Goal: Task Accomplishment & Management: Manage account settings

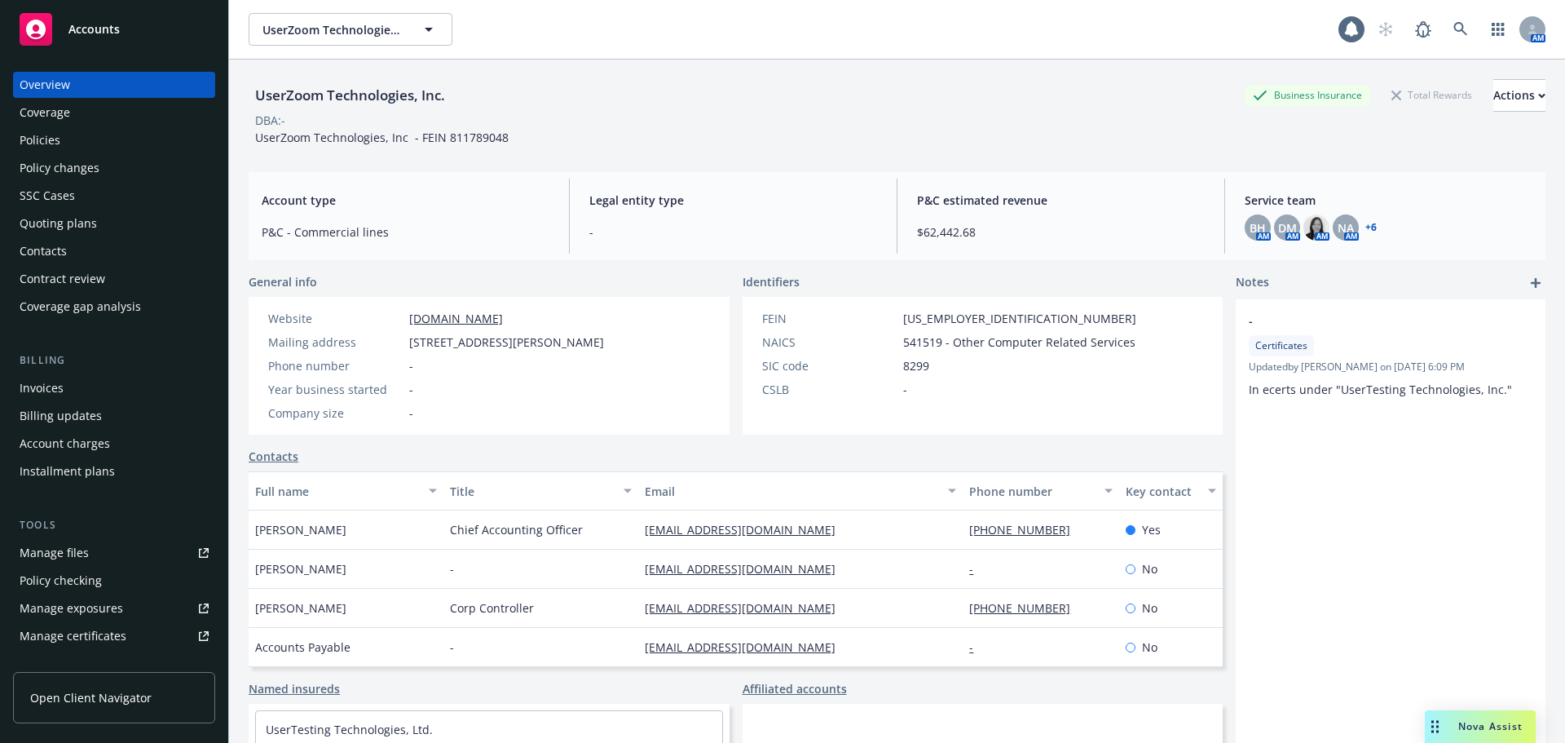
click at [111, 129] on div "Policies" at bounding box center [114, 140] width 189 height 26
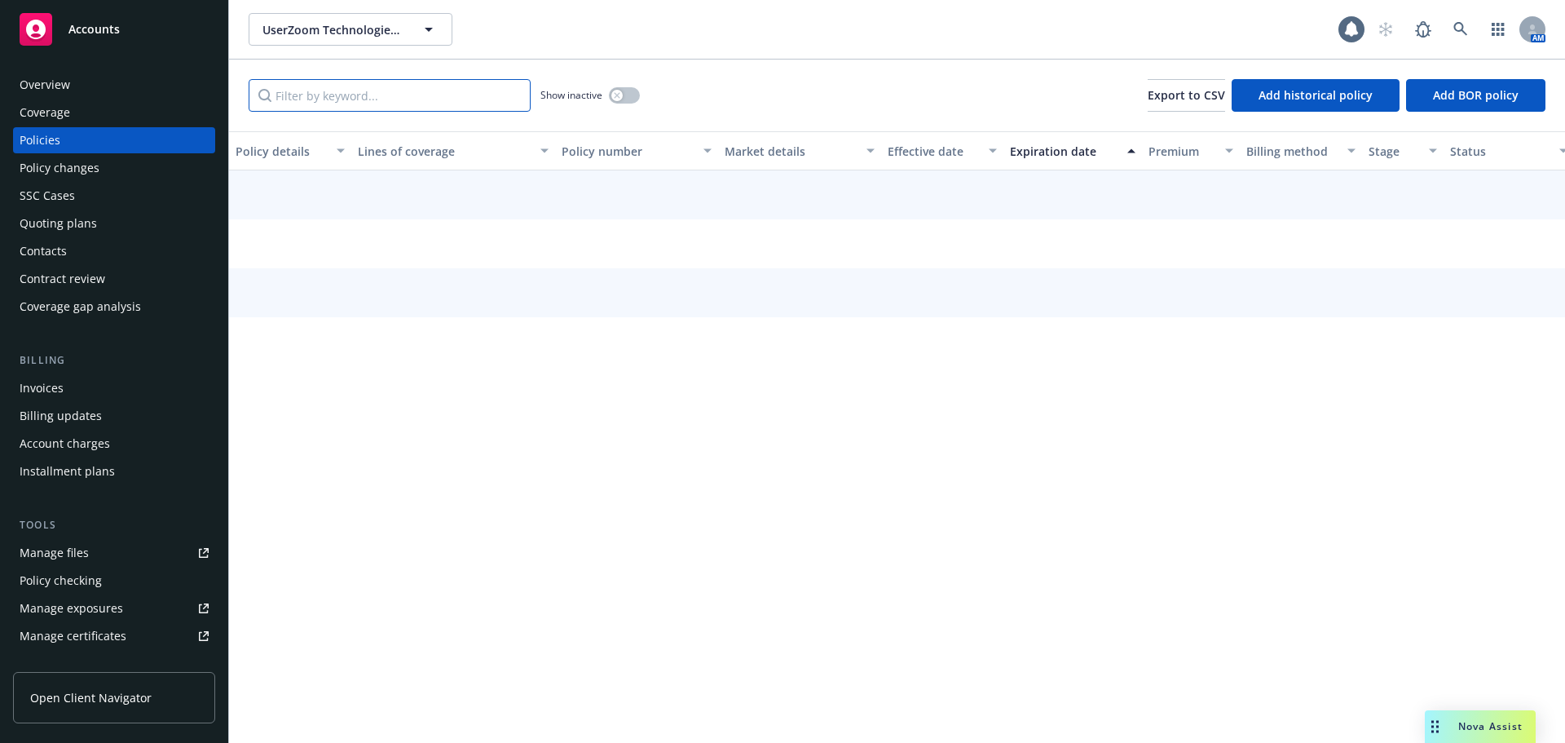
click at [404, 99] on input "Filter by keyword..." at bounding box center [390, 95] width 282 height 33
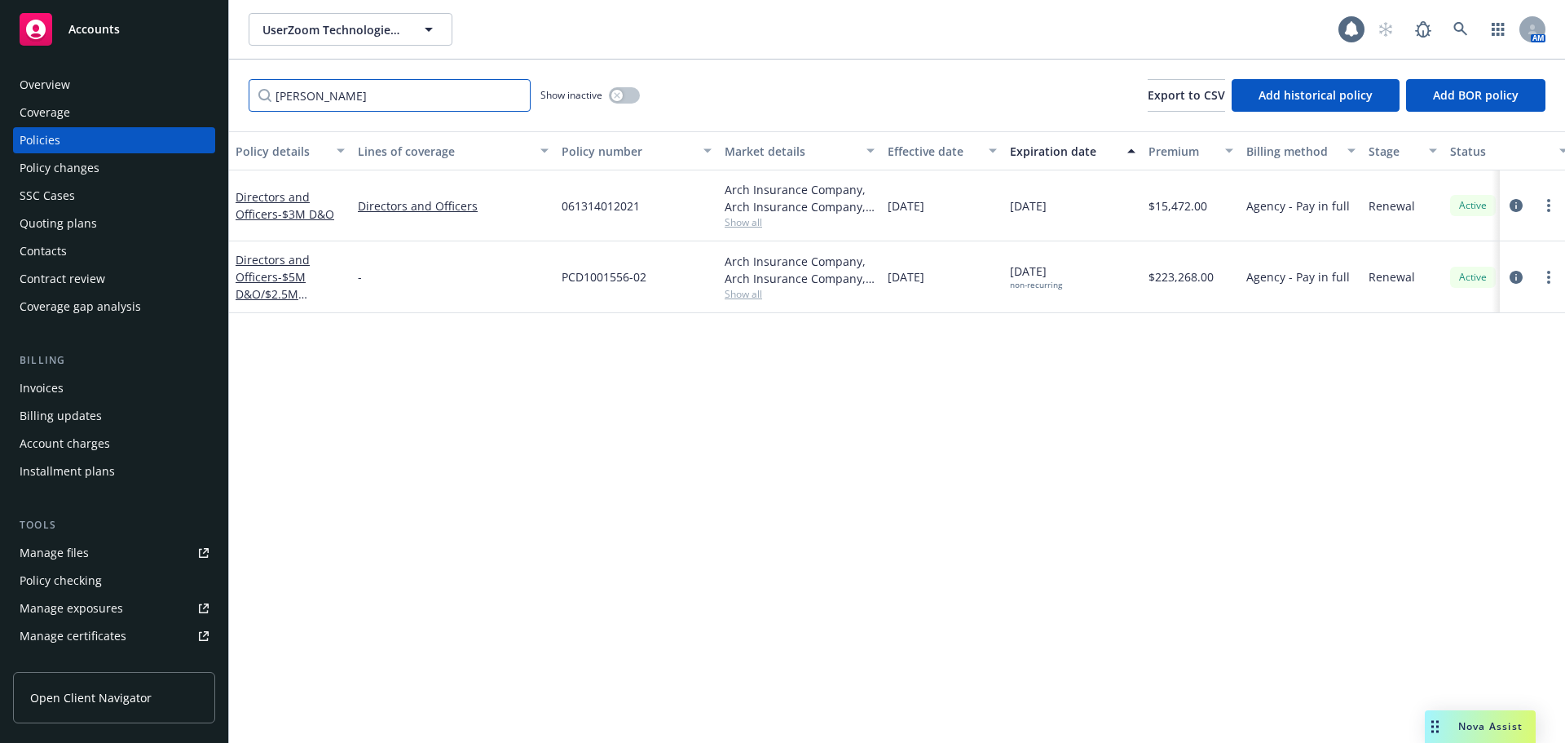
type input "crime"
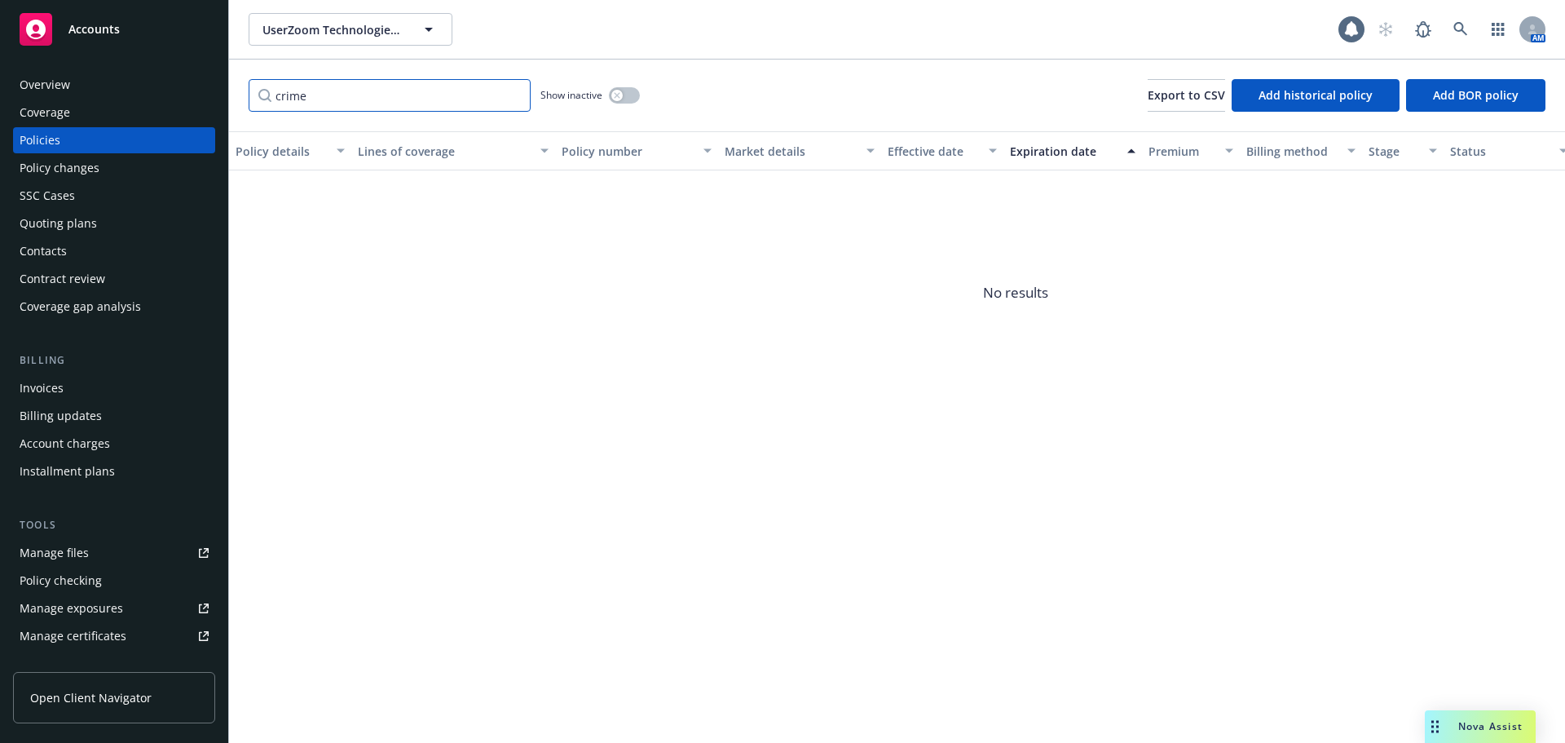
click at [511, 95] on input "crime" at bounding box center [390, 95] width 282 height 33
type input "crime"
click at [629, 95] on button "button" at bounding box center [624, 95] width 31 height 16
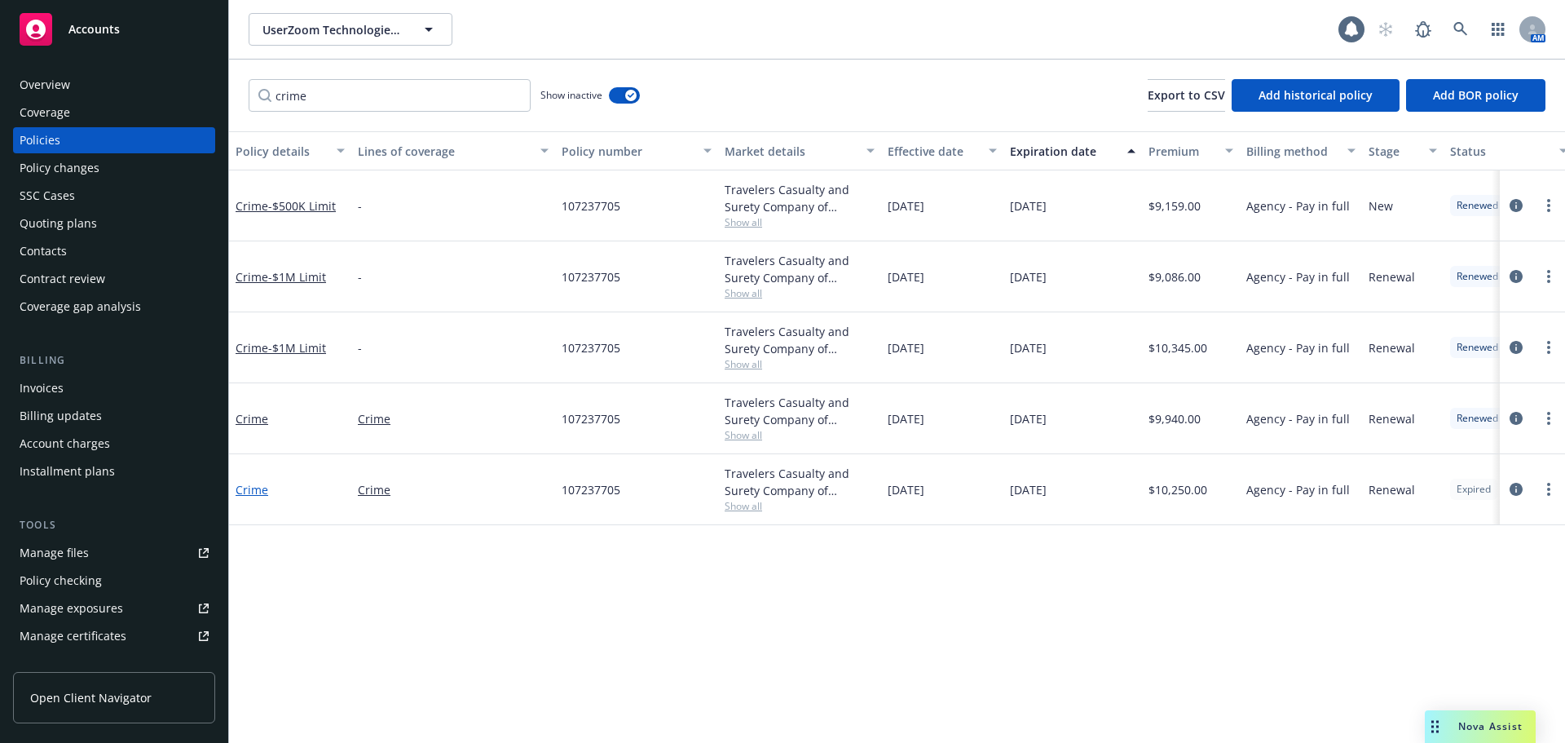
click at [267, 489] on link "Crime" at bounding box center [252, 489] width 33 height 15
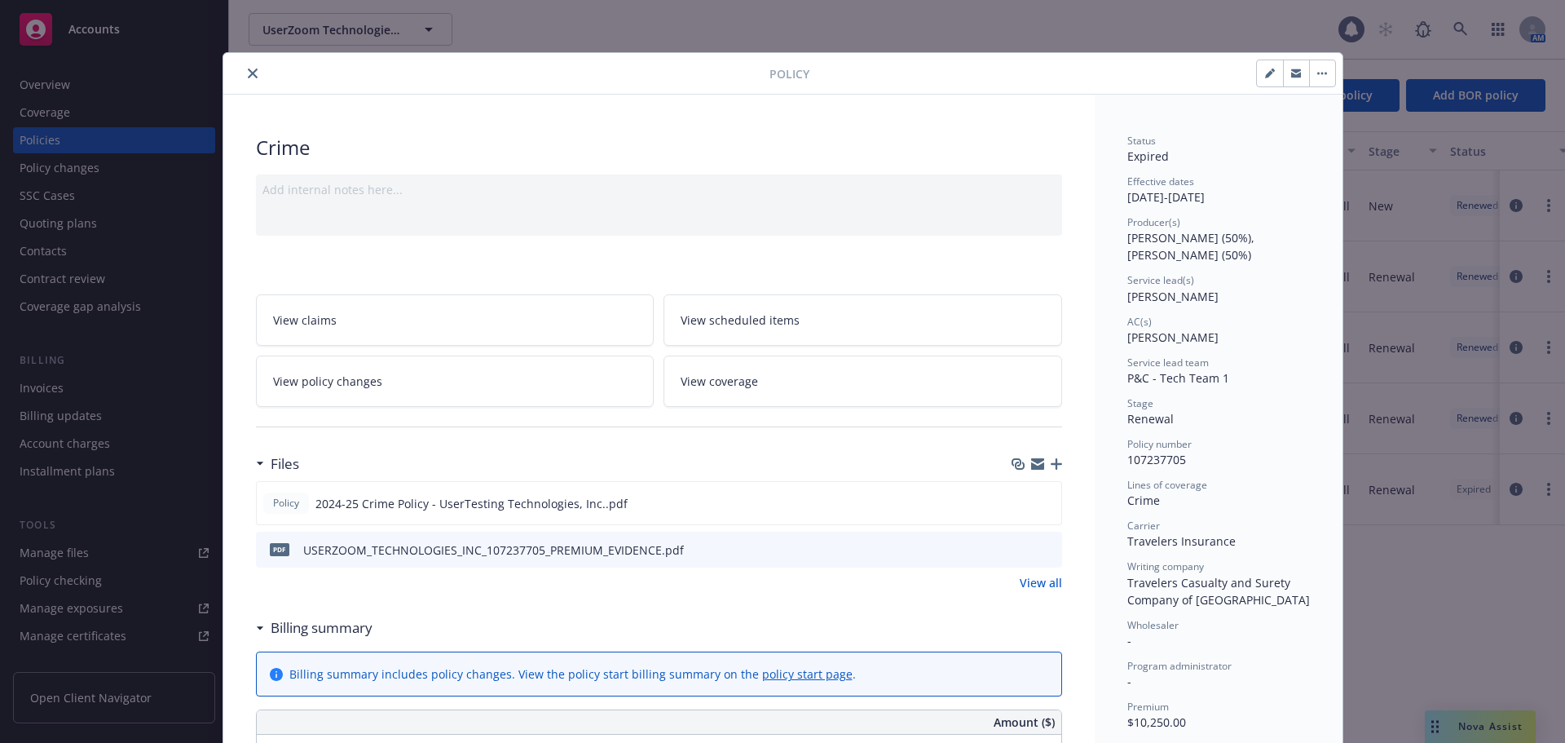
click at [248, 76] on icon "close" at bounding box center [253, 73] width 10 height 10
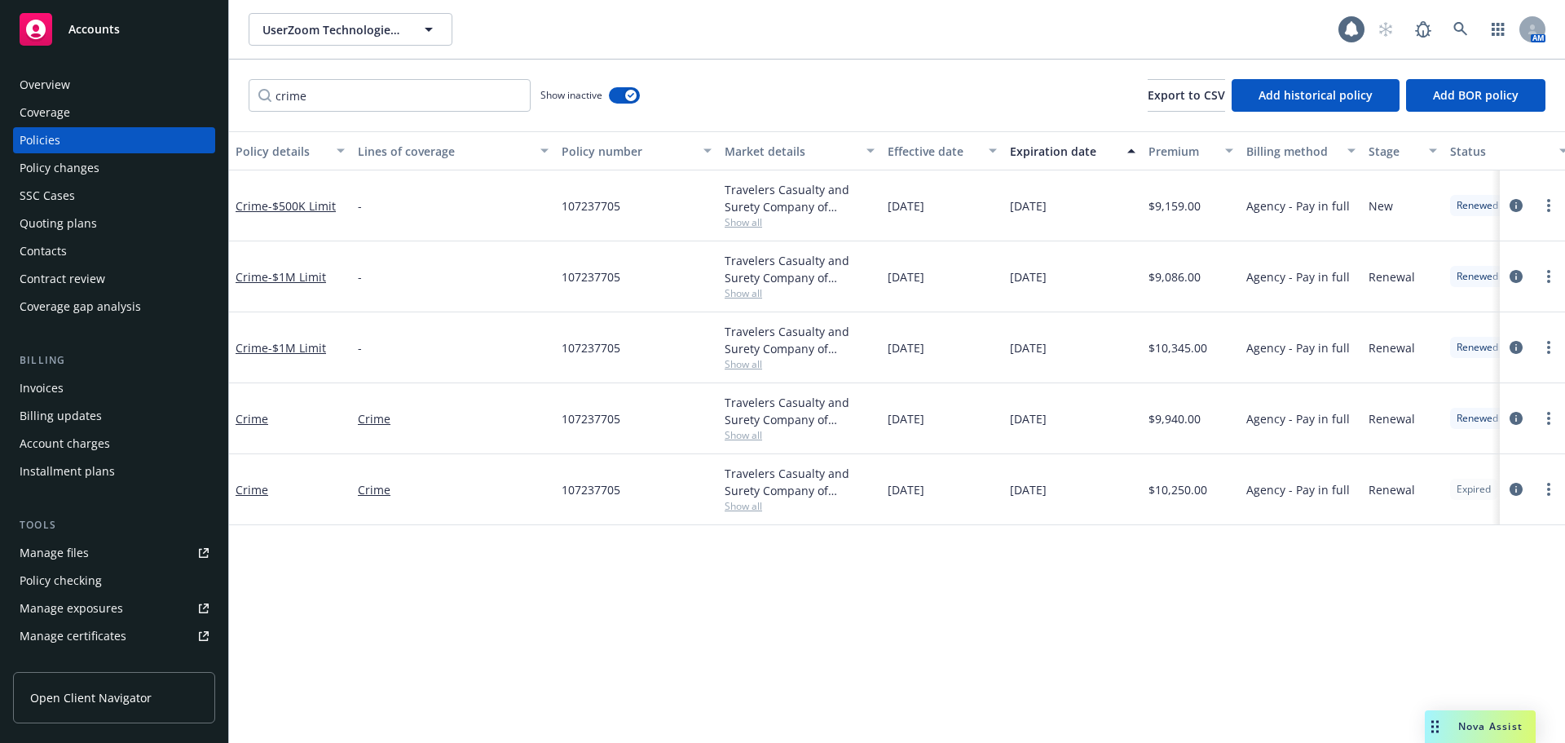
click at [641, 91] on div "crime Show inactive Export to CSV Add historical policy Add BOR policy" at bounding box center [897, 96] width 1336 height 72
click at [632, 94] on icon "button" at bounding box center [631, 95] width 7 height 5
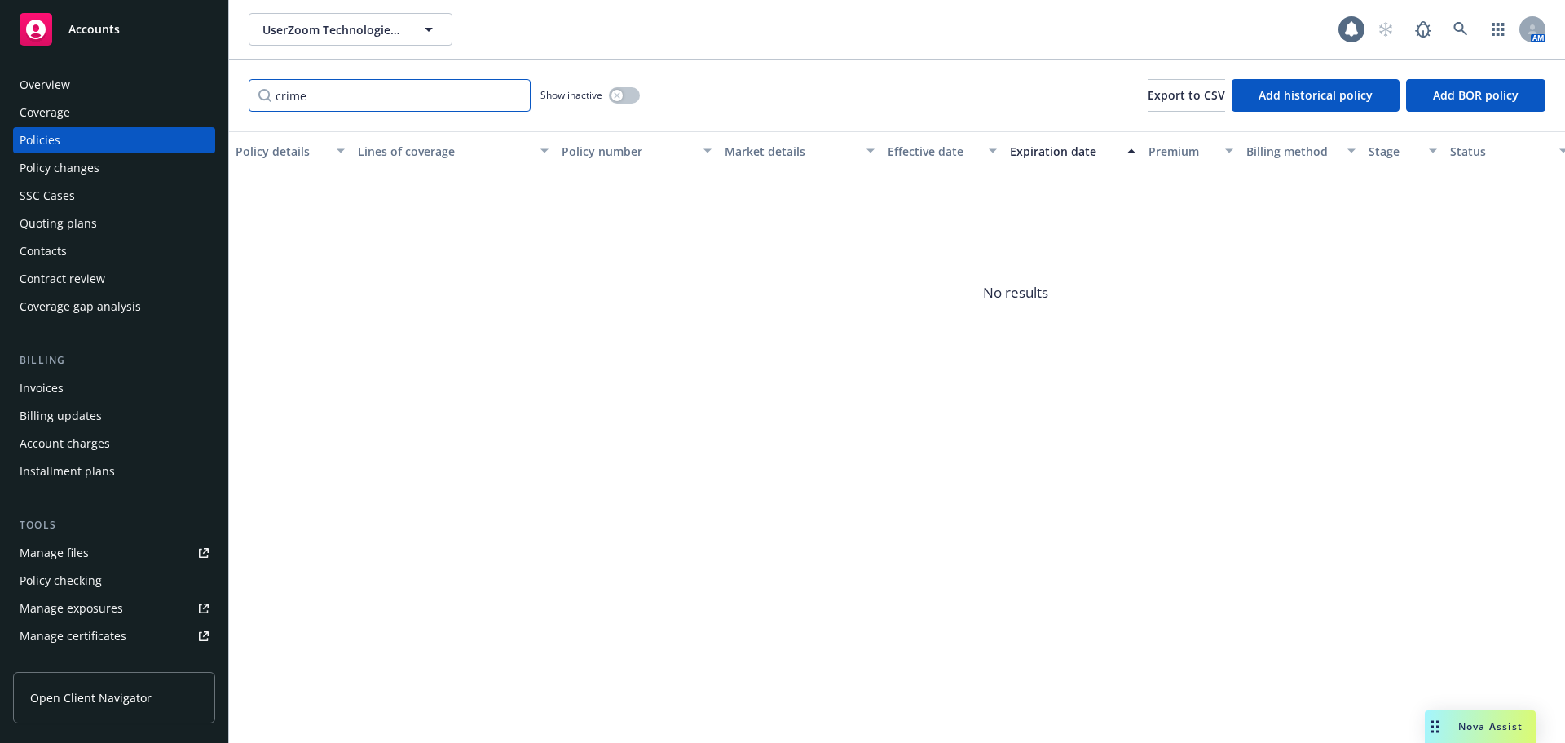
click at [514, 93] on input "crime" at bounding box center [390, 95] width 282 height 33
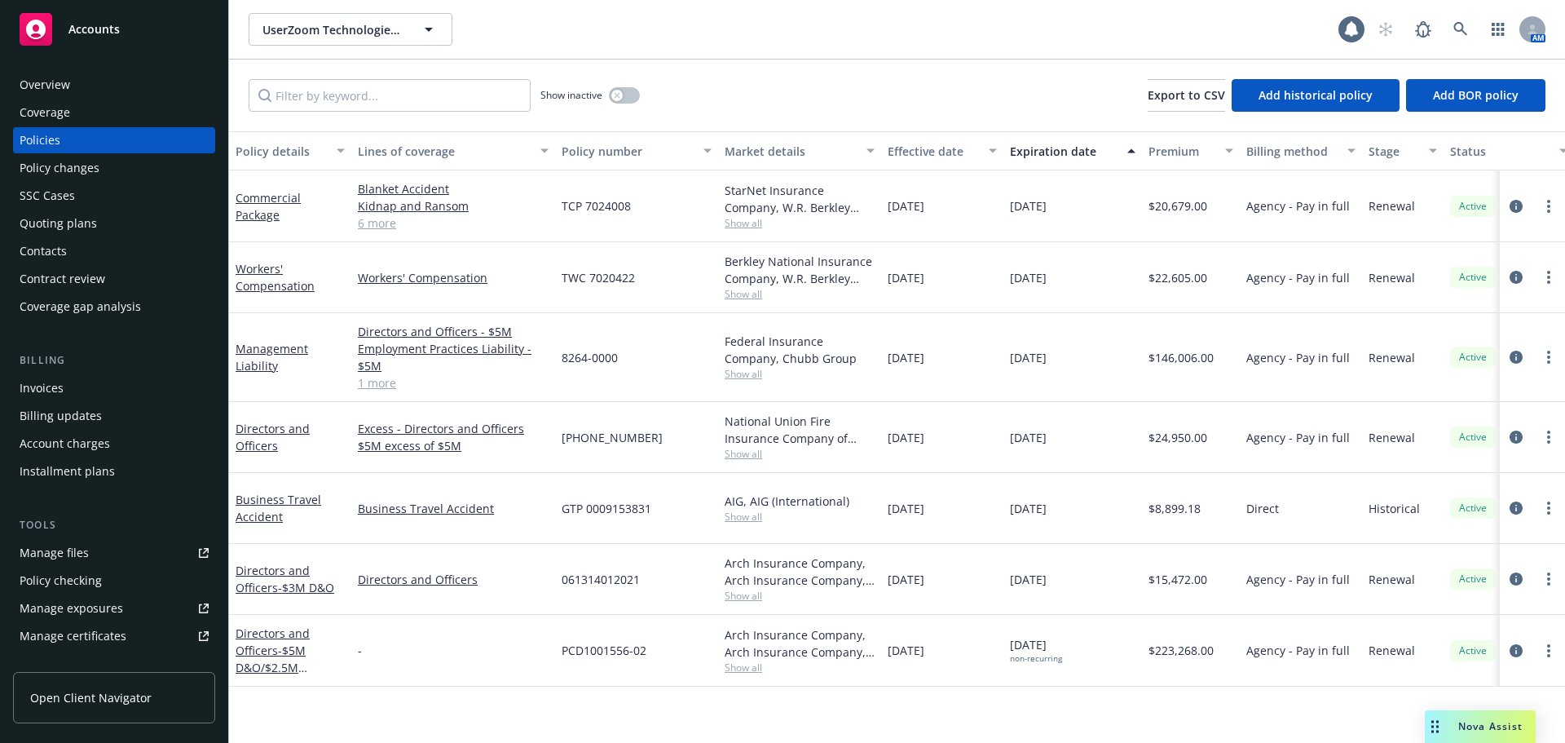
click at [132, 81] on div "Overview" at bounding box center [114, 85] width 189 height 26
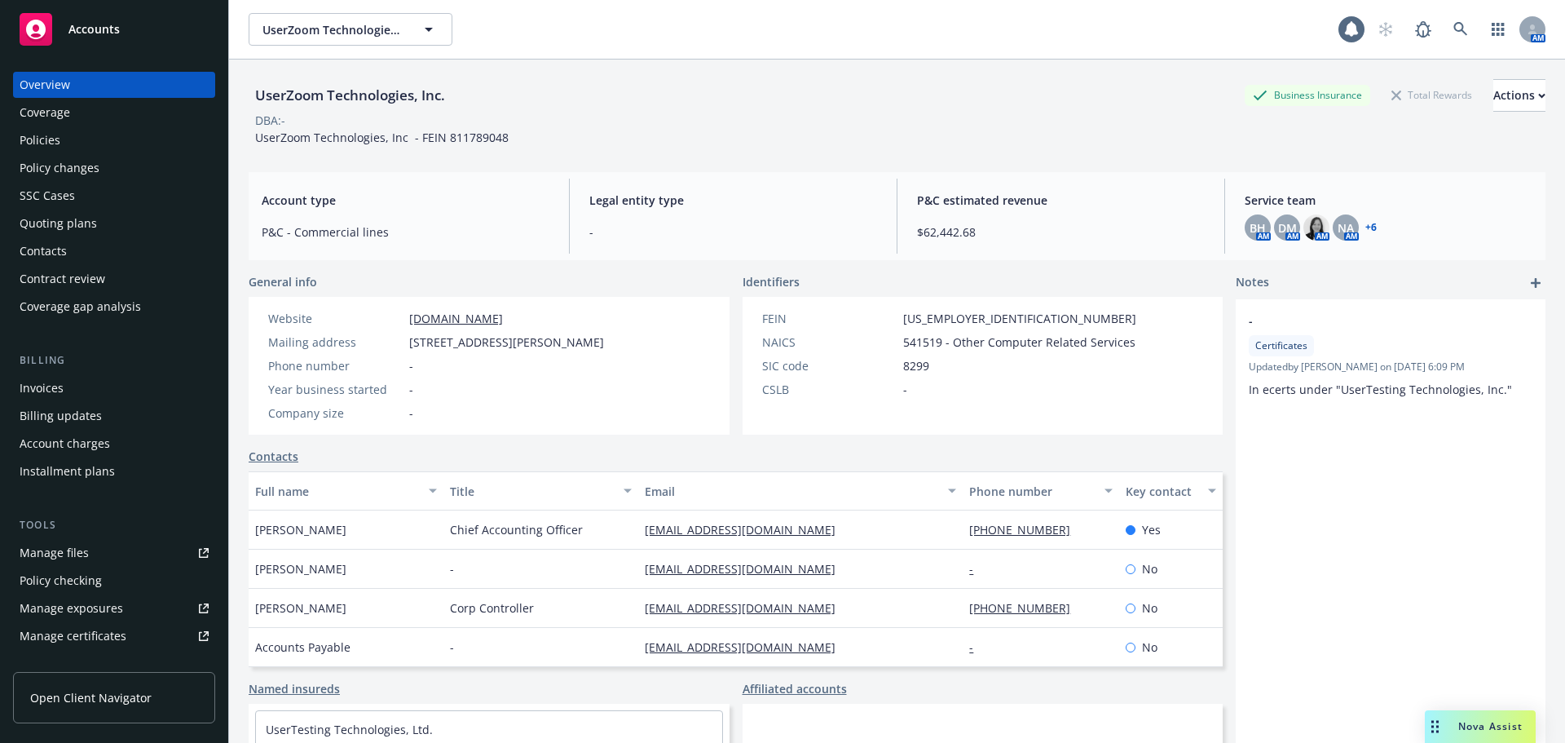
click at [128, 38] on div "Accounts" at bounding box center [114, 29] width 189 height 33
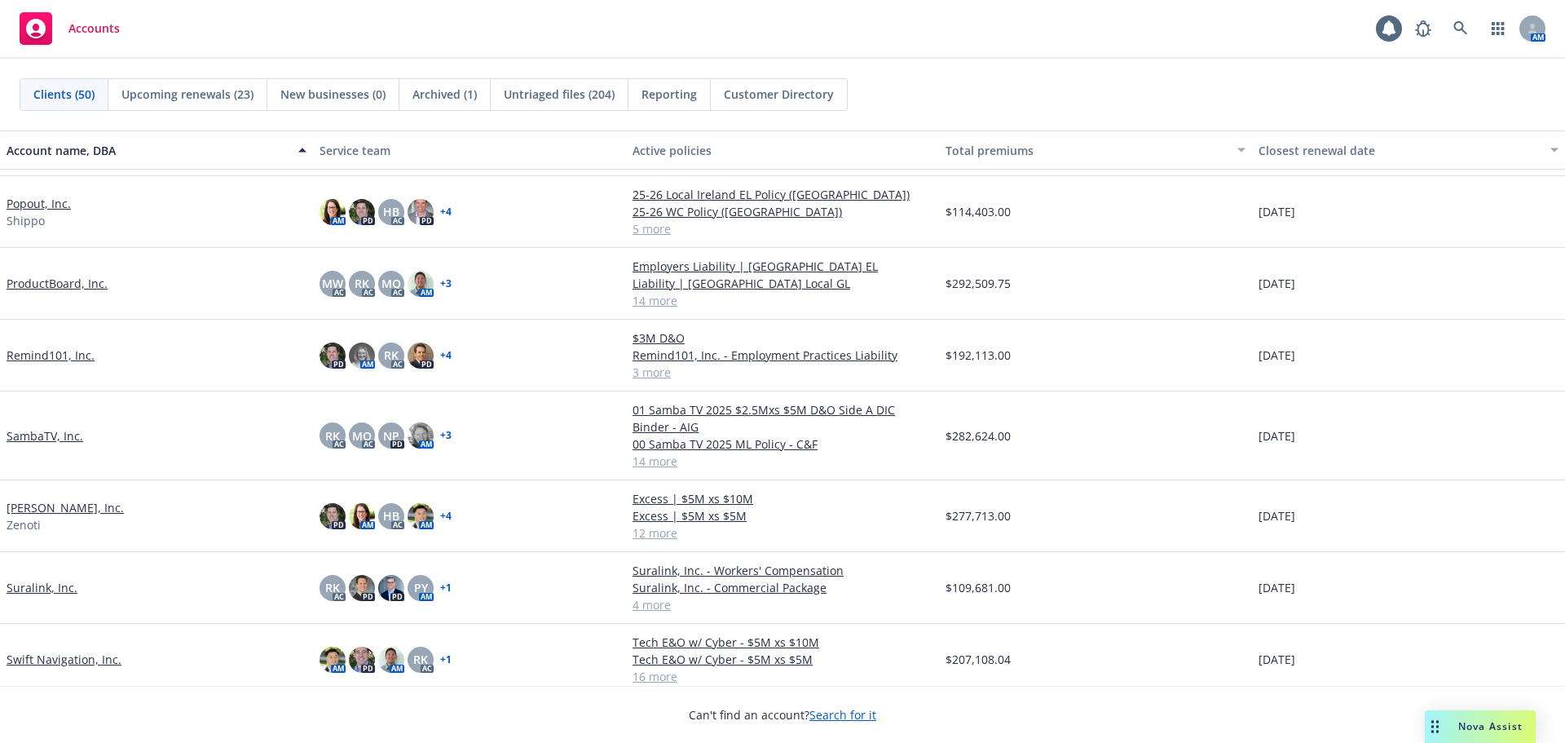
scroll to position [2745, 0]
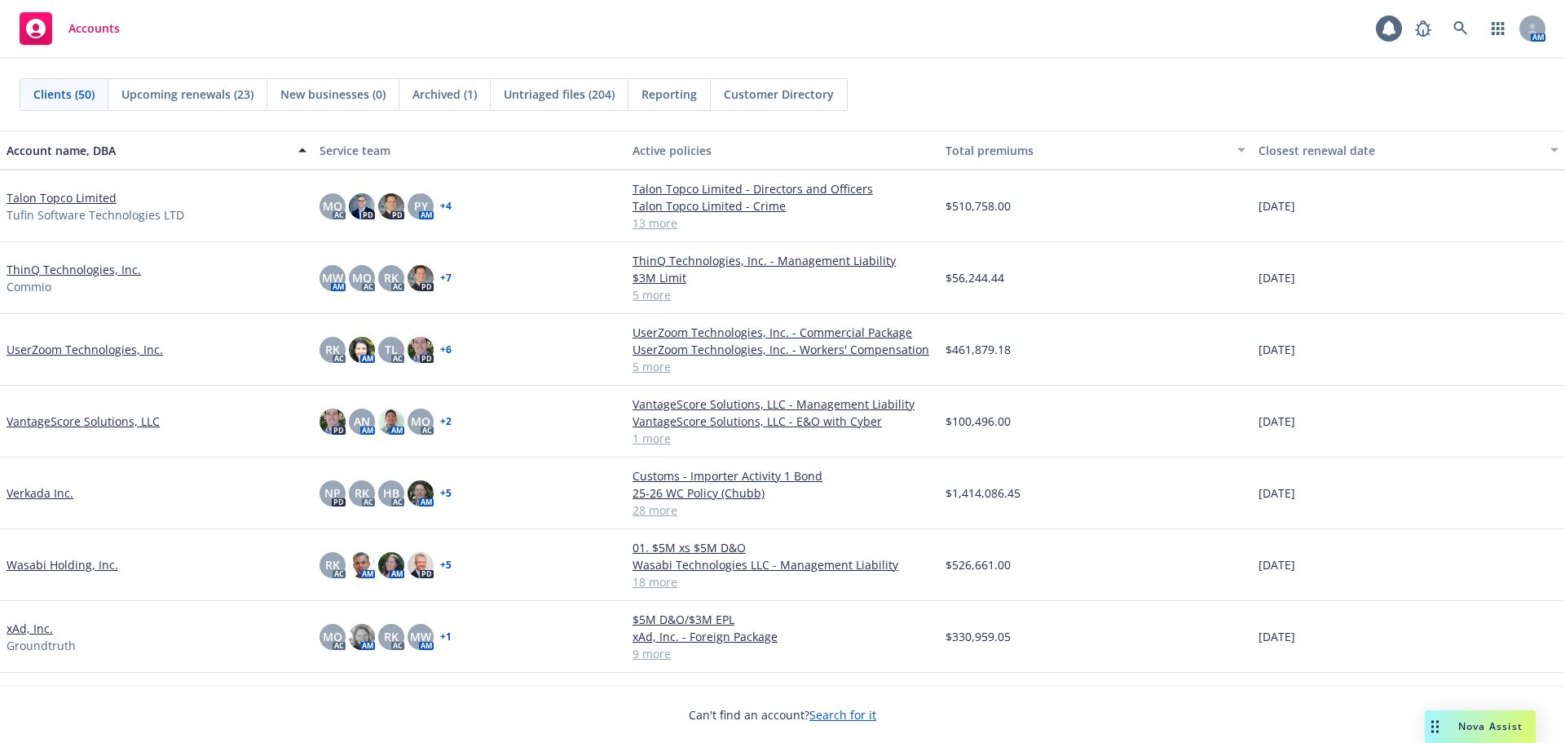
click at [121, 352] on link "UserZoom Technologies, Inc." at bounding box center [85, 349] width 157 height 17
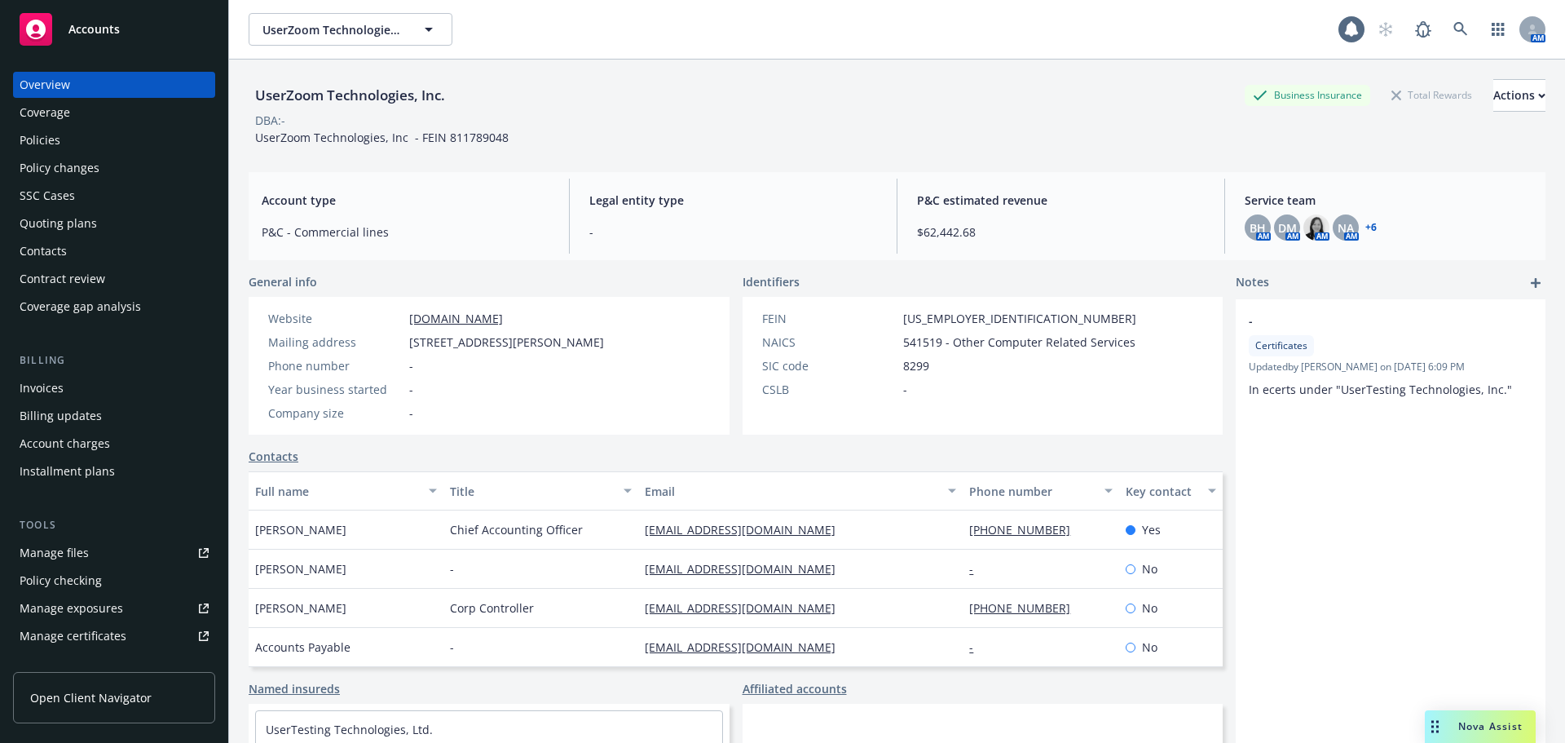
click at [78, 146] on div "Policies" at bounding box center [114, 140] width 189 height 26
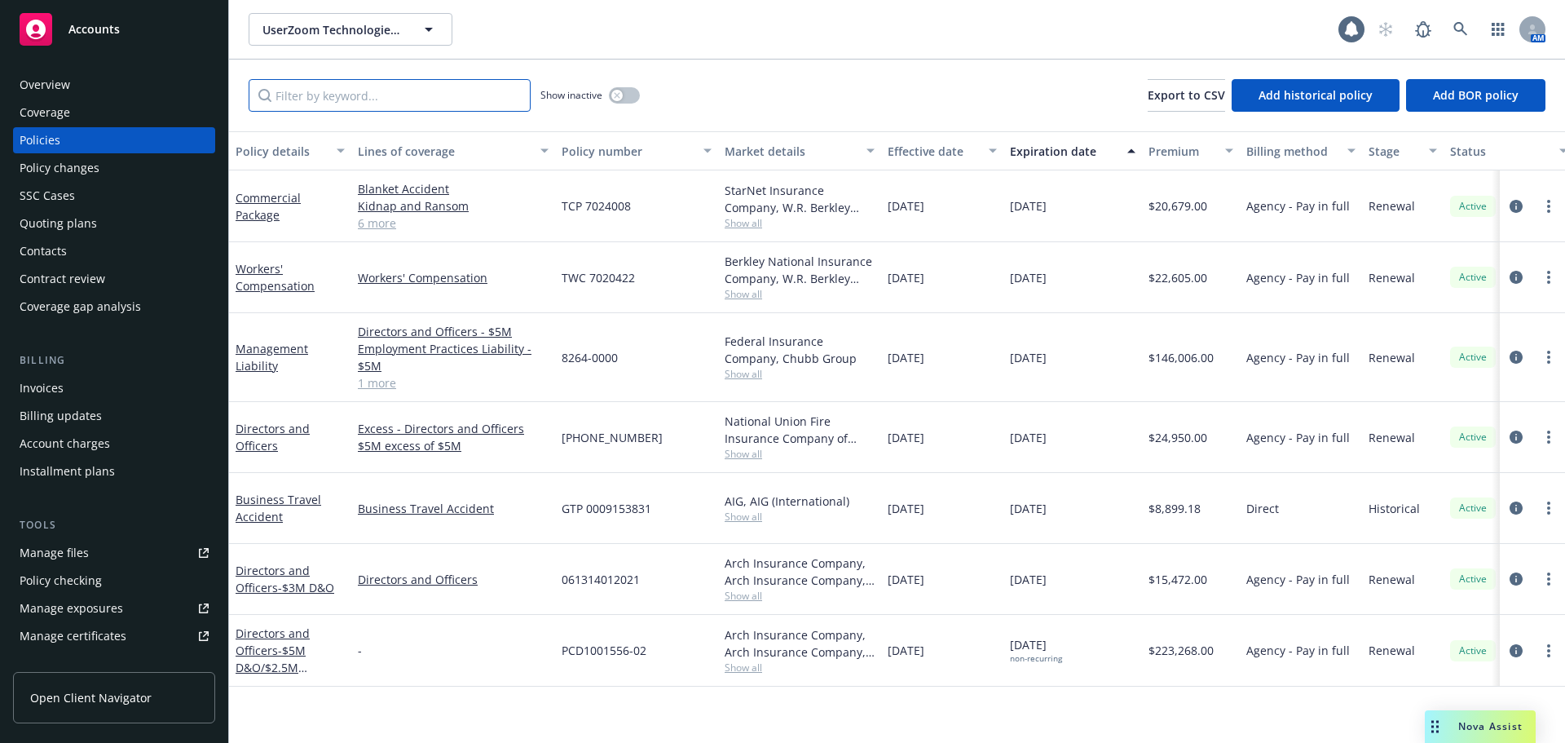
click at [334, 98] on input "Filter by keyword..." at bounding box center [390, 95] width 282 height 33
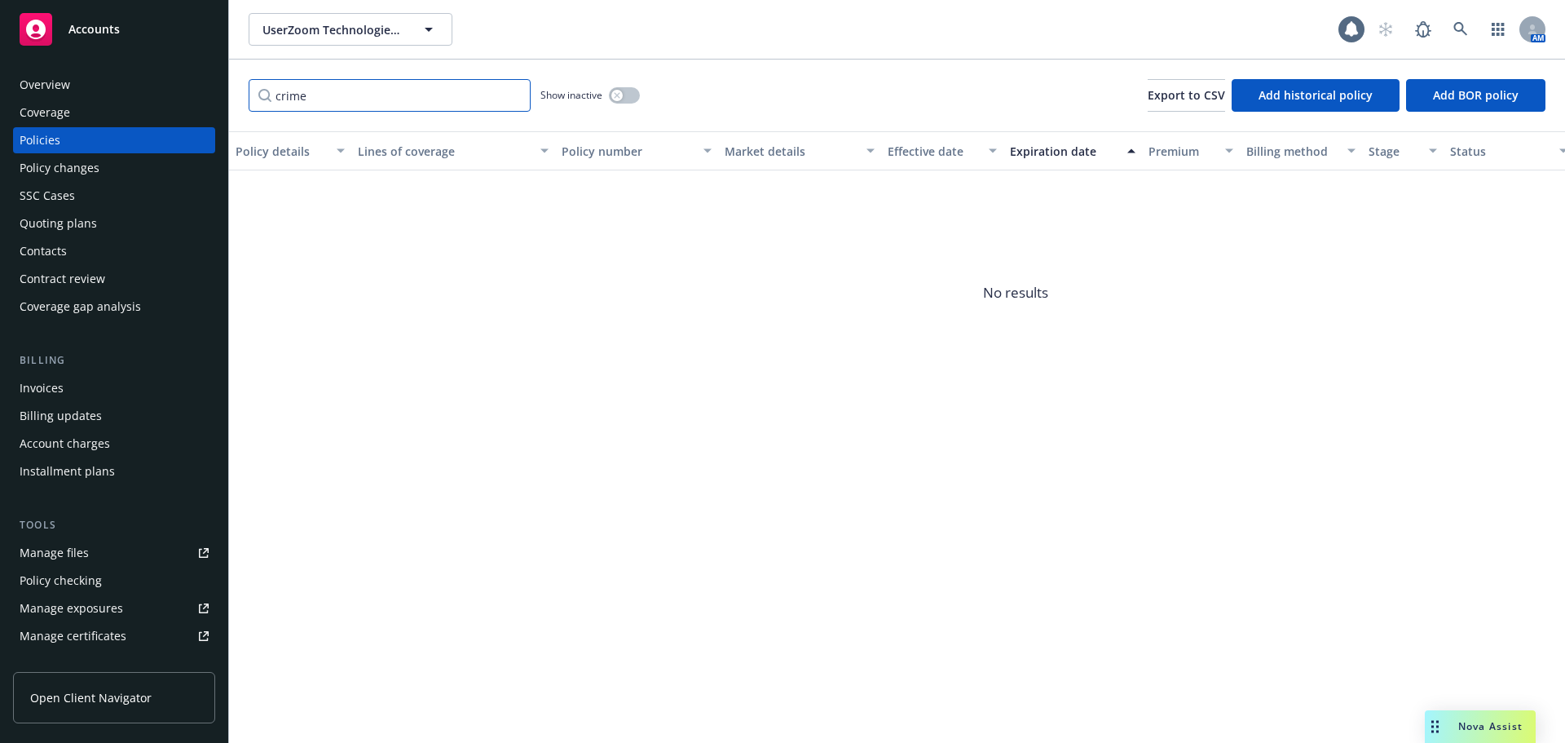
type input "crime"
click at [607, 91] on div "Show inactive" at bounding box center [590, 95] width 99 height 33
click at [611, 93] on button "button" at bounding box center [624, 95] width 31 height 16
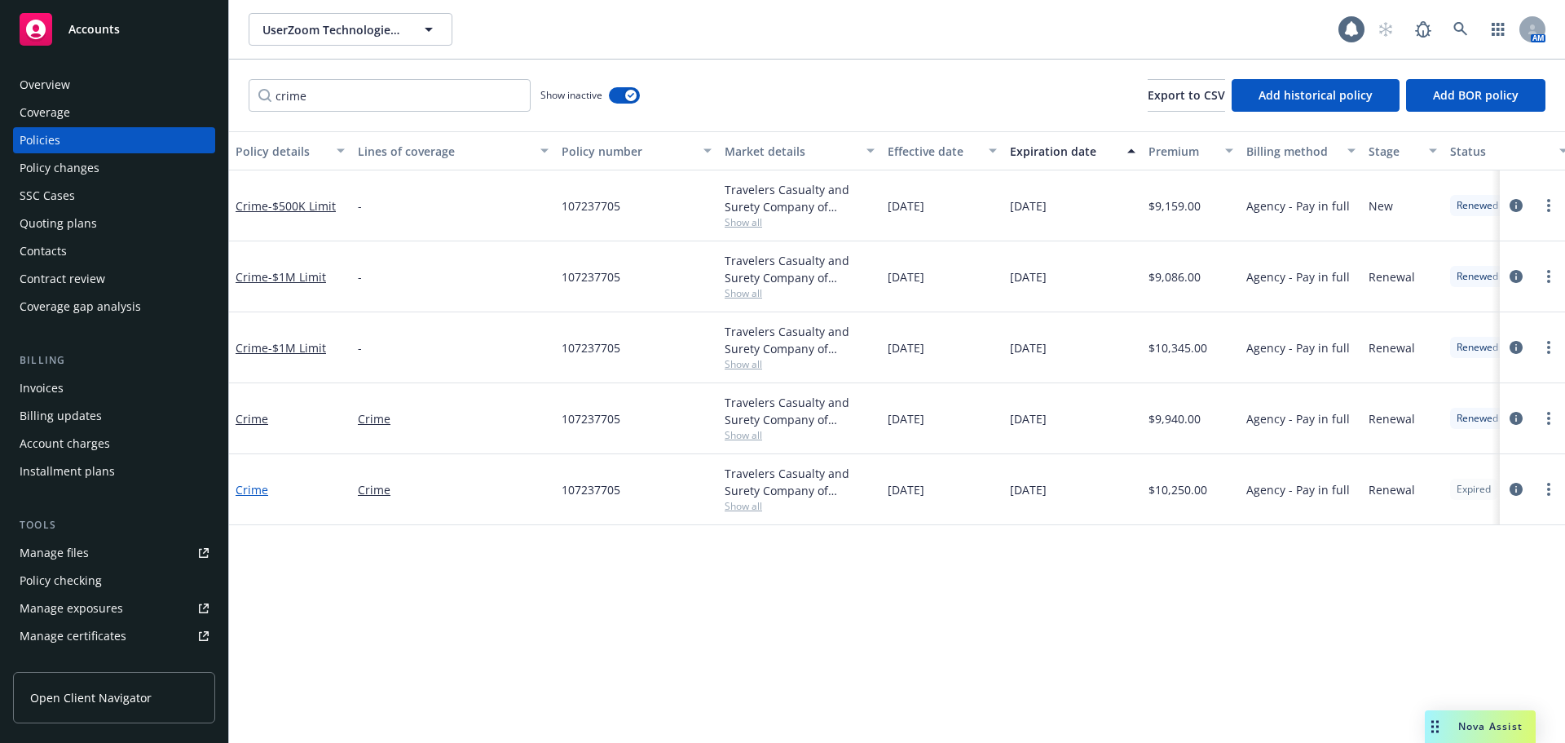
click at [260, 486] on link "Crime" at bounding box center [252, 489] width 33 height 15
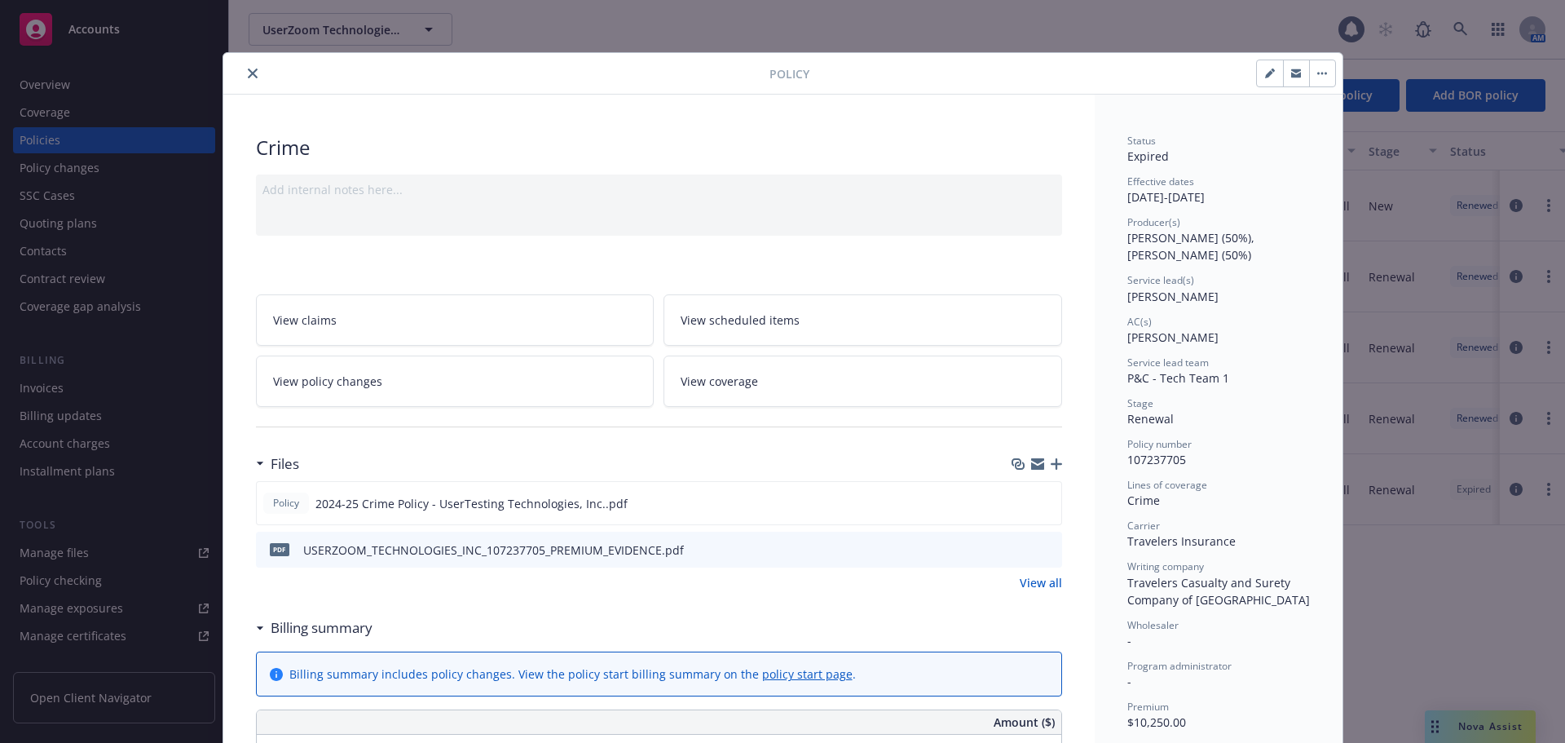
click at [1318, 75] on button "button" at bounding box center [1322, 73] width 26 height 26
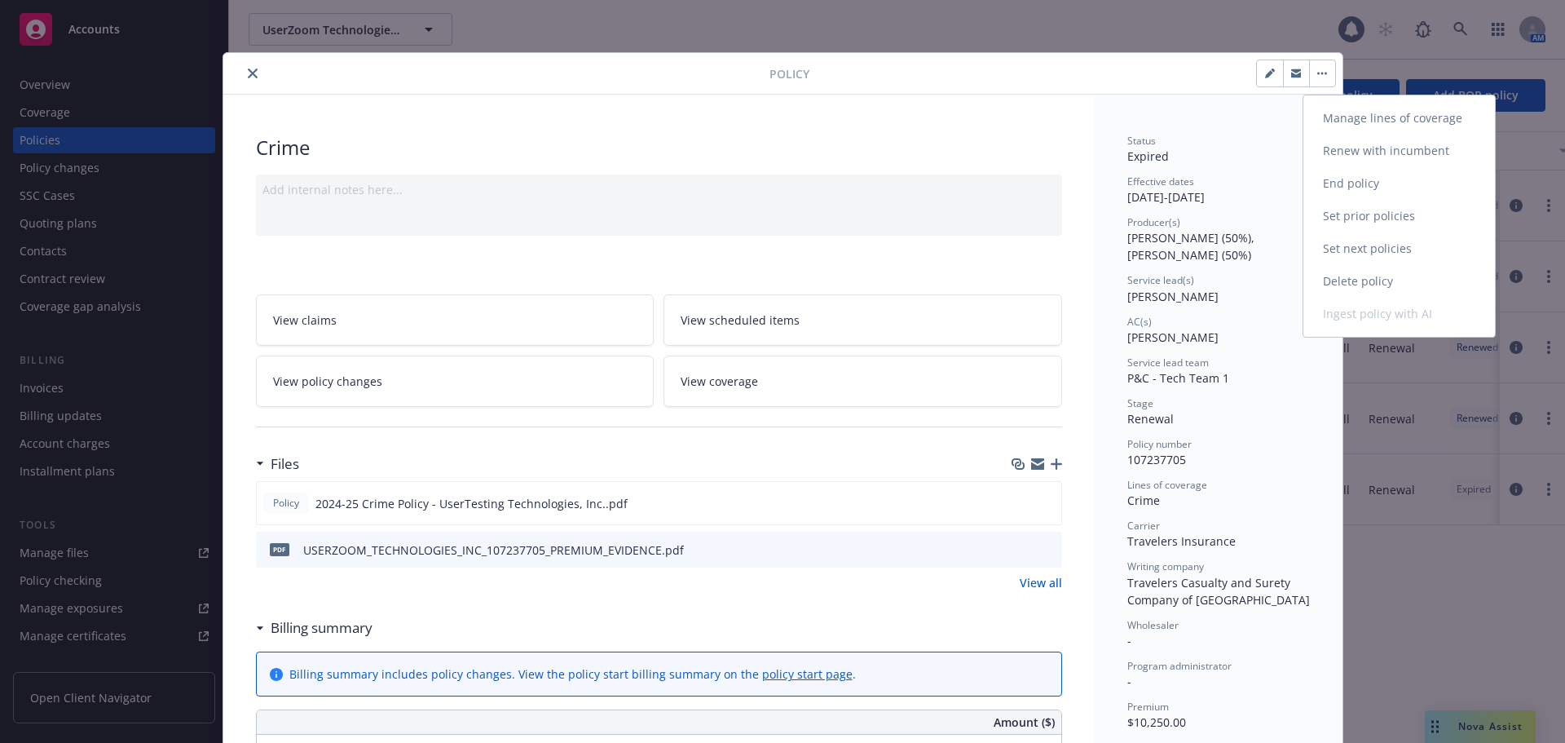
click at [1406, 157] on link "Renew with incumbent" at bounding box center [1400, 151] width 192 height 33
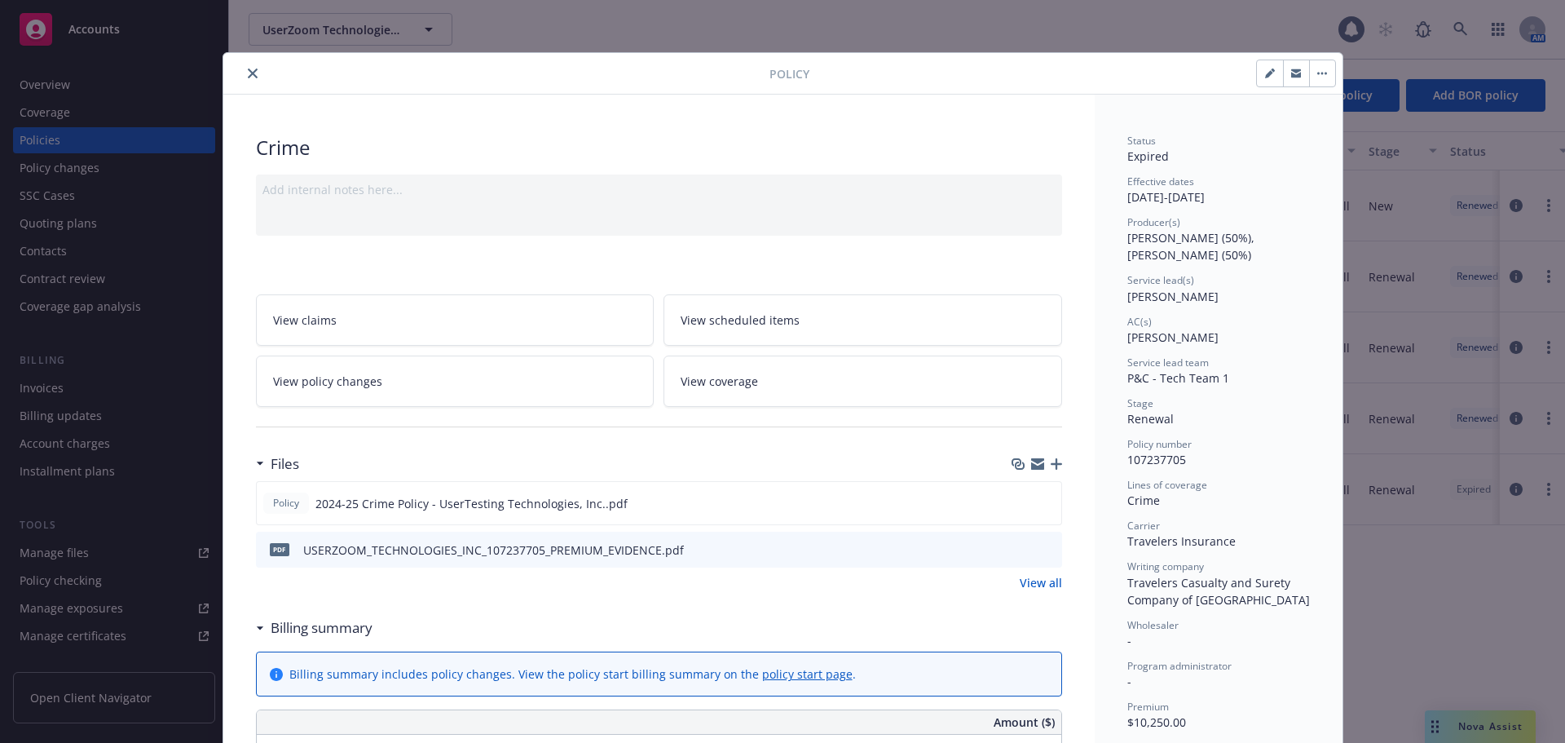
select select "12"
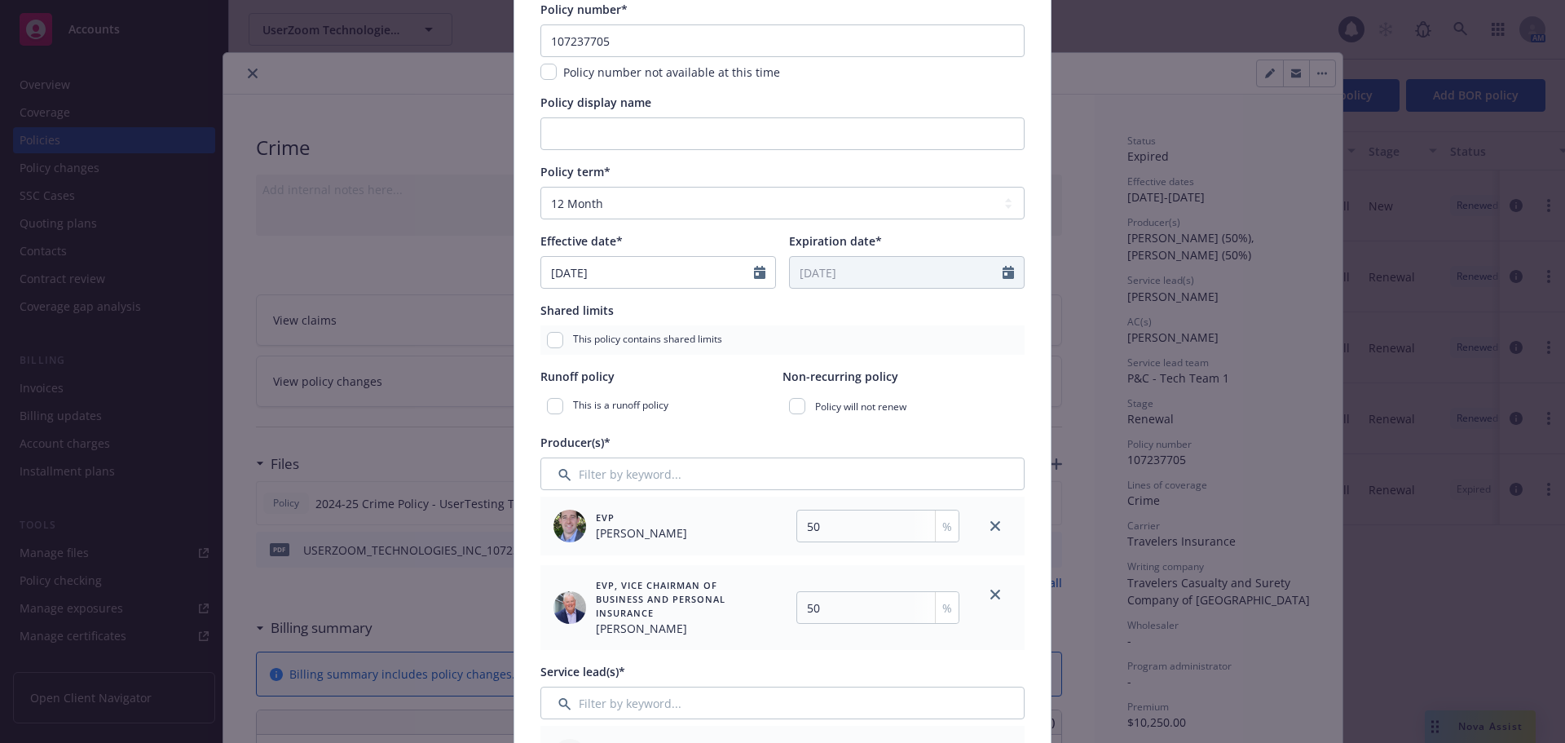
scroll to position [163, 0]
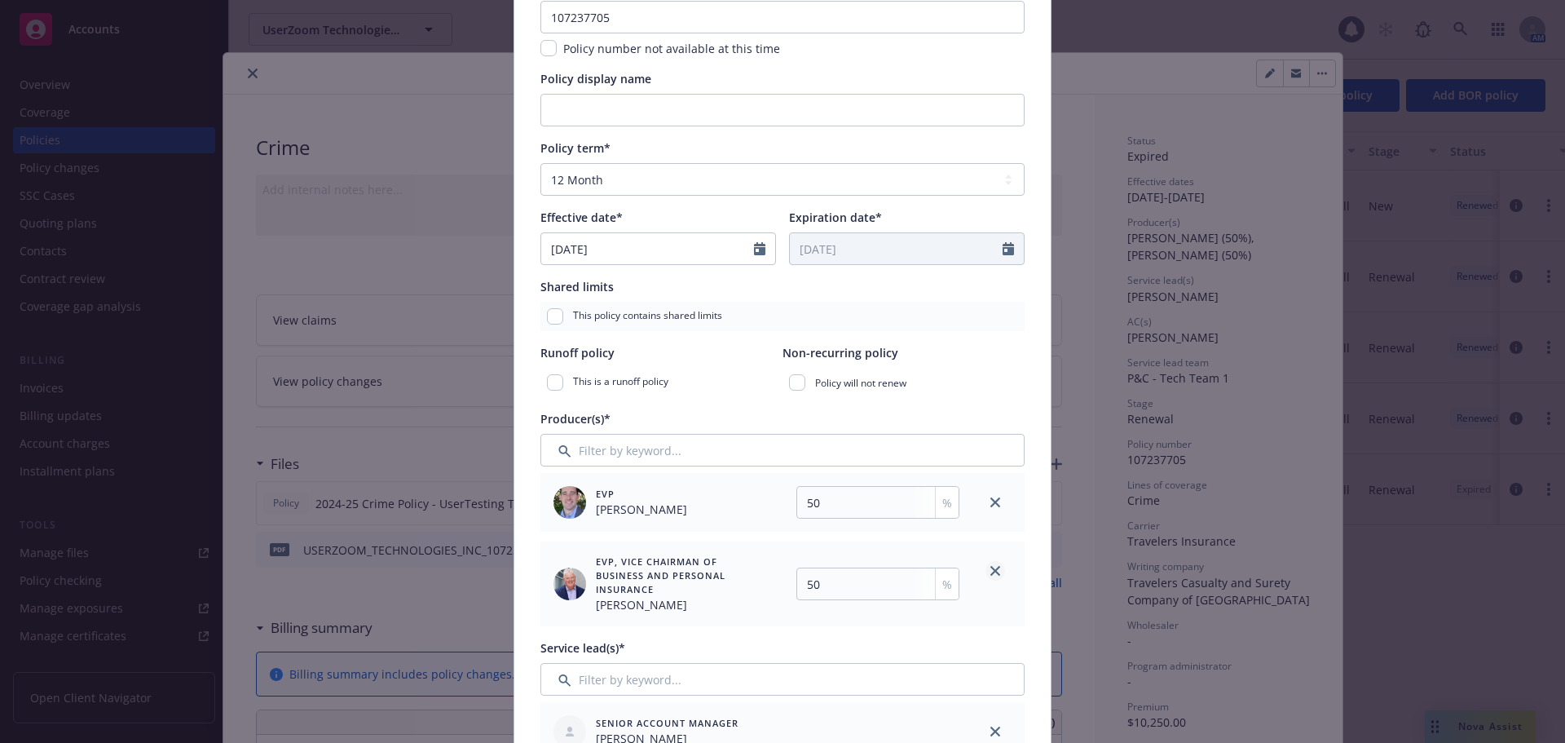
click at [992, 572] on icon "close" at bounding box center [996, 571] width 10 height 10
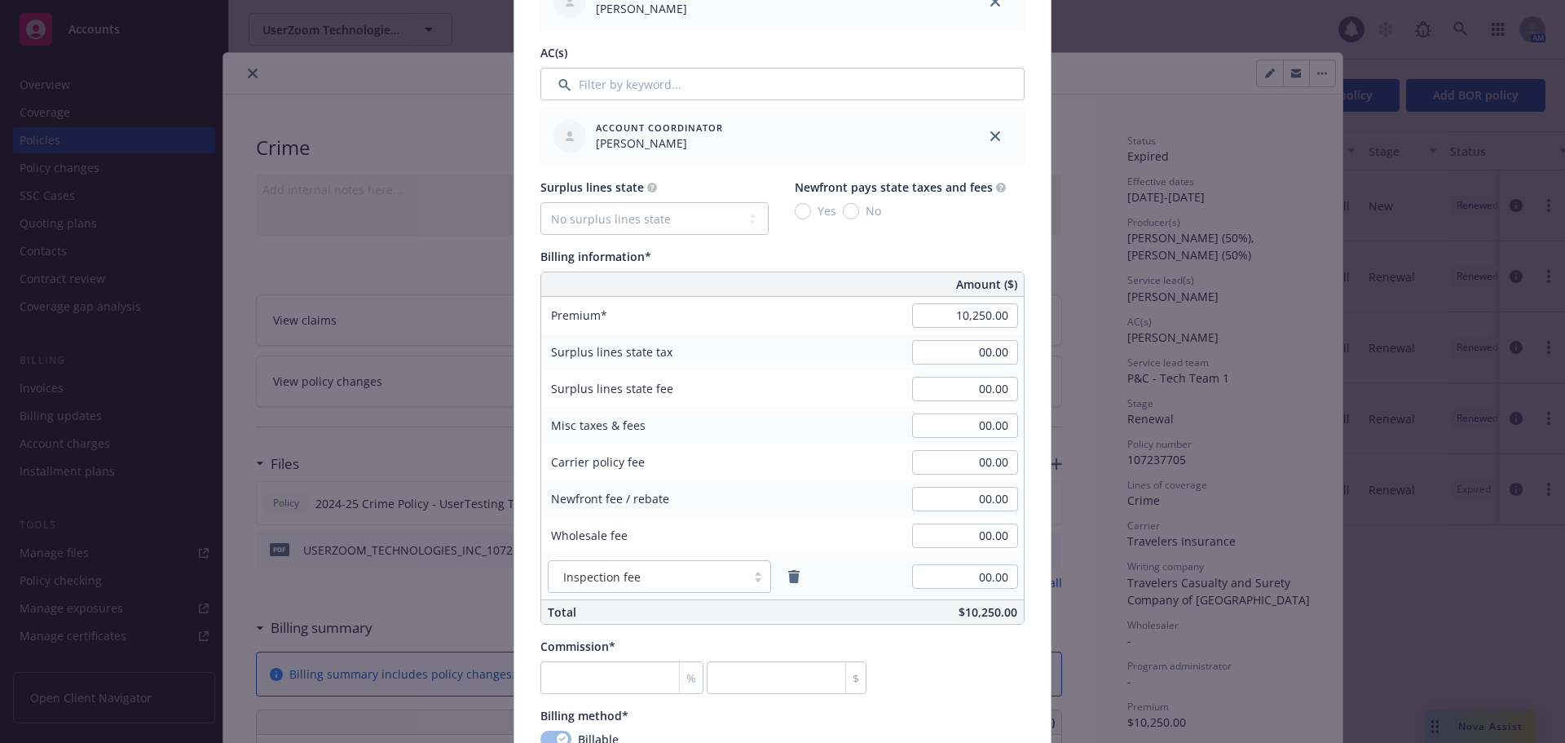
scroll to position [897, 0]
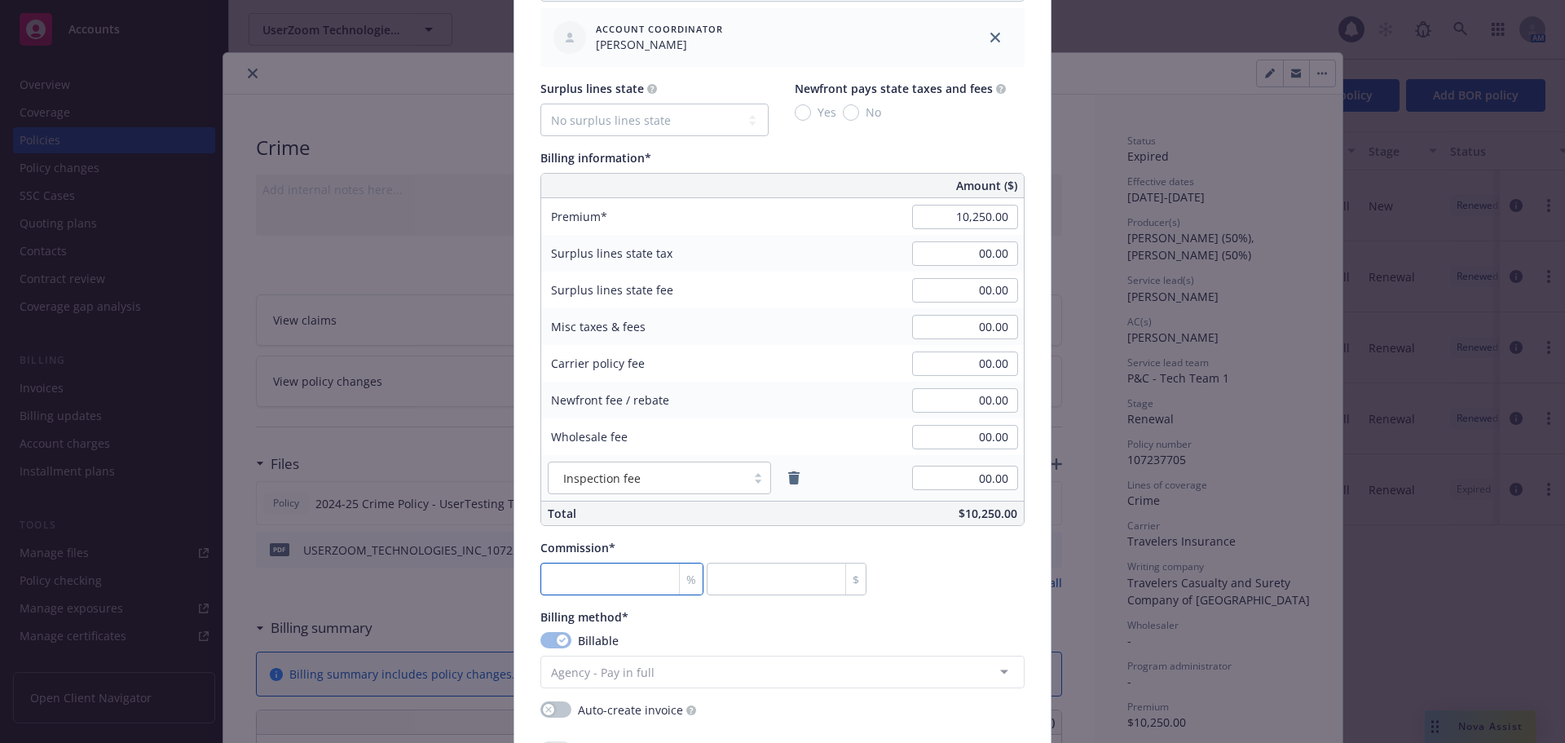
click at [590, 585] on input "number" at bounding box center [622, 579] width 163 height 33
type input "1"
type input "102.5"
type input "15"
type input "1537.5"
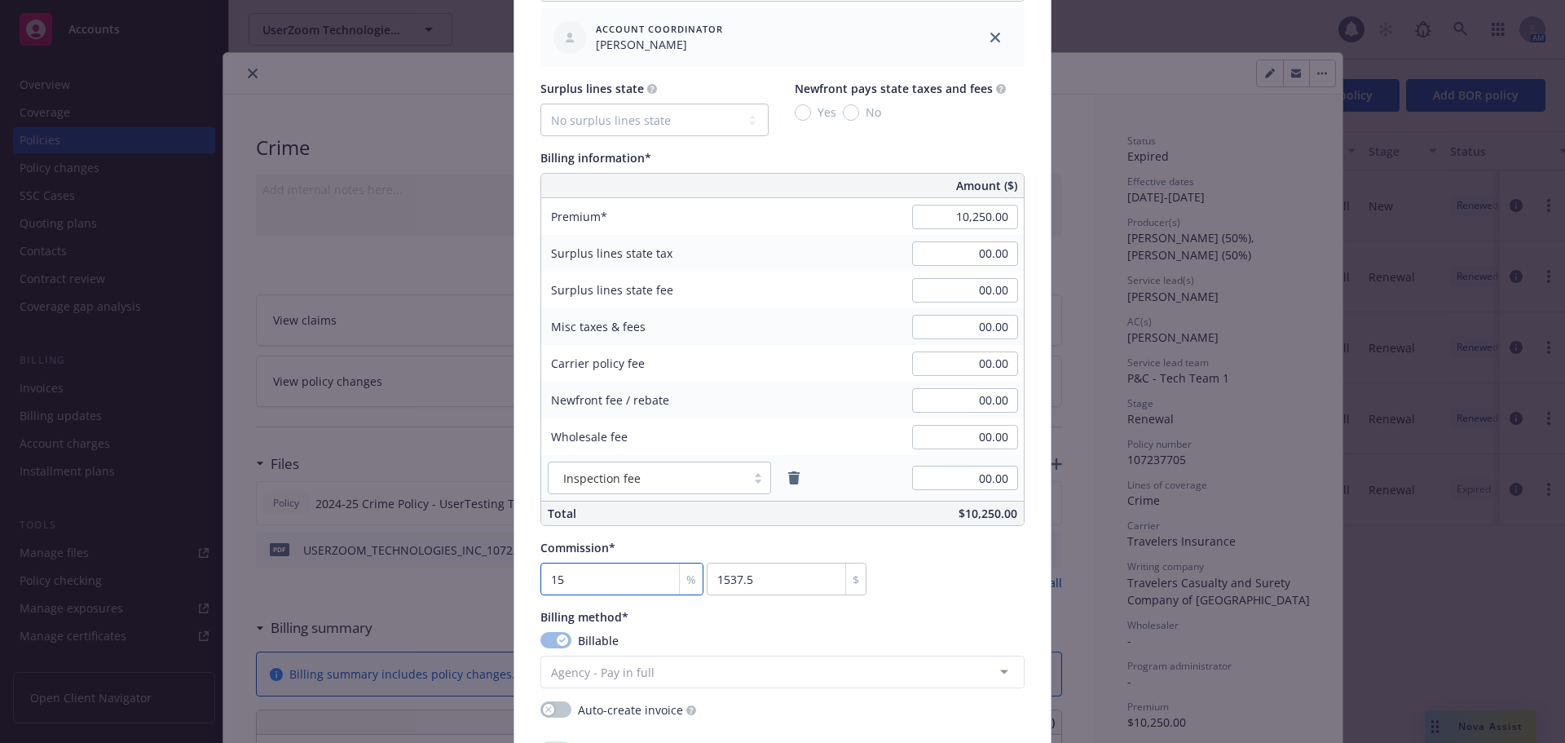
type input "15"
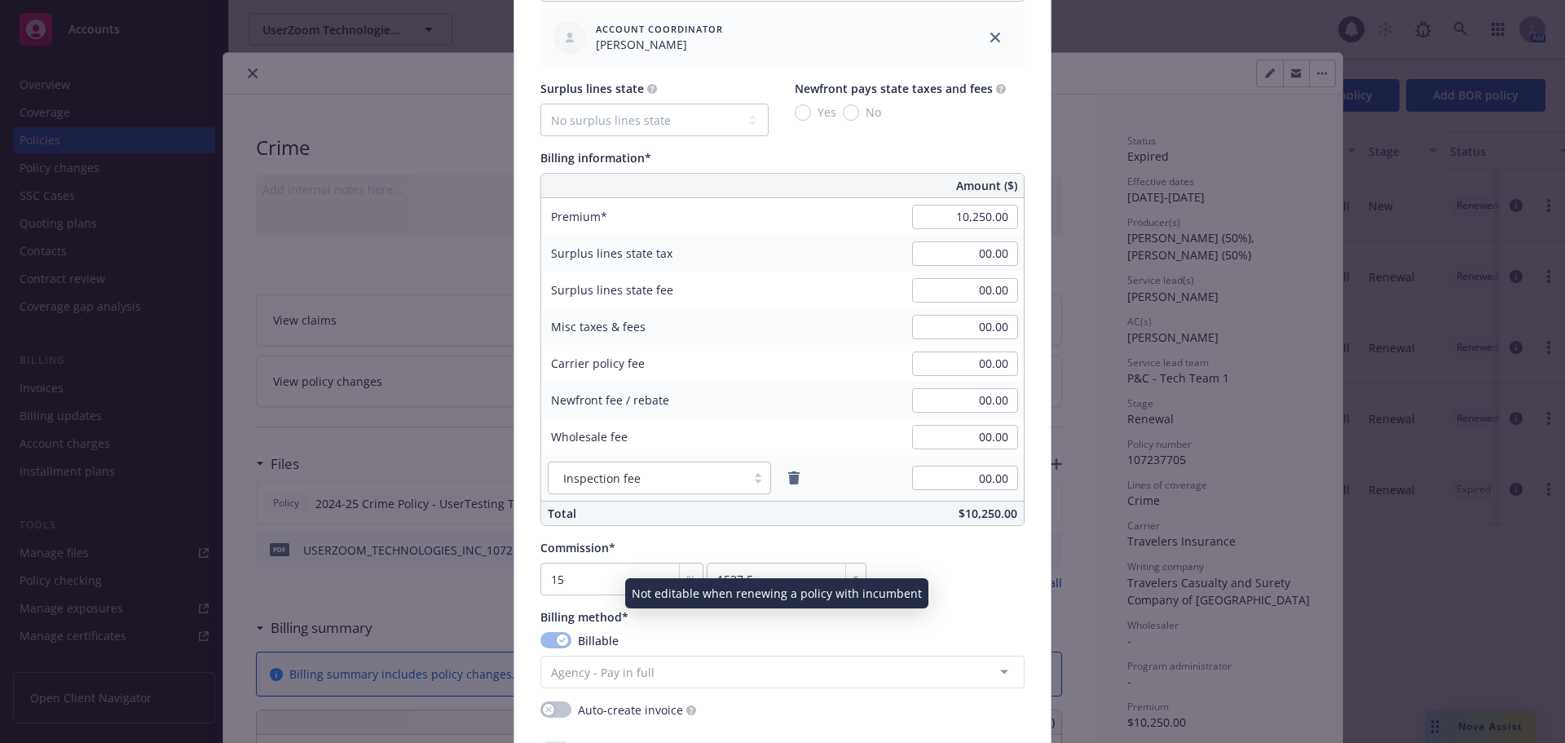
click at [961, 585] on div "Commission* 15 % 1537.5 $" at bounding box center [783, 567] width 484 height 56
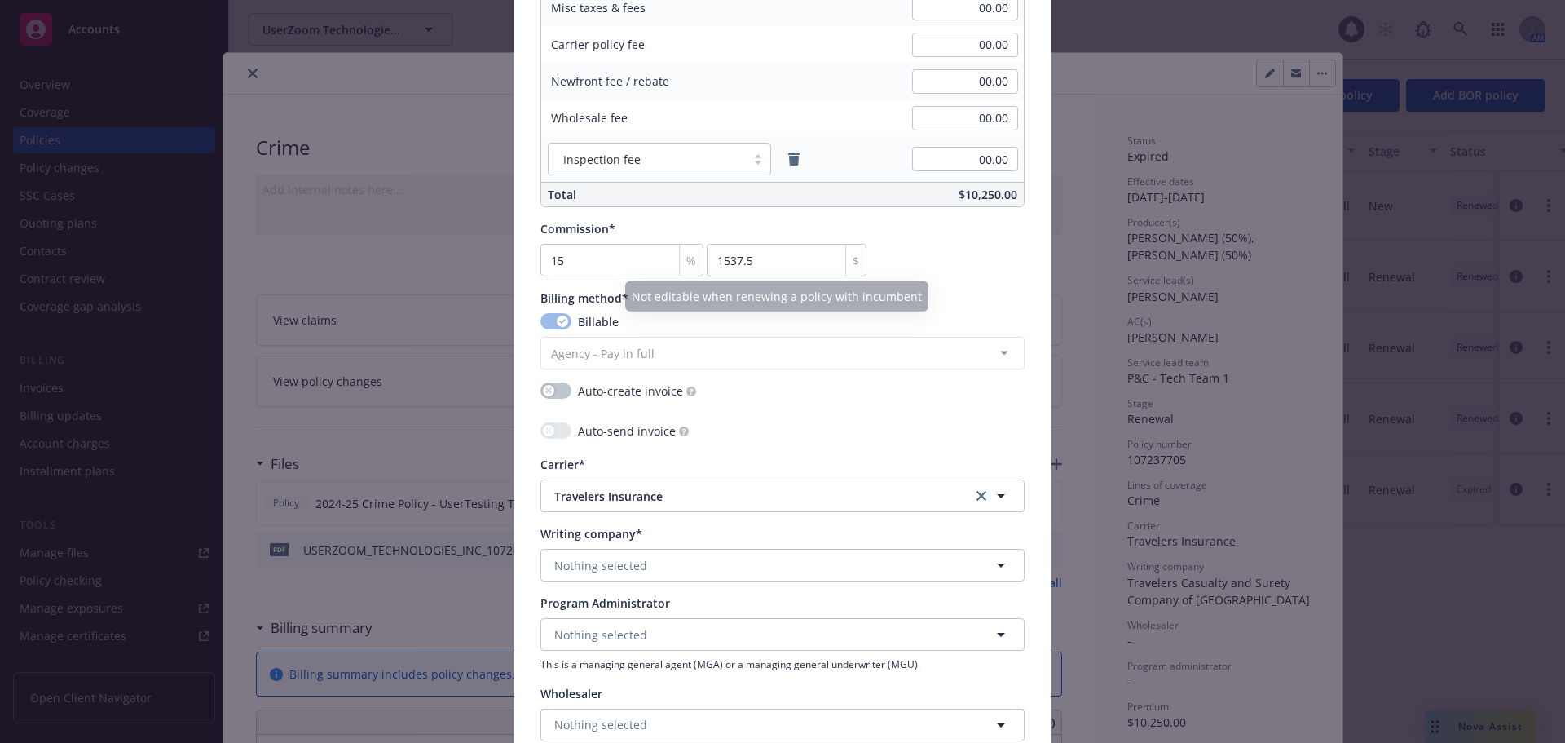
scroll to position [1223, 0]
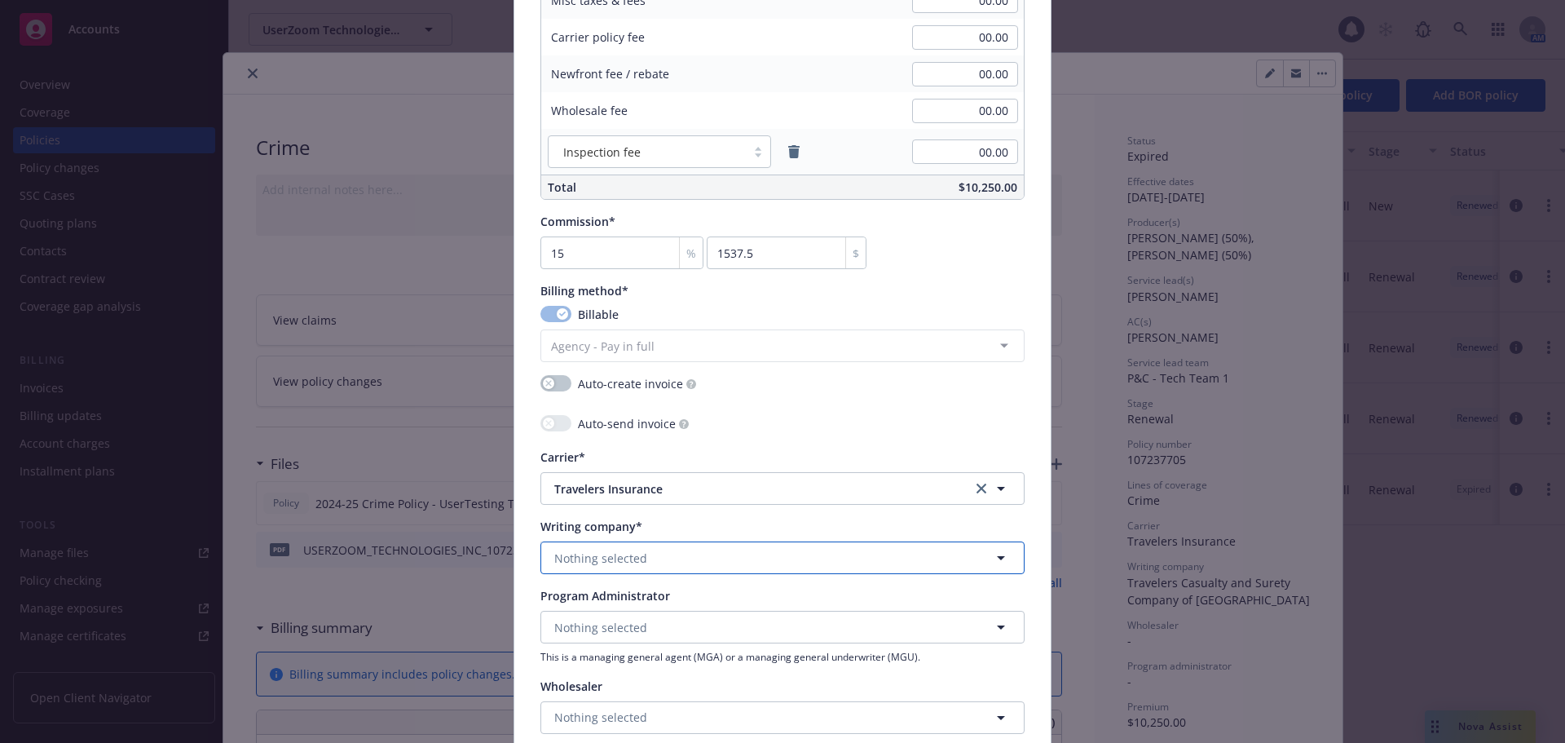
click at [842, 560] on button "Nothing selected" at bounding box center [783, 557] width 484 height 33
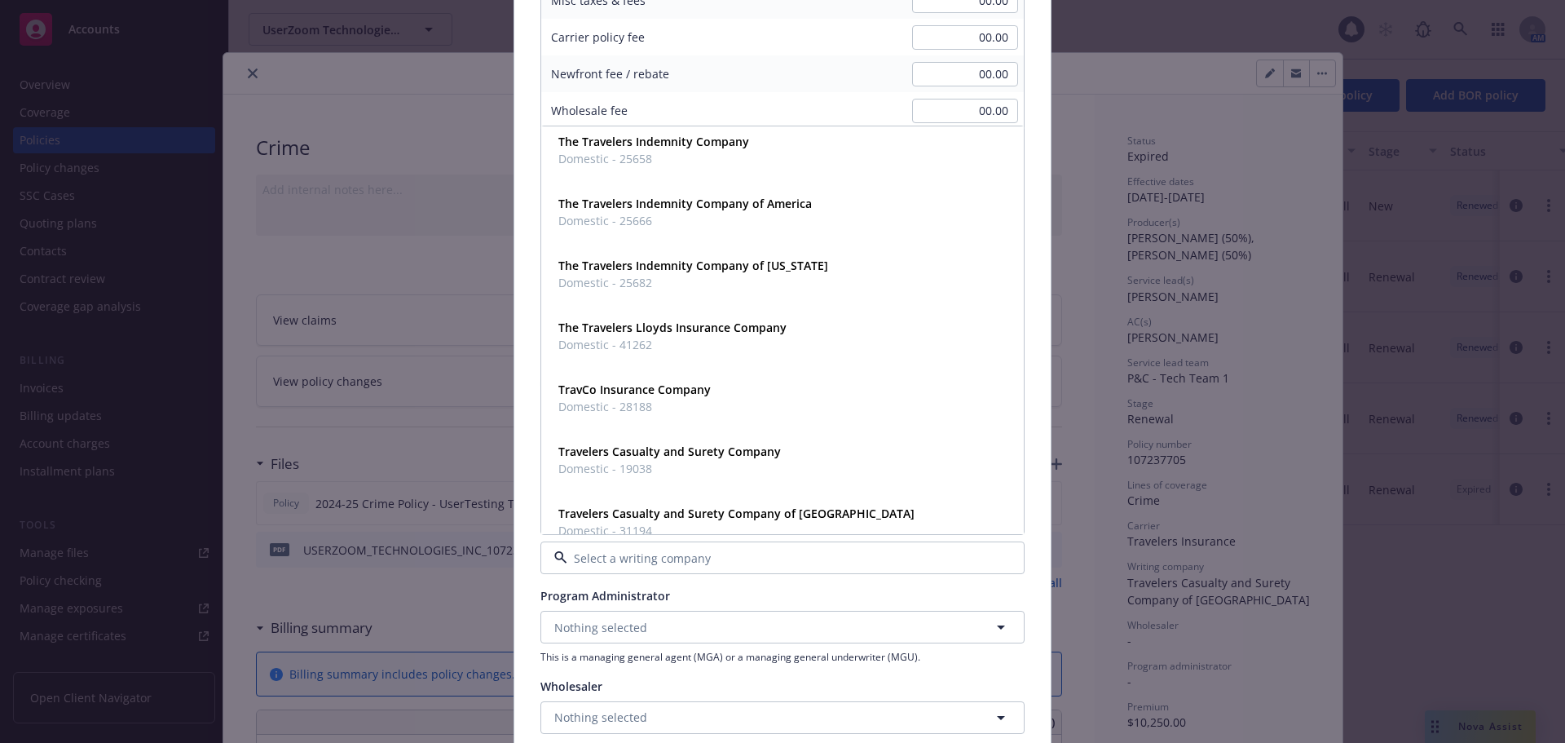
scroll to position [1060, 0]
click at [830, 464] on span "Domestic - 31194" at bounding box center [736, 469] width 356 height 17
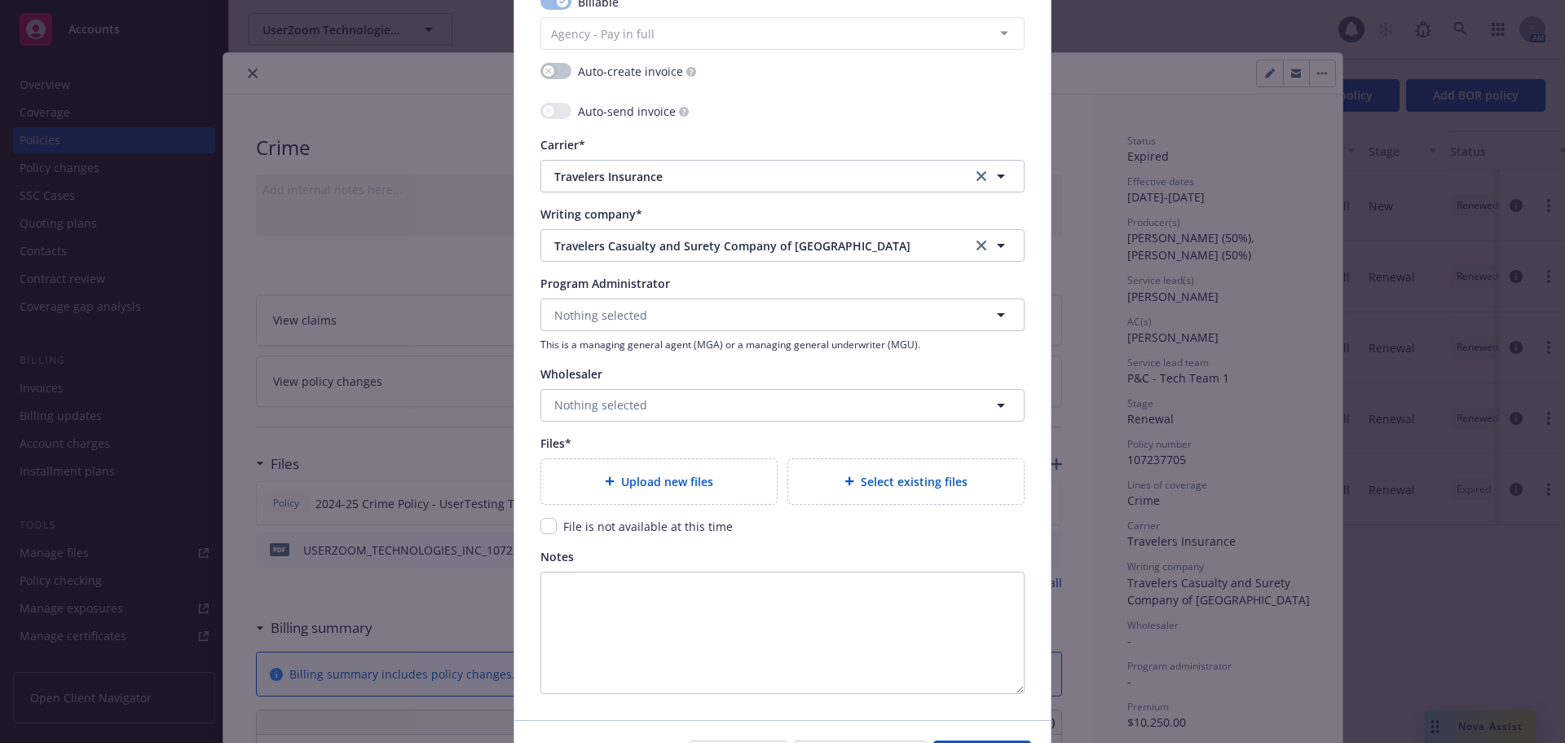
scroll to position [1549, 0]
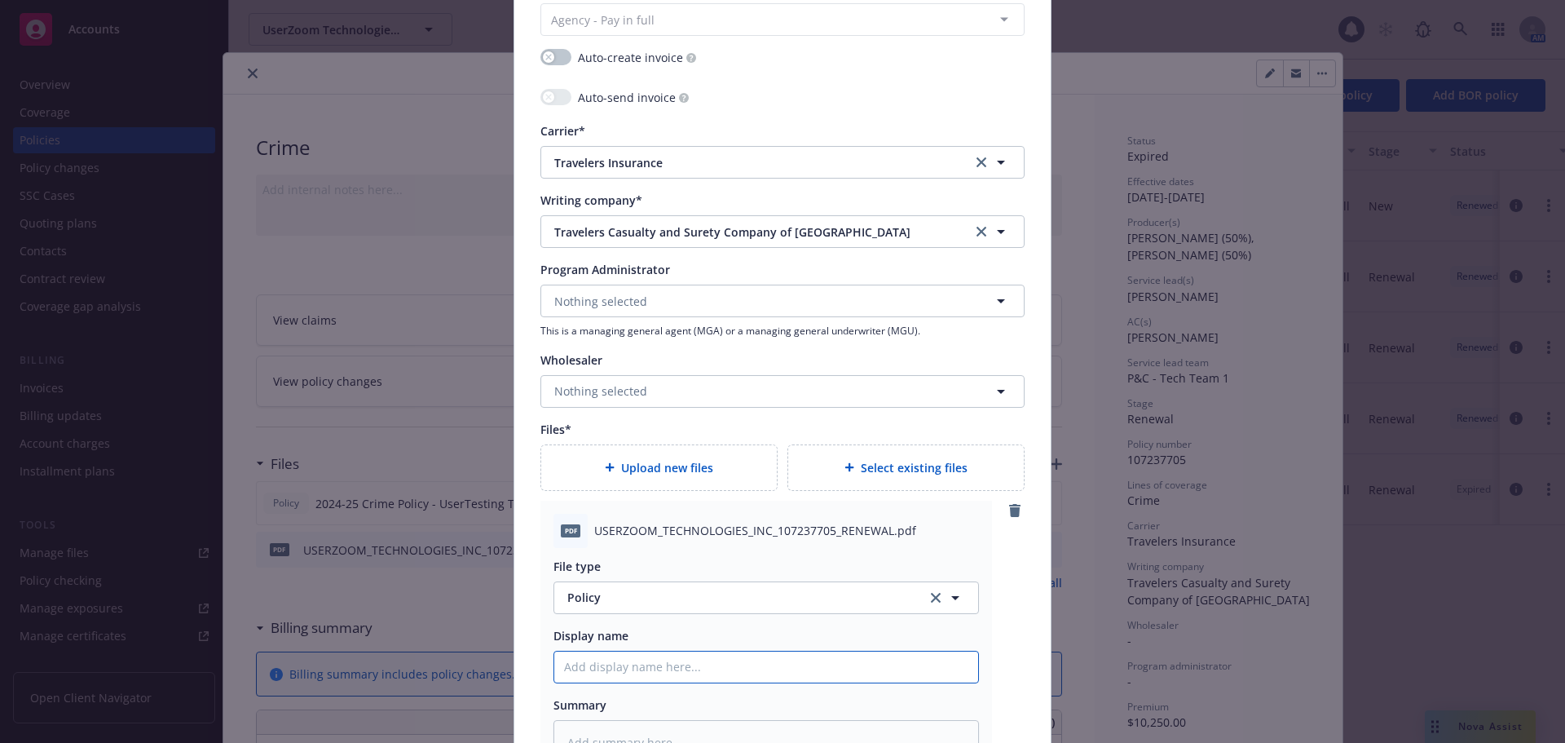
click at [673, 675] on input "Policy display name" at bounding box center [766, 666] width 424 height 31
type textarea "x"
type input "2"
type textarea "x"
type input "20"
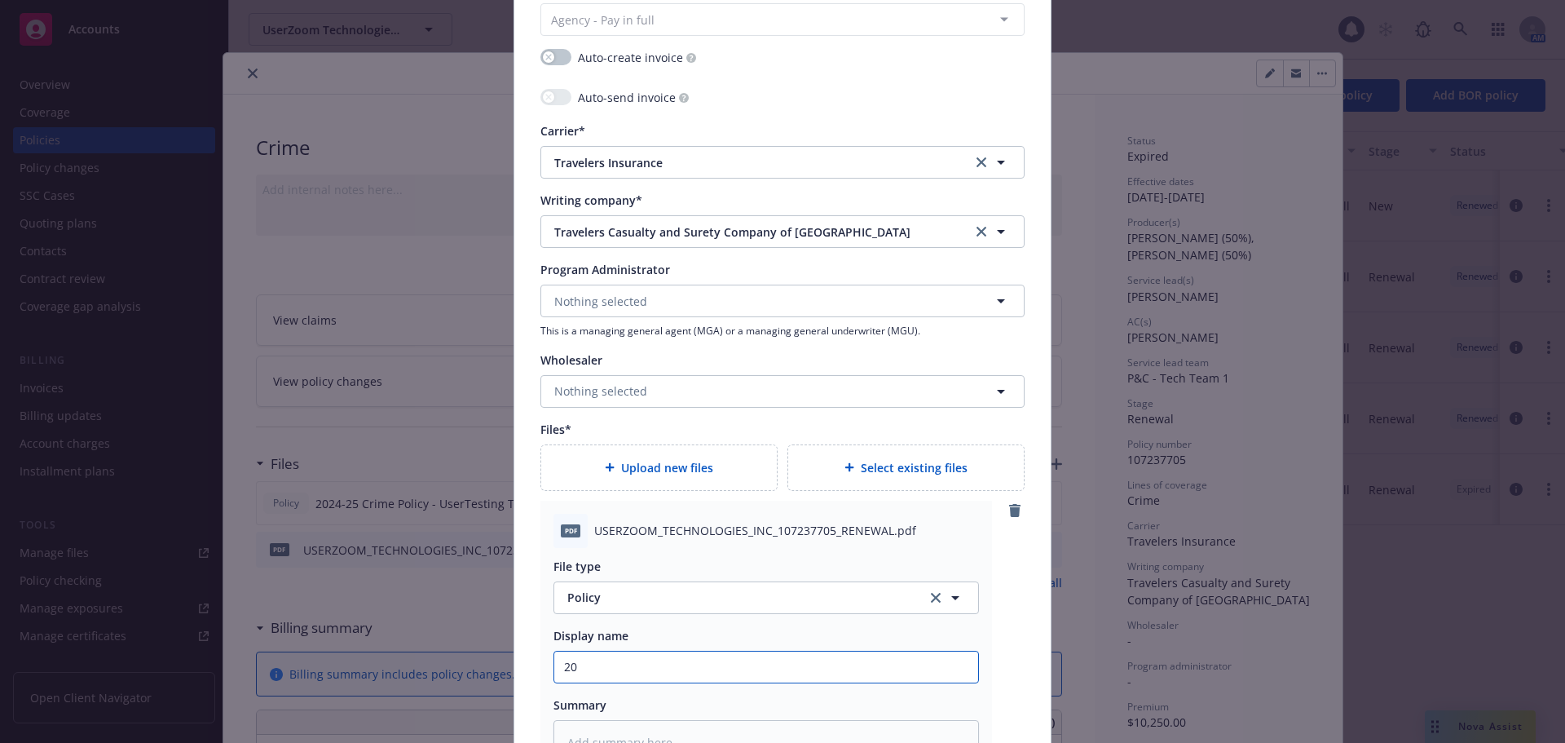
type textarea "x"
type input "202"
type textarea "x"
type input "2025"
type textarea "x"
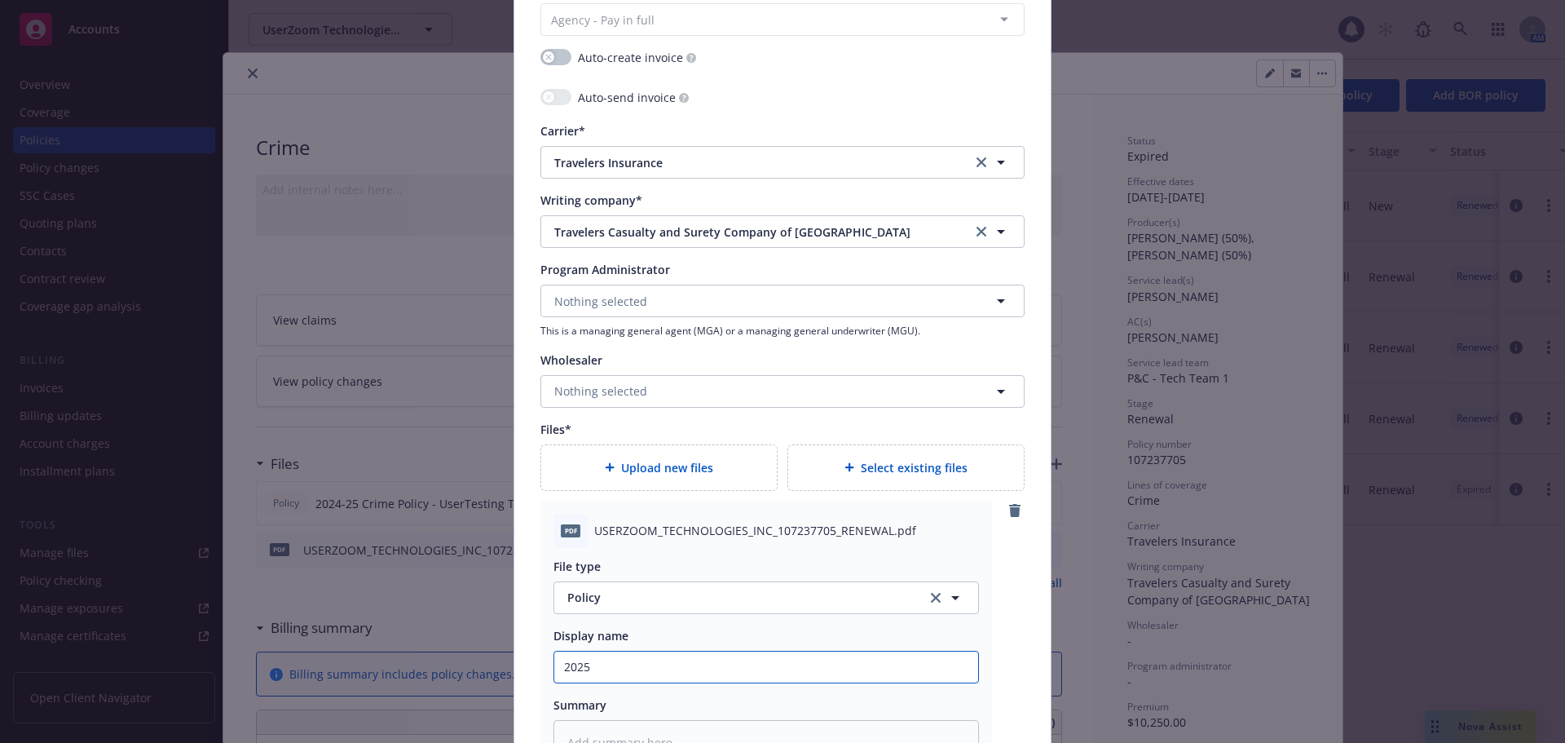
type input "2025-"
type textarea "x"
type input "2025-26"
type textarea "x"
type input "2025-26"
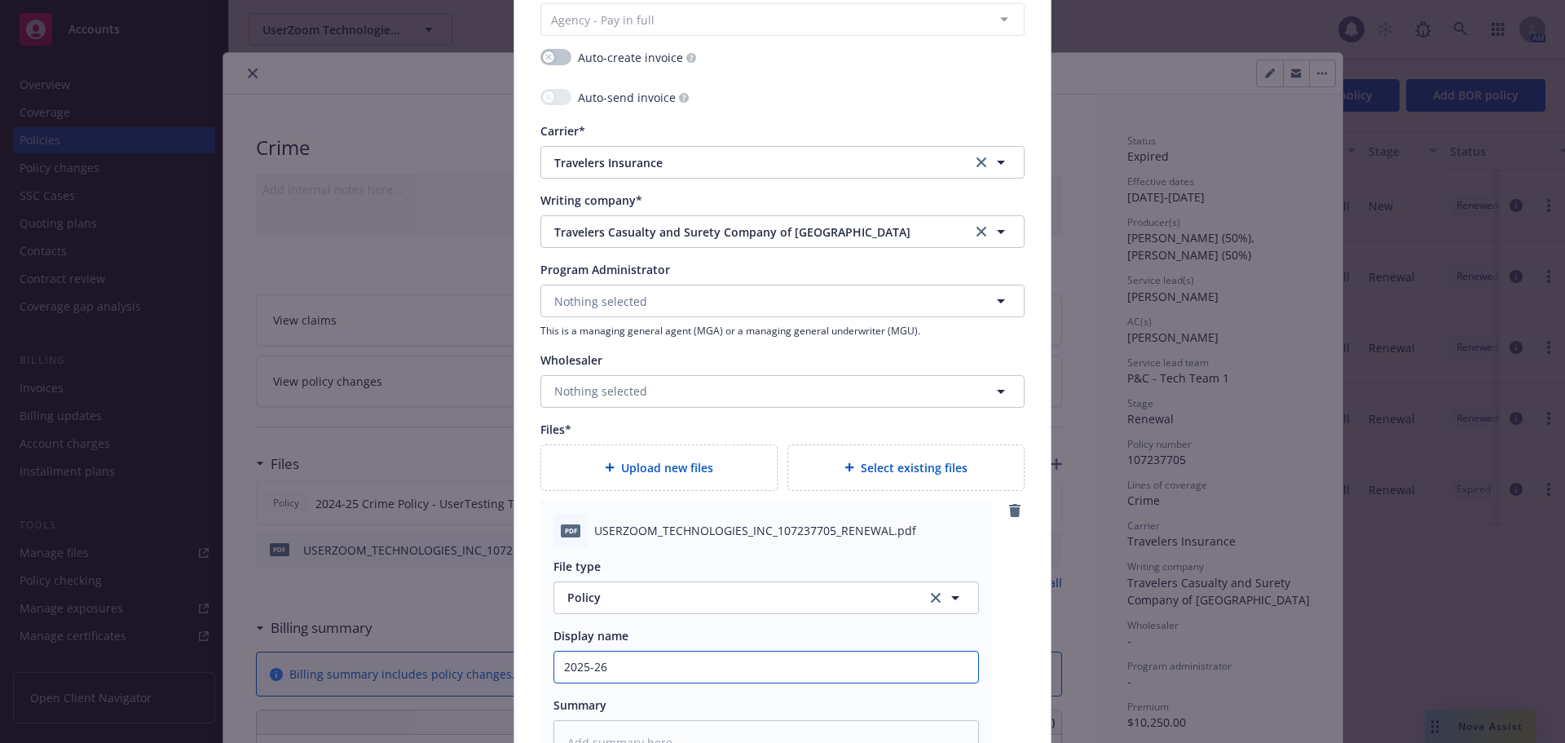
type textarea "x"
type input "2025-26 C"
type textarea "x"
type input "2025-26 Cr"
type textarea "x"
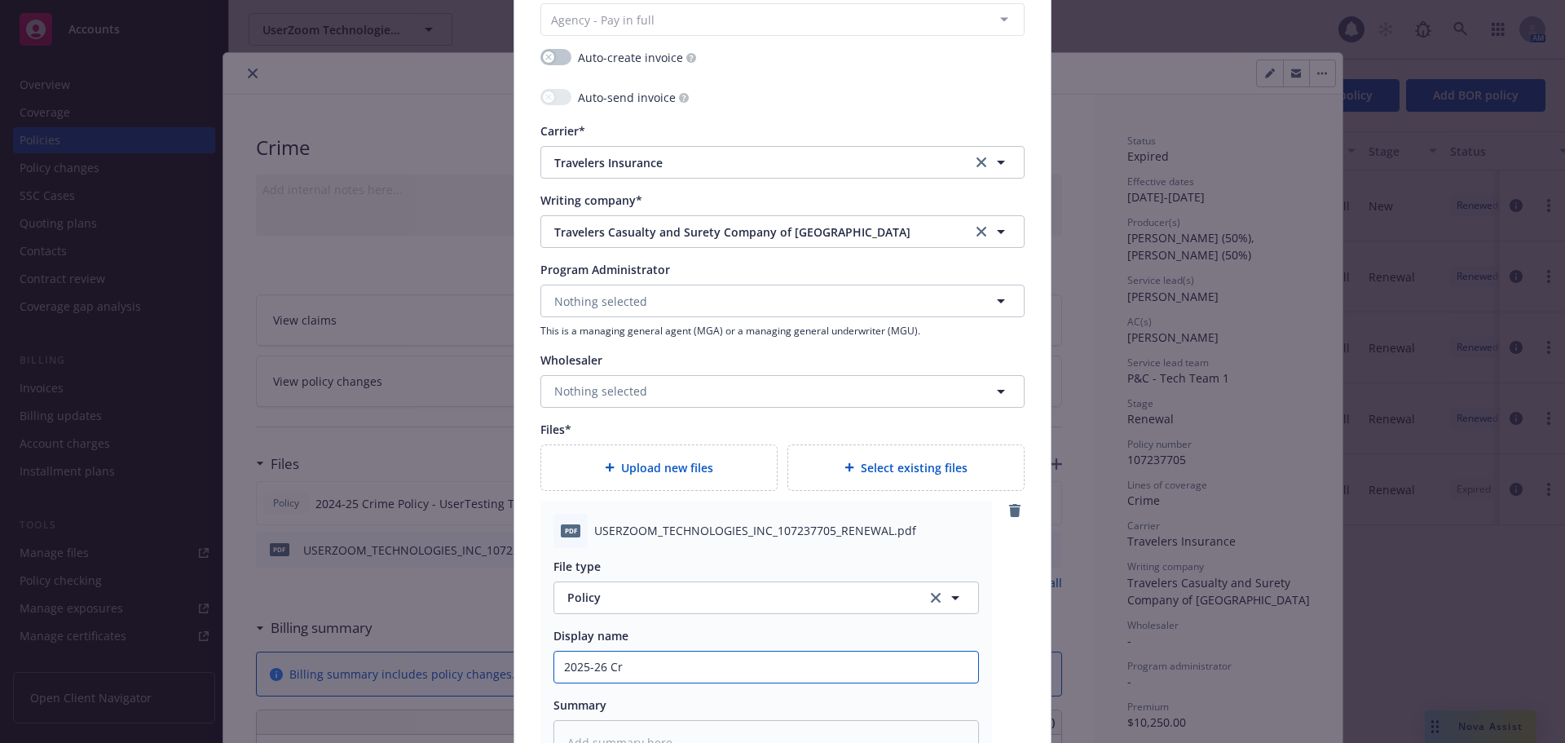
type input "2025-26 Cri"
type textarea "x"
type input "2025-26 Crim"
type textarea "x"
type input "2025-26 Crime"
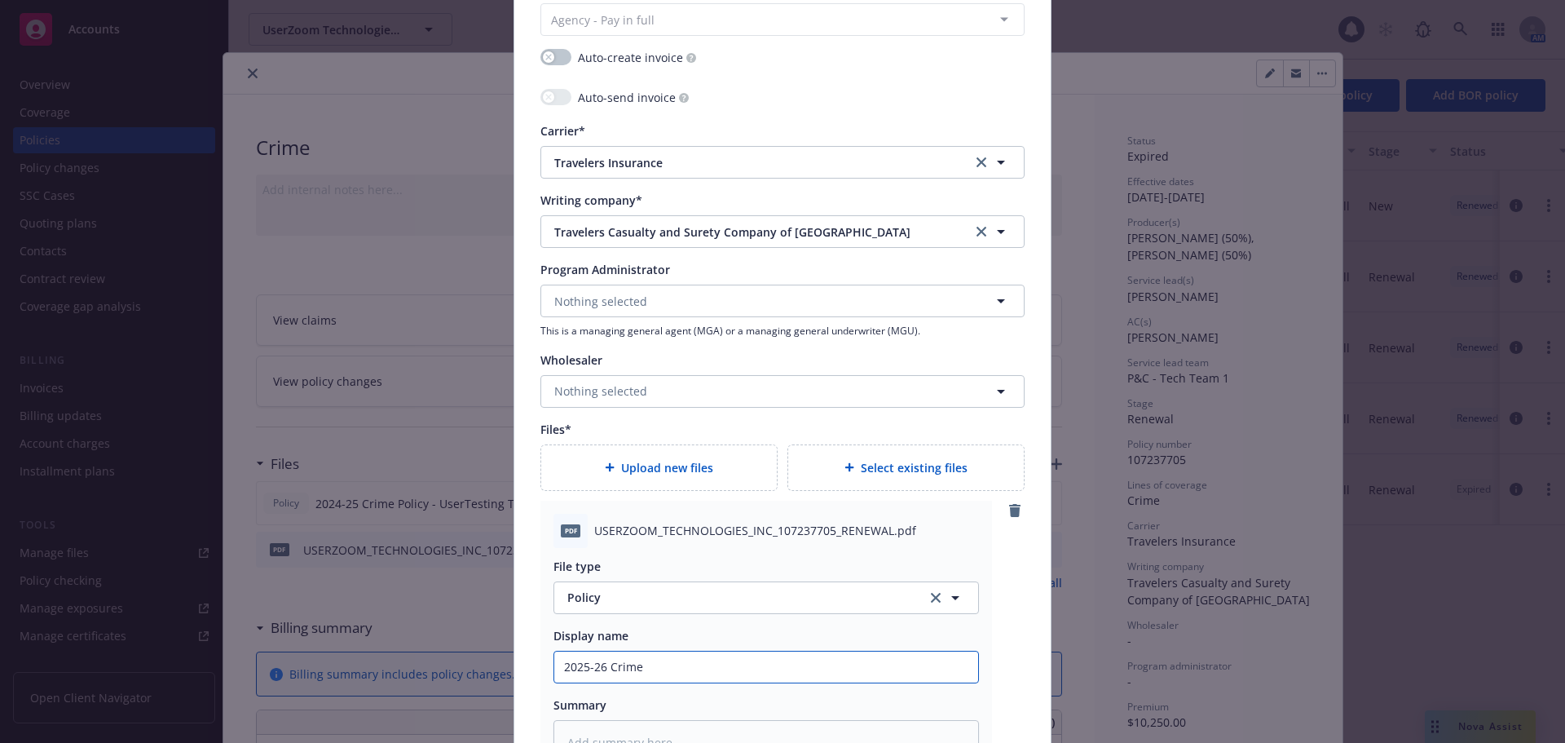
type textarea "x"
type input "2025-26 Crime"
type textarea "x"
type input "2025-26 Crime P"
type textarea "x"
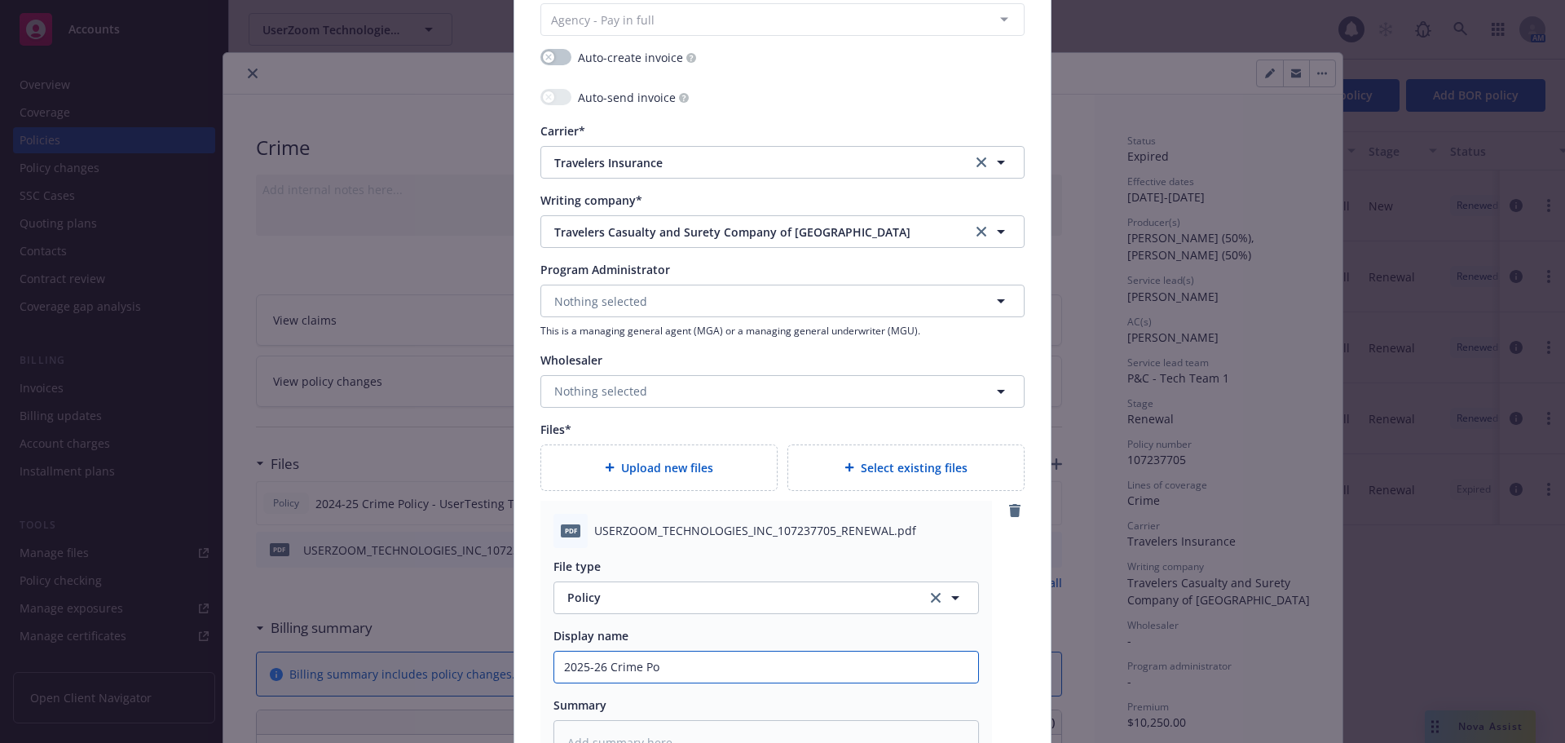
type input "2025-26 Crime Policy - Soham Inc. dba Zenoti"
drag, startPoint x: 679, startPoint y: 668, endPoint x: 711, endPoint y: 672, distance: 32.1
click at [711, 672] on input "2025-26 Crime Policy - Soham Inc. dba Zenoti" at bounding box center [766, 666] width 424 height 31
type textarea "x"
type input "2025-26 Crime Policy - U Inc. dba Zenoti"
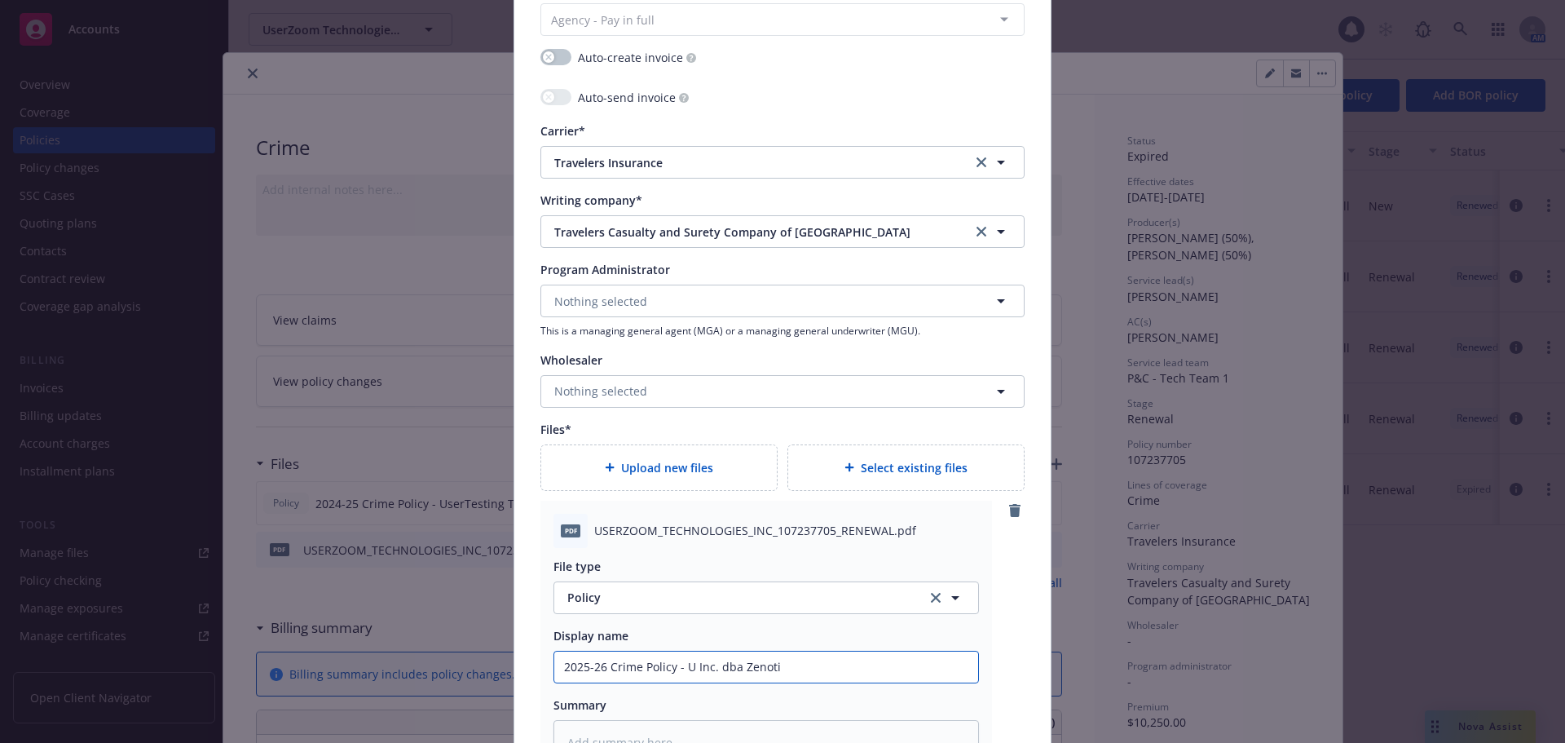
type textarea "x"
type input "2025-26 Crime Policy - Us Inc. dba Zenoti"
type textarea "x"
type input "2025-26 Crime Policy - Use Inc. dba Zenoti"
type textarea "x"
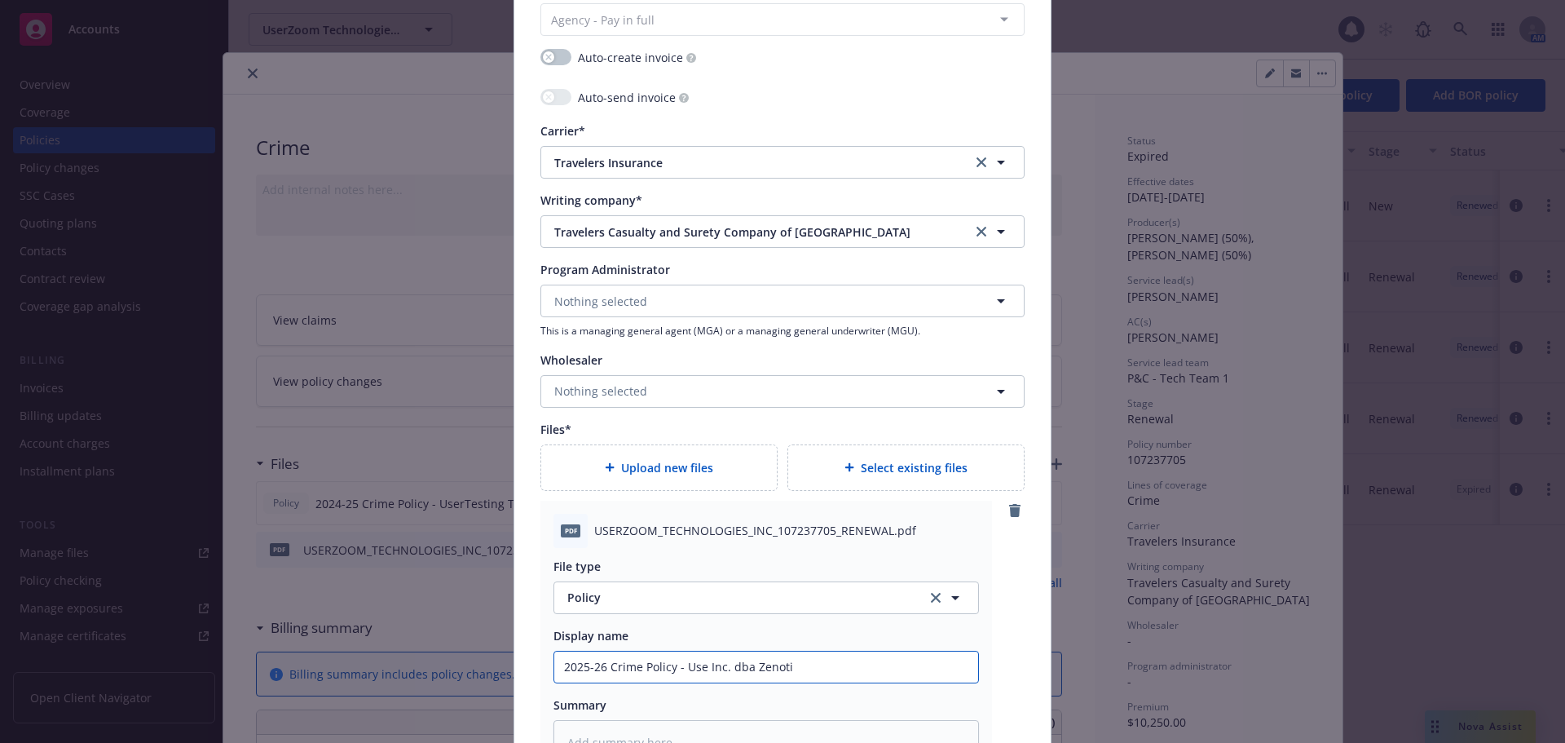
type input "2025-26 Crime Policy - User Inc. dba Zenoti"
type textarea "x"
type input "2025-26 Crime Policy - UserT Inc. dba Zenoti"
type textarea "x"
type input "2025-26 Crime Policy - UserTe Inc. dba Zenoti"
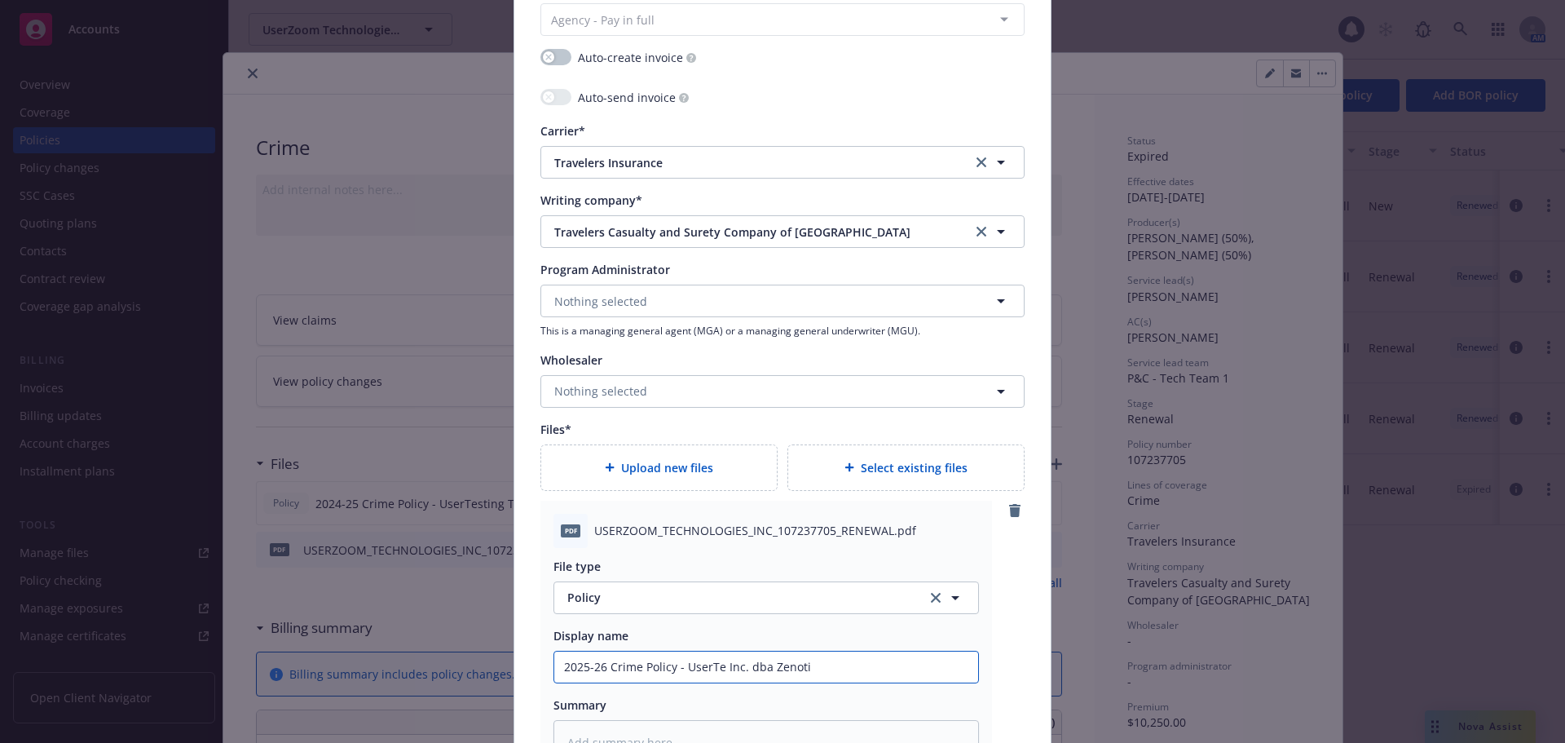
type textarea "x"
type input "2025-26 Crime Policy - UserTest Inc. dba Zenoti"
type textarea "x"
type input "2025-26 Crime Policy - UserTesti Inc. dba Zenoti"
type textarea "x"
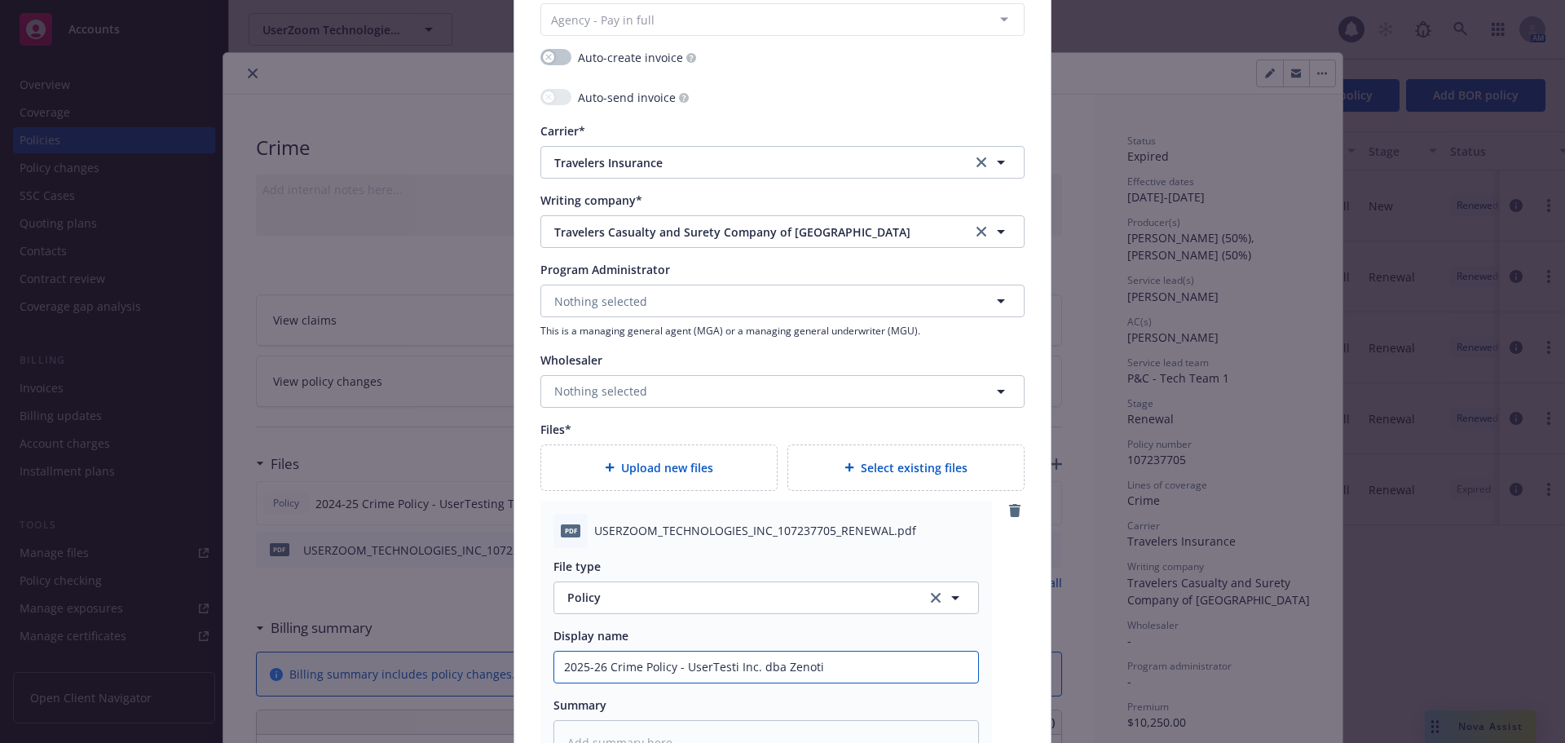
type input "2025-26 Crime Policy - UserTestin Inc. dba Zenoti"
type textarea "x"
type input "2025-26 Crime Policy - UserTesting Inc. dba Zenoti"
type textarea "x"
type input "2025-26 Crime Policy - UserTesting T Inc. dba Zenoti"
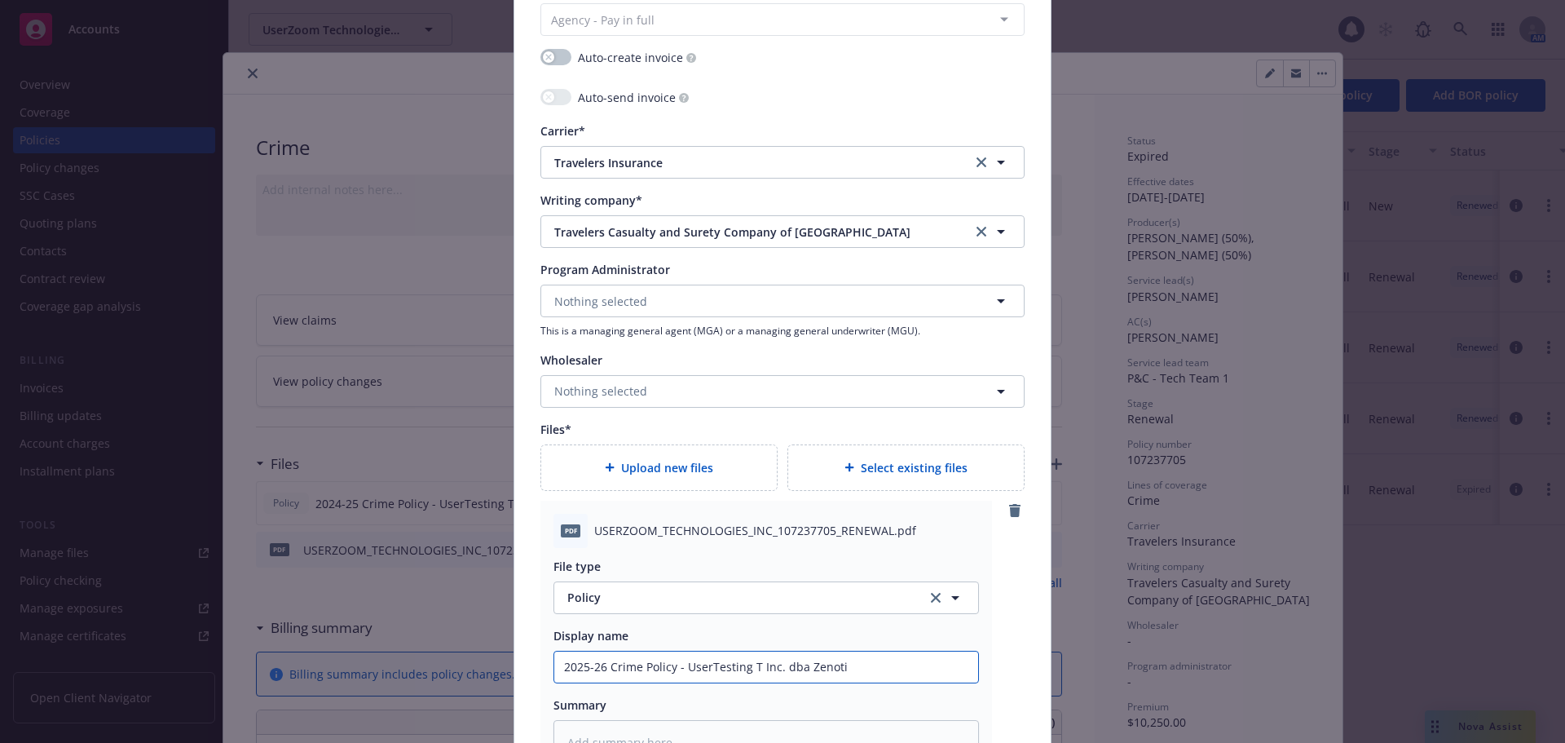
type textarea "x"
type input "2025-26 Crime Policy - UserTesting Te Inc. dba Zenoti"
type textarea "x"
type input "2025-26 Crime Policy - UserTesting Tec Inc. dba Zenoti"
type textarea "x"
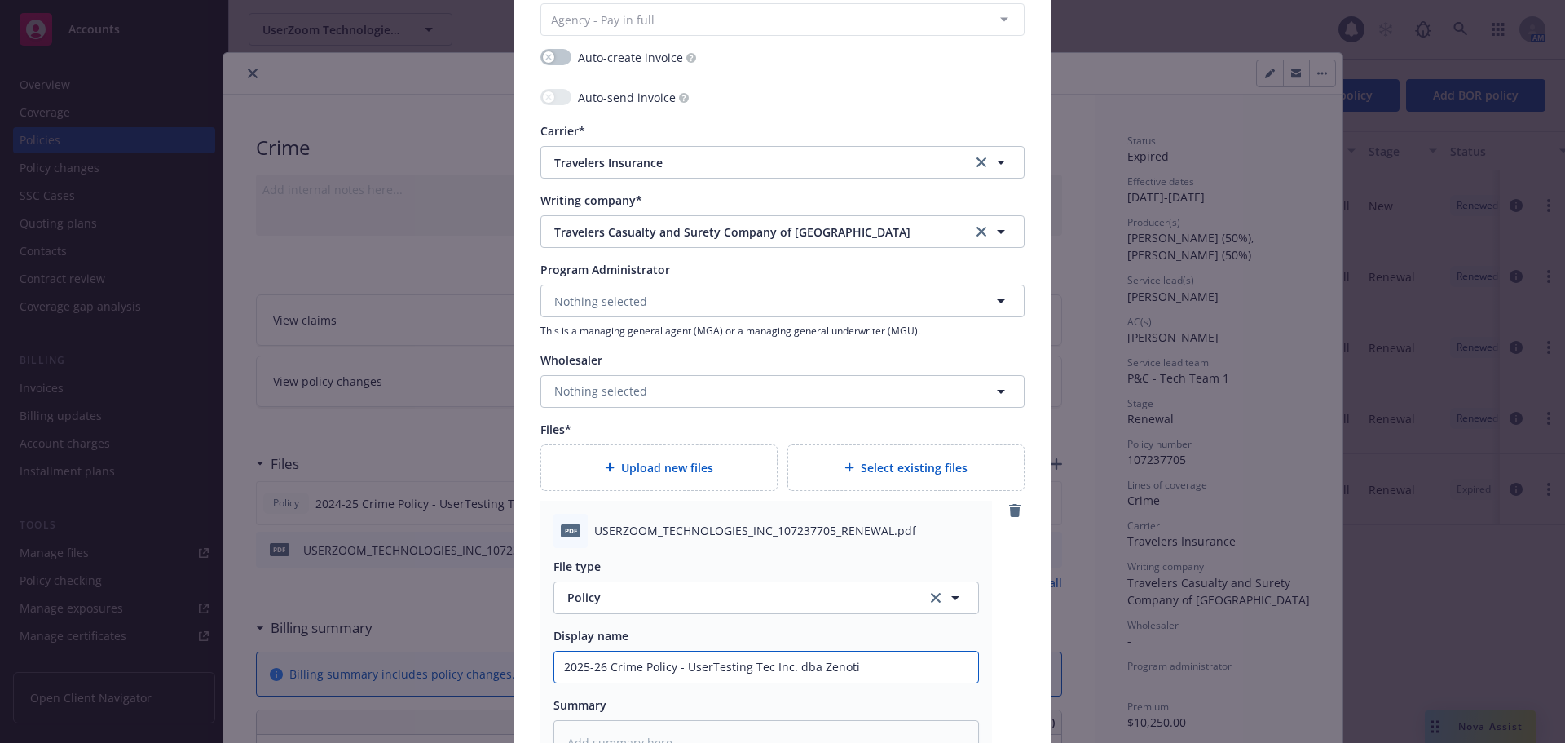
type input "2025-26 Crime Policy - UserTesting Tech Inc. dba Zenoti"
type textarea "x"
type input "2025-26 Crime Policy - UserTesting Techn Inc. dba Zenoti"
type textarea "x"
type input "2025-26 Crime Policy - UserTesting Techno Inc. dba Zenoti"
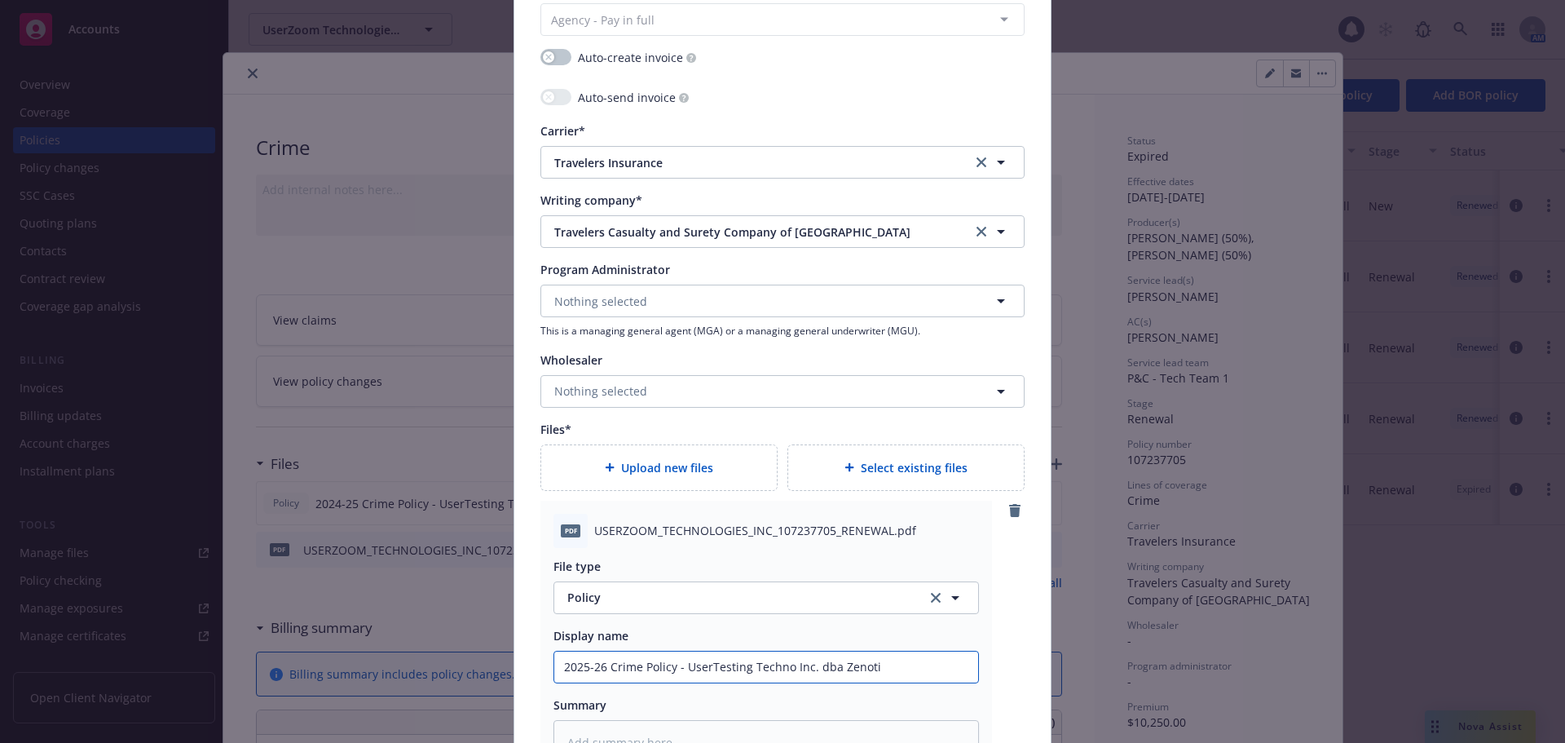
type textarea "x"
type input "2025-26 Crime Policy - UserTesting Technol Inc. dba Zenoti"
type textarea "x"
type input "2025-26 Crime Policy - UserTesting Technolo Inc. dba Zenoti"
type textarea "x"
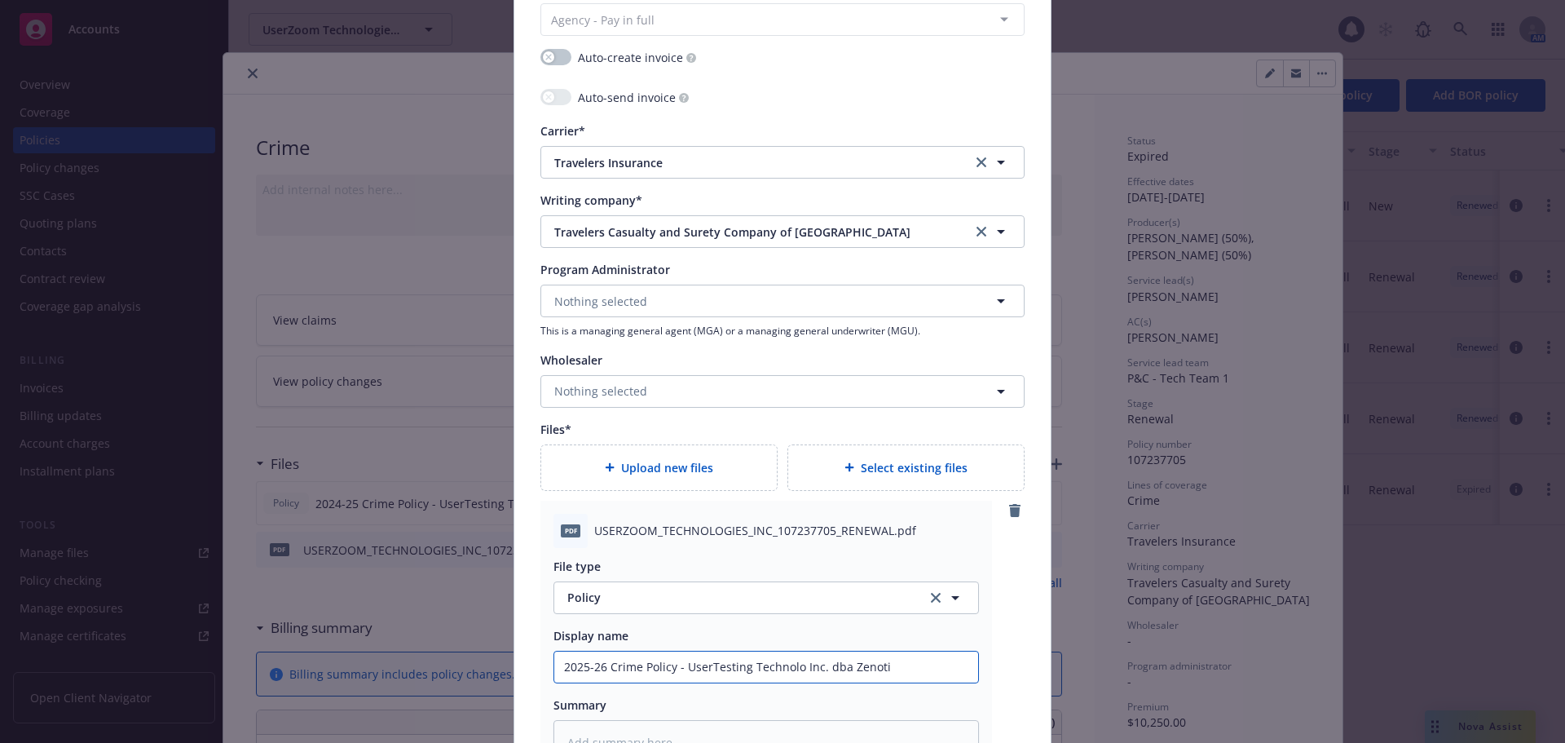
type input "2025-26 Crime Policy - UserTesting Technolog Inc. dba Zenoti"
type textarea "x"
type input "2025-26 Crime Policy - UserTesting Technologi Inc. dba Zenoti"
type textarea "x"
type input "2025-26 Crime Policy - UserTesting Technologie Inc. dba Zenoti"
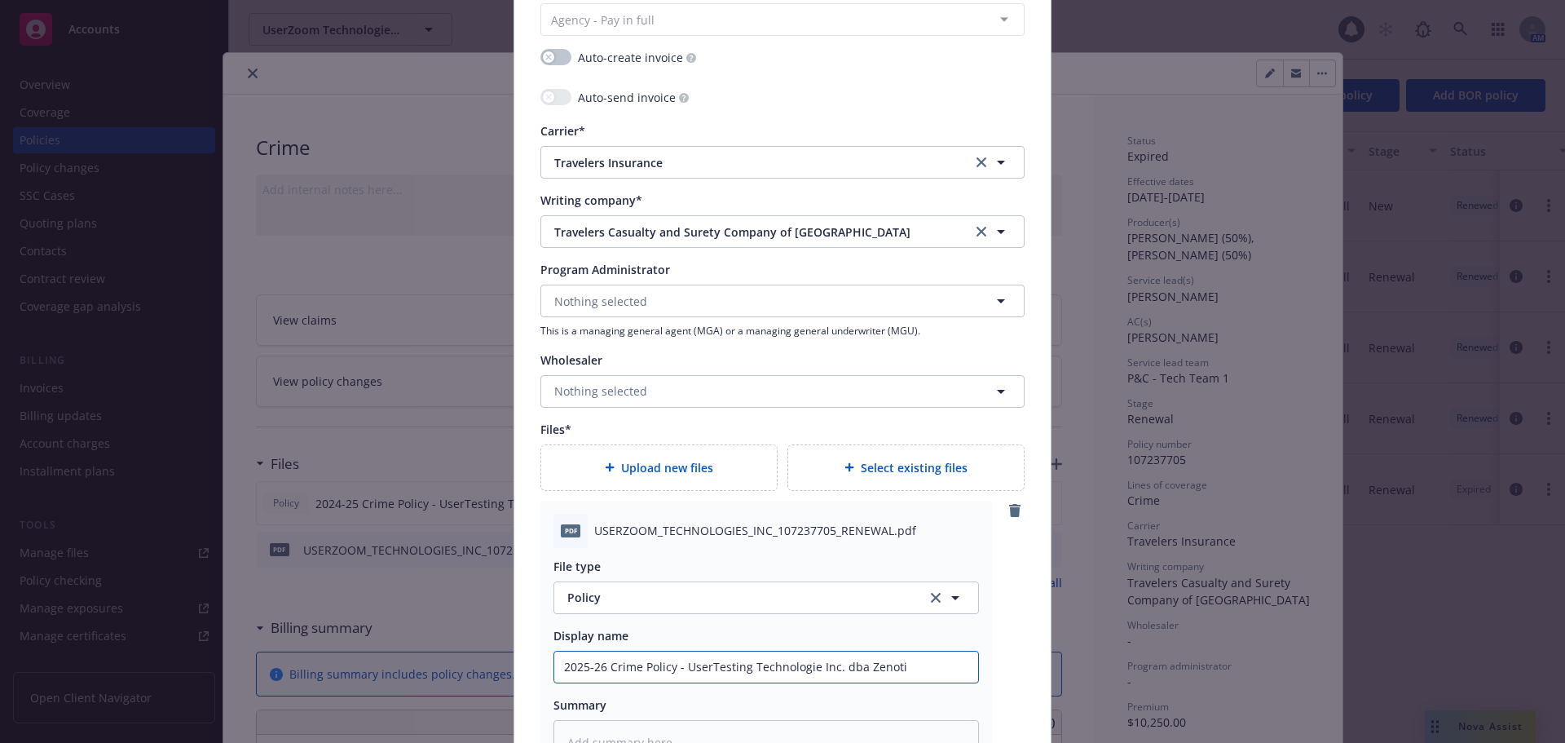
type textarea "x"
type input "2025-26 Crime Policy - UserTesting Technologies Inc. dba Zenoti"
type textarea "x"
type input "2025-26 Crime Policy - UserTesting Technologies, Inc. dba Zenoti"
type textarea "x"
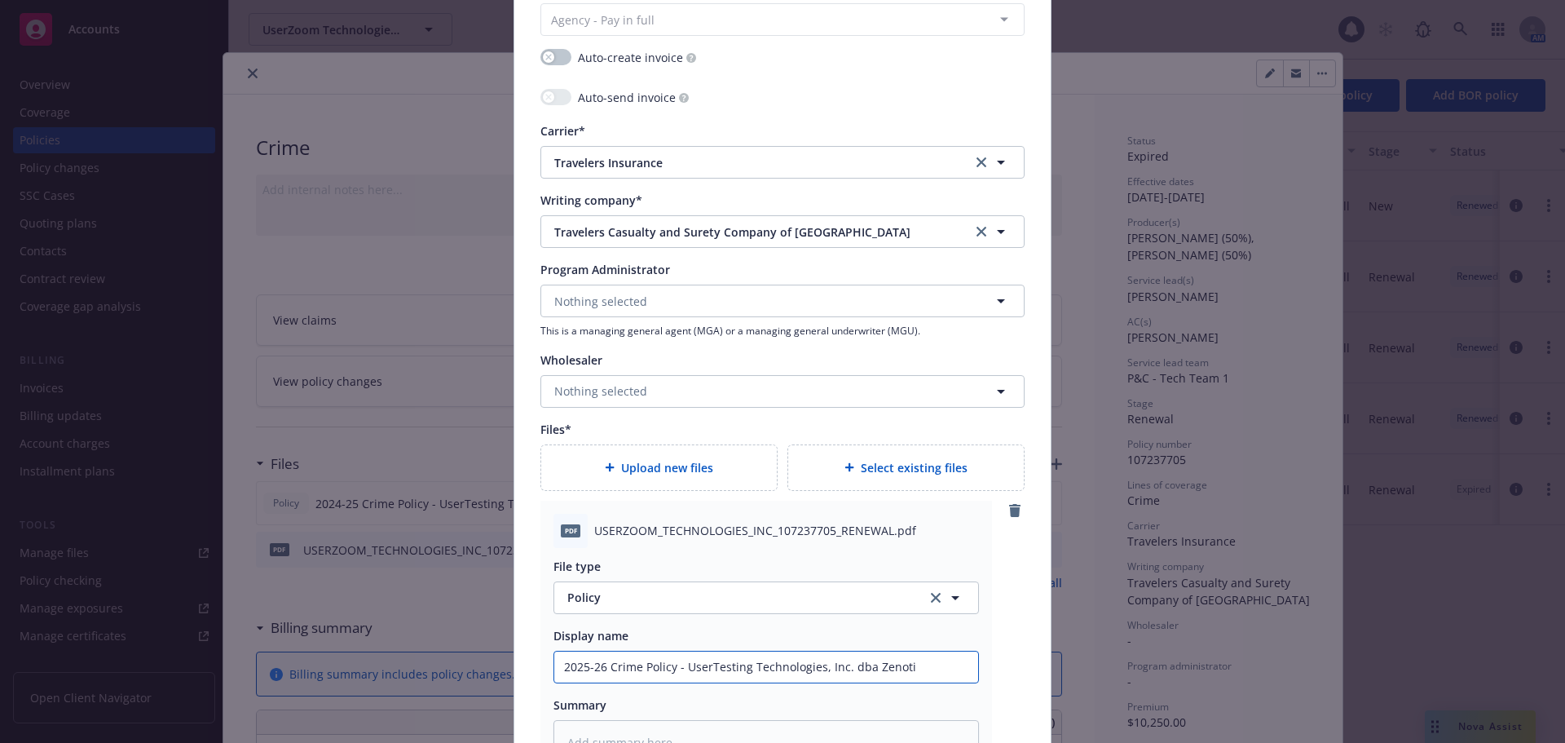
type input "2025-26 Crime Policy - UserTesting Technologies, Inc.dba Zenoti"
type textarea "x"
type input "2025-26 Crime Policy - UserTesting Technologies, Inc.ba Zenoti"
type textarea "x"
type input "2025-26 Crime Policy - UserTesting Technologies, Inc.a Zenoti"
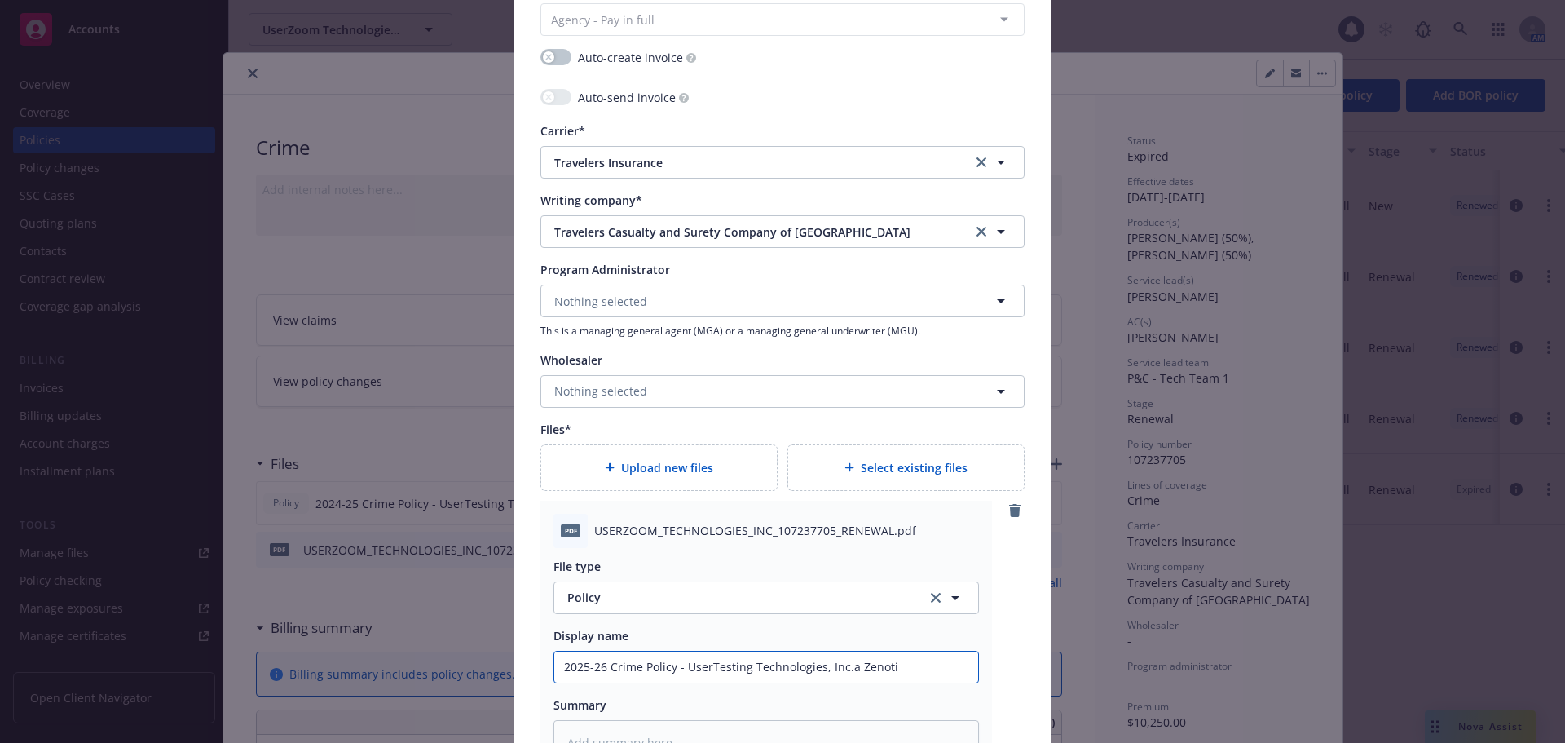
type textarea "x"
type input "2025-26 Crime Policy - UserTesting Technologies, Inc. Zenoti"
type textarea "x"
type input "2025-26 Crime Policy - UserTesting Technologies, Inc.Zenoti"
type textarea "x"
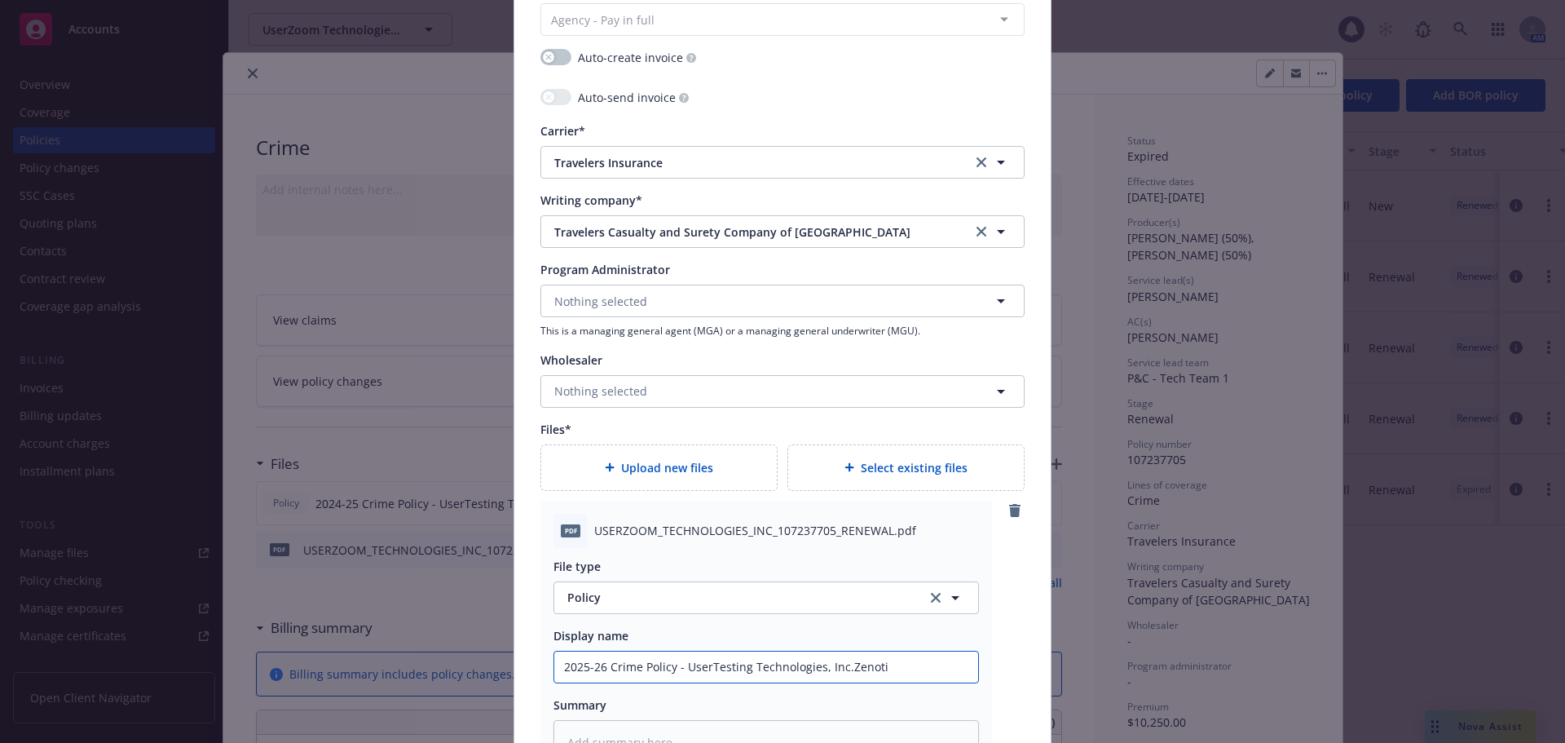
type input "2025-26 Crime Policy - UserTesting Technologies, Inc.enoti"
type textarea "x"
type input "2025-26 Crime Policy - UserTesting Technologies, Inc.noti"
type textarea "x"
type input "2025-26 Crime Policy - UserTesting Technologies, Inc.oti"
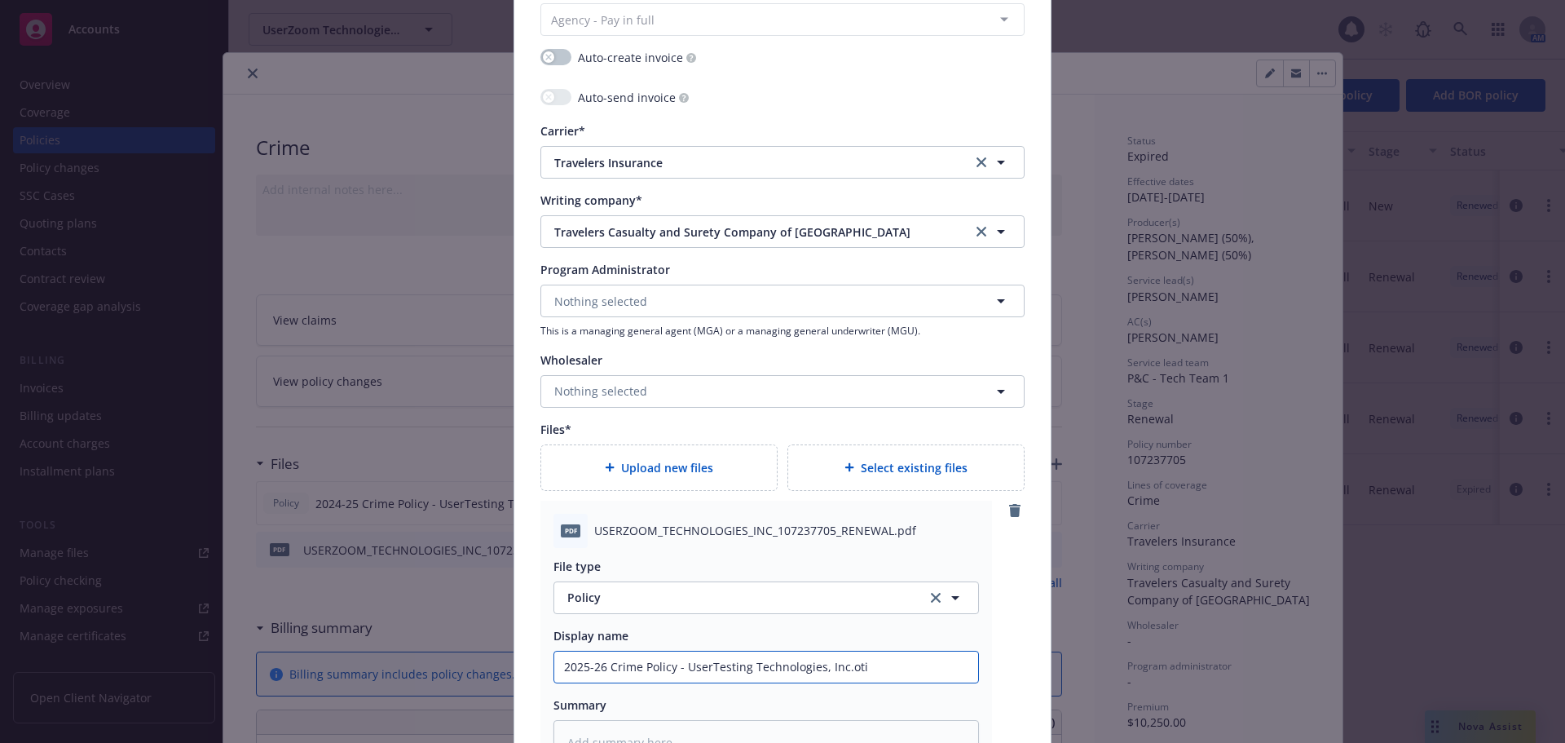
type textarea "x"
type input "2025-26 Crime Policy - UserTesting Technologies, Inc.ti"
type textarea "x"
type input "2025-26 Crime Policy - UserTesting Technologies, Inc.i"
type textarea "x"
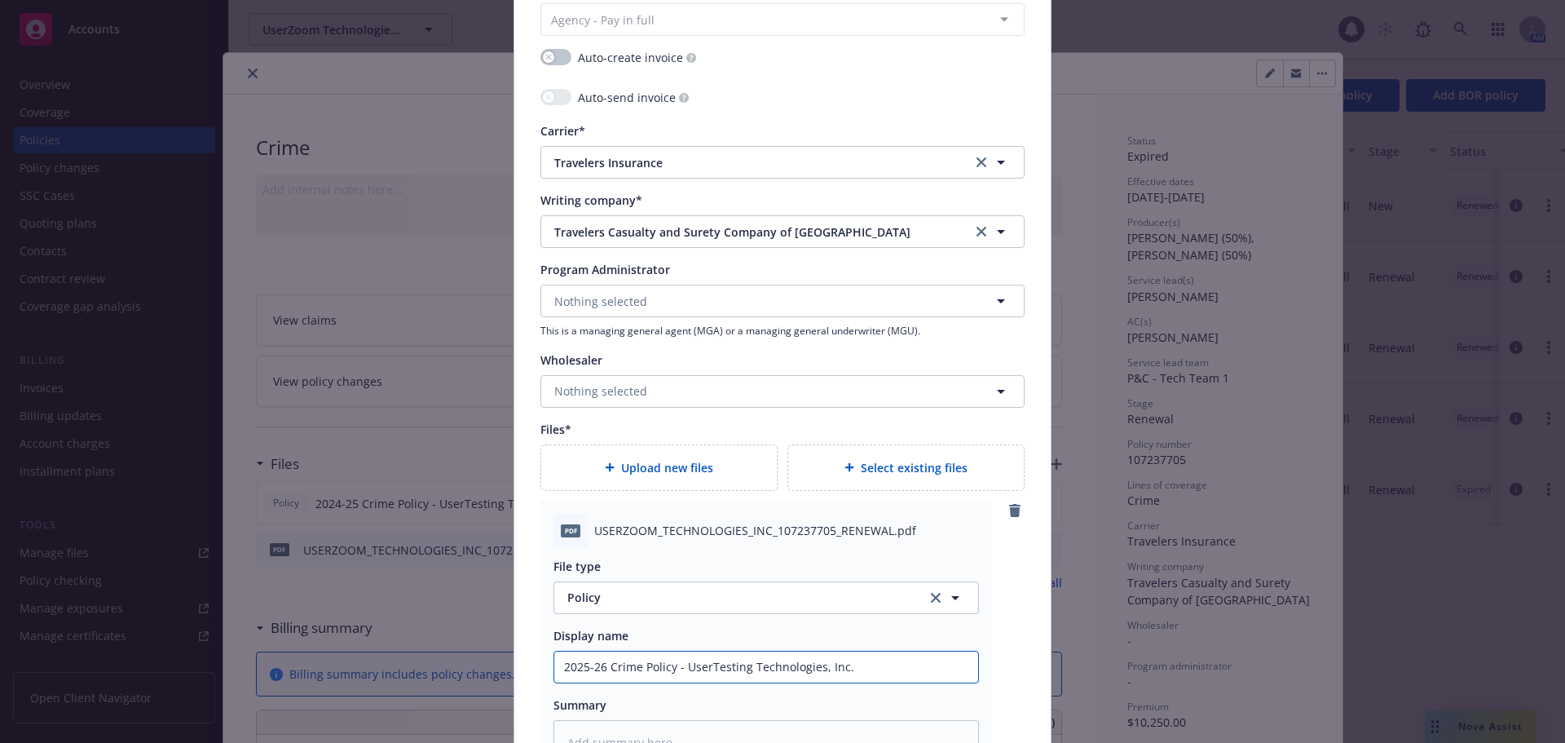
type input "2025-26 Crime Policy - UserTesting Technologies, Inc."
click at [986, 658] on div "pdf USERZOOM_TECHNOLOGIES_INC_107237705_RENEWAL.pdf File type Policy Policy Dis…" at bounding box center [767, 639] width 452 height 277
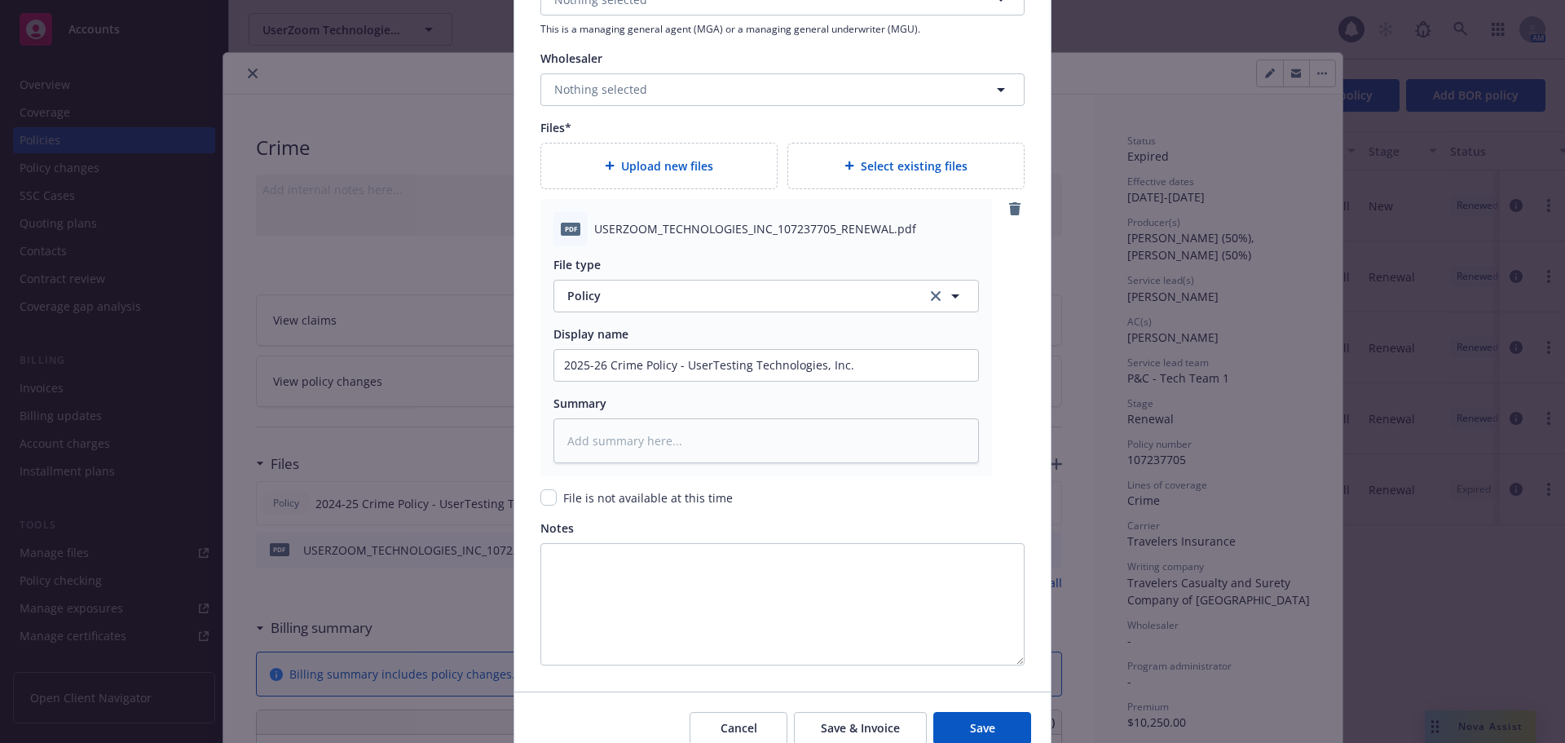
scroll to position [1875, 0]
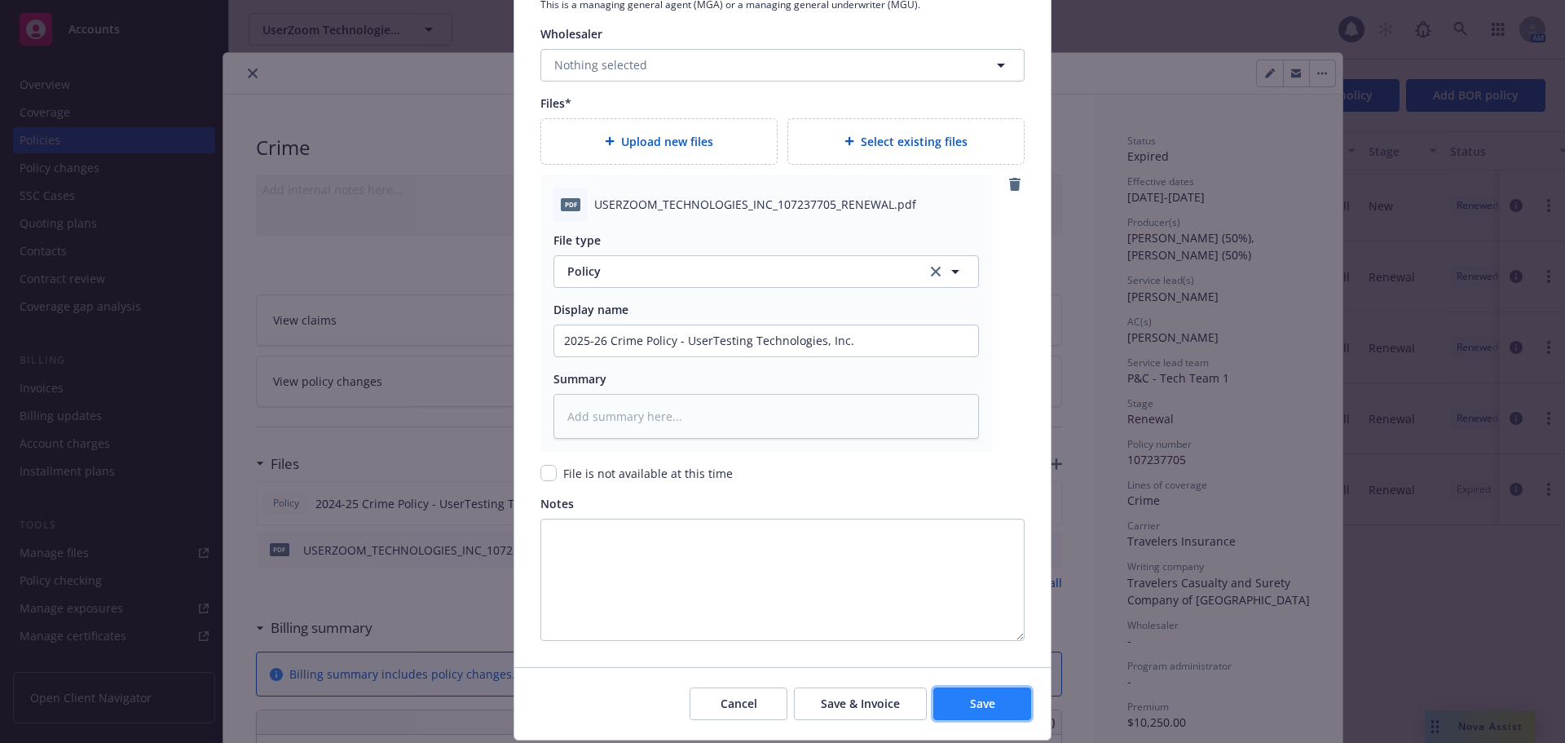
click at [982, 699] on span "Save" at bounding box center [982, 702] width 25 height 15
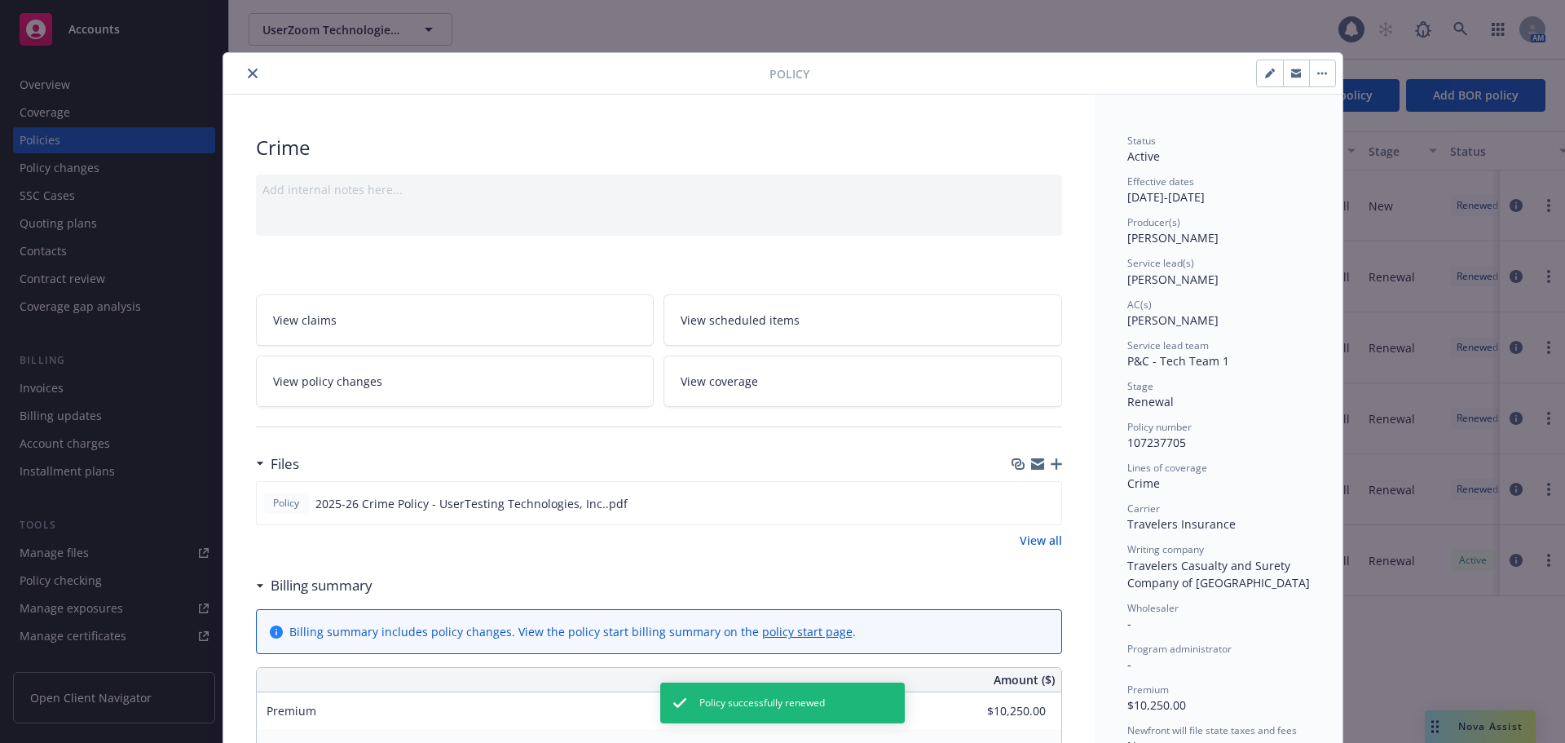
click at [1051, 464] on icon "button" at bounding box center [1056, 463] width 11 height 11
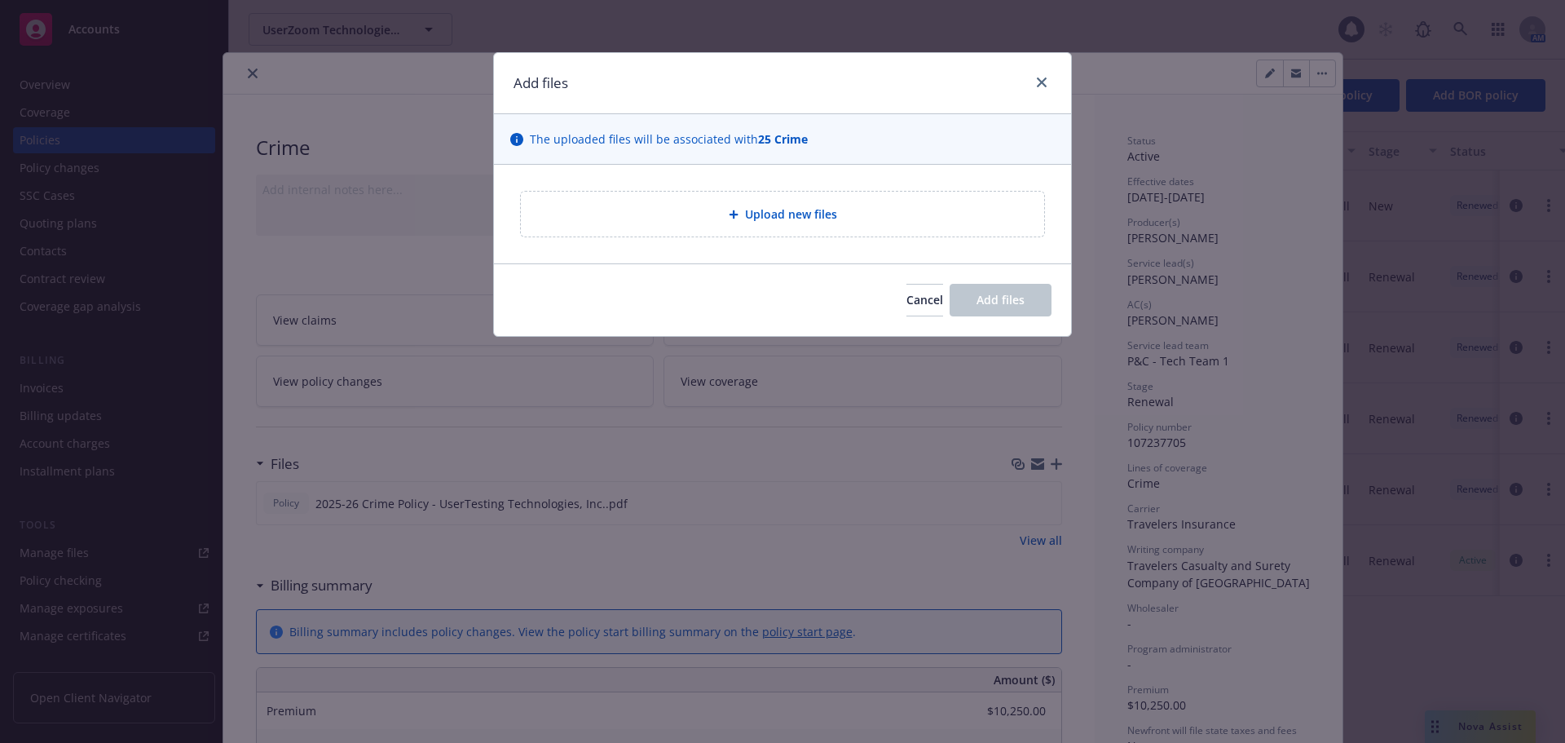
type textarea "x"
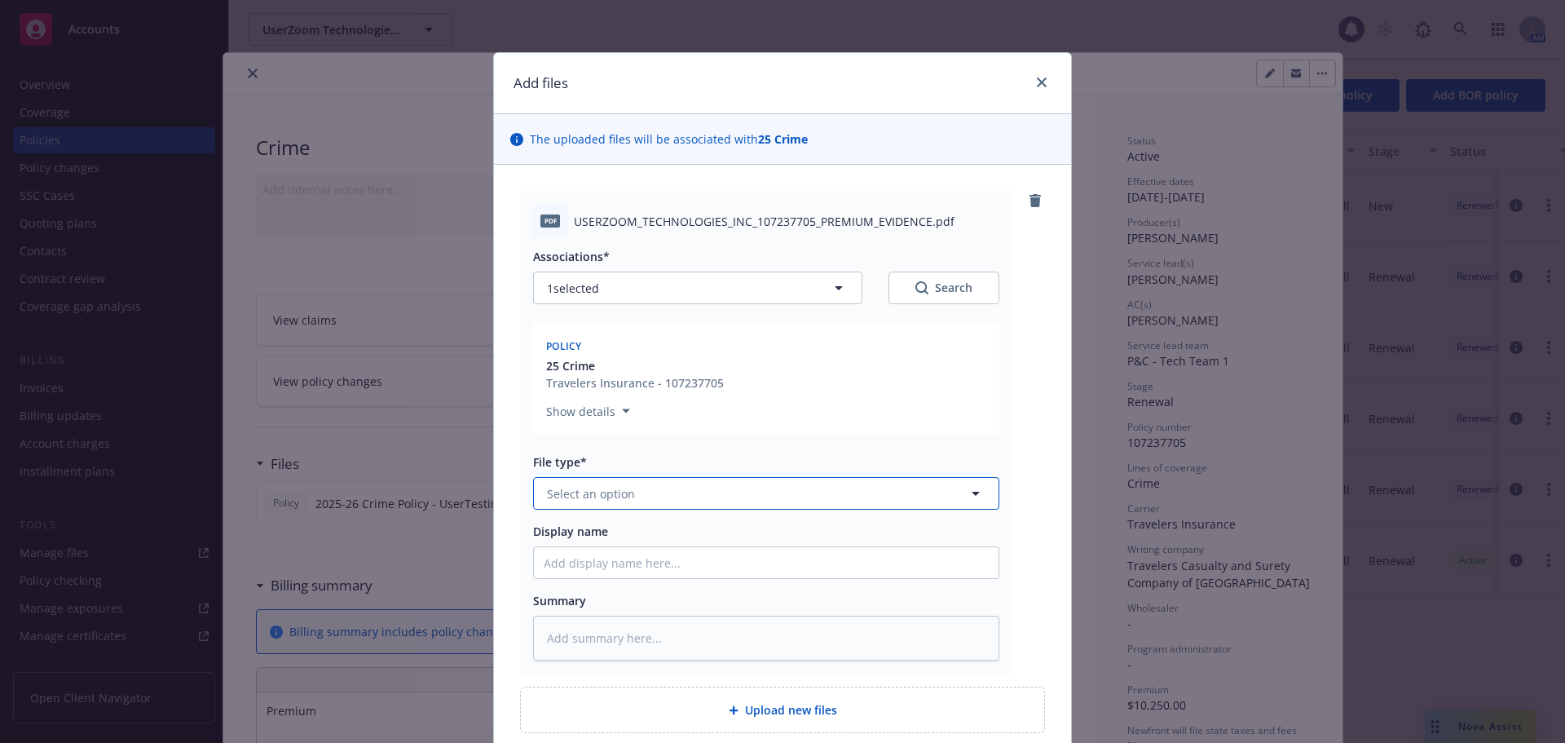
click at [674, 493] on button "Select an option" at bounding box center [766, 493] width 466 height 33
type input "invoi"
click at [691, 572] on div "Invoice - Third Party" at bounding box center [766, 582] width 445 height 24
click at [1013, 380] on div "pdf USERZOOM_TECHNOLOGIES_INC_107237705_PREMIUM_EVIDENCE.pdf Associations* 1 se…" at bounding box center [782, 432] width 525 height 483
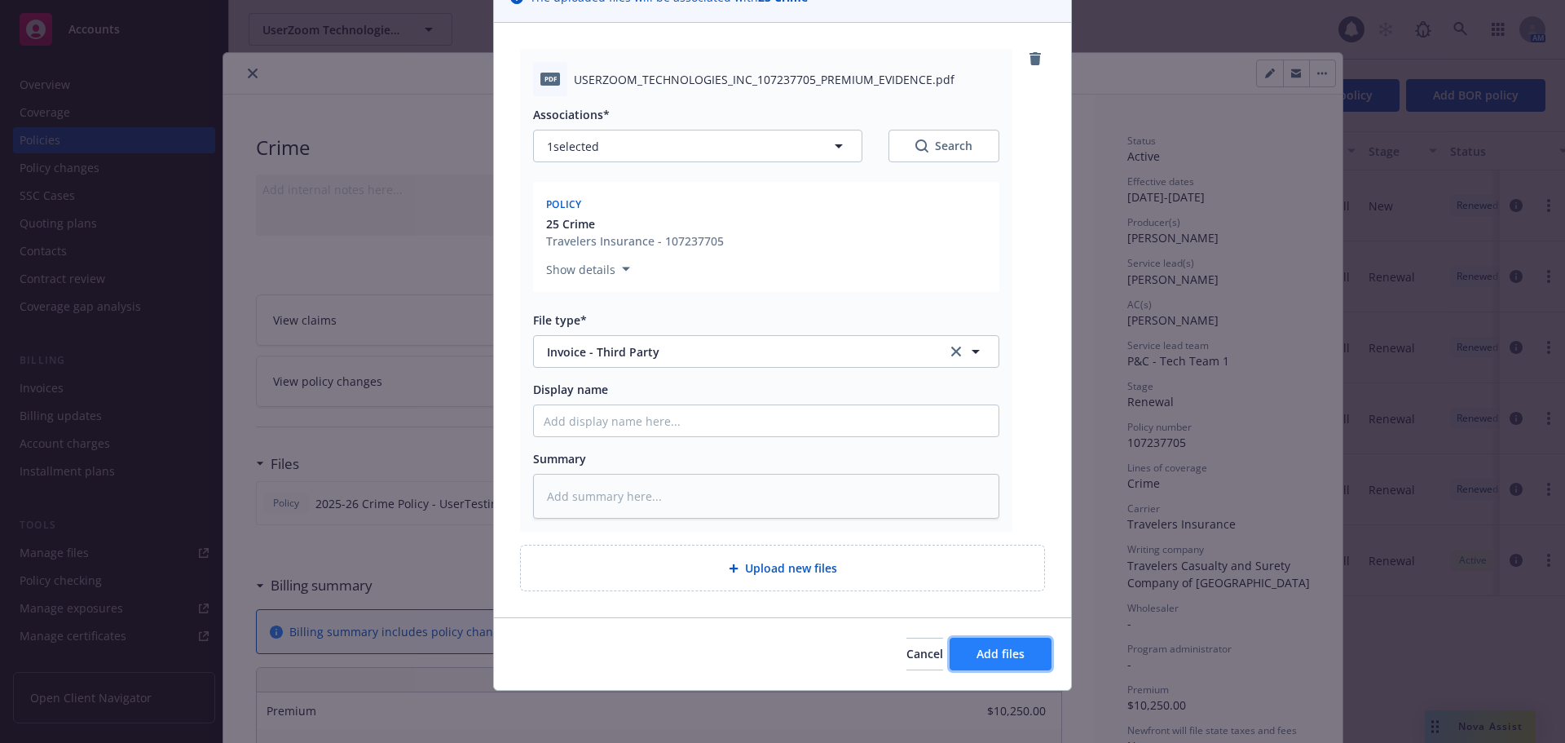
click at [983, 656] on span "Add files" at bounding box center [1001, 653] width 48 height 15
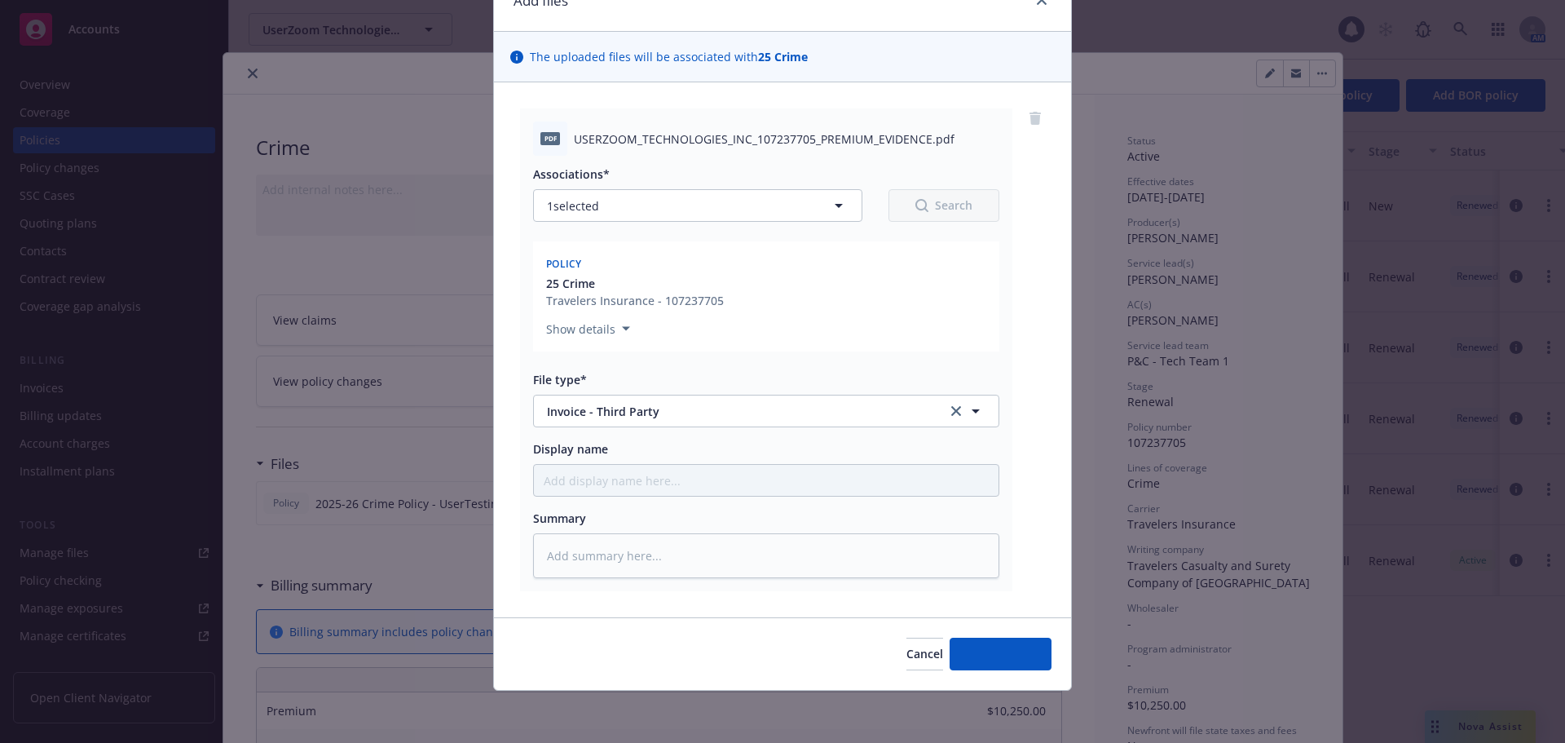
type textarea "x"
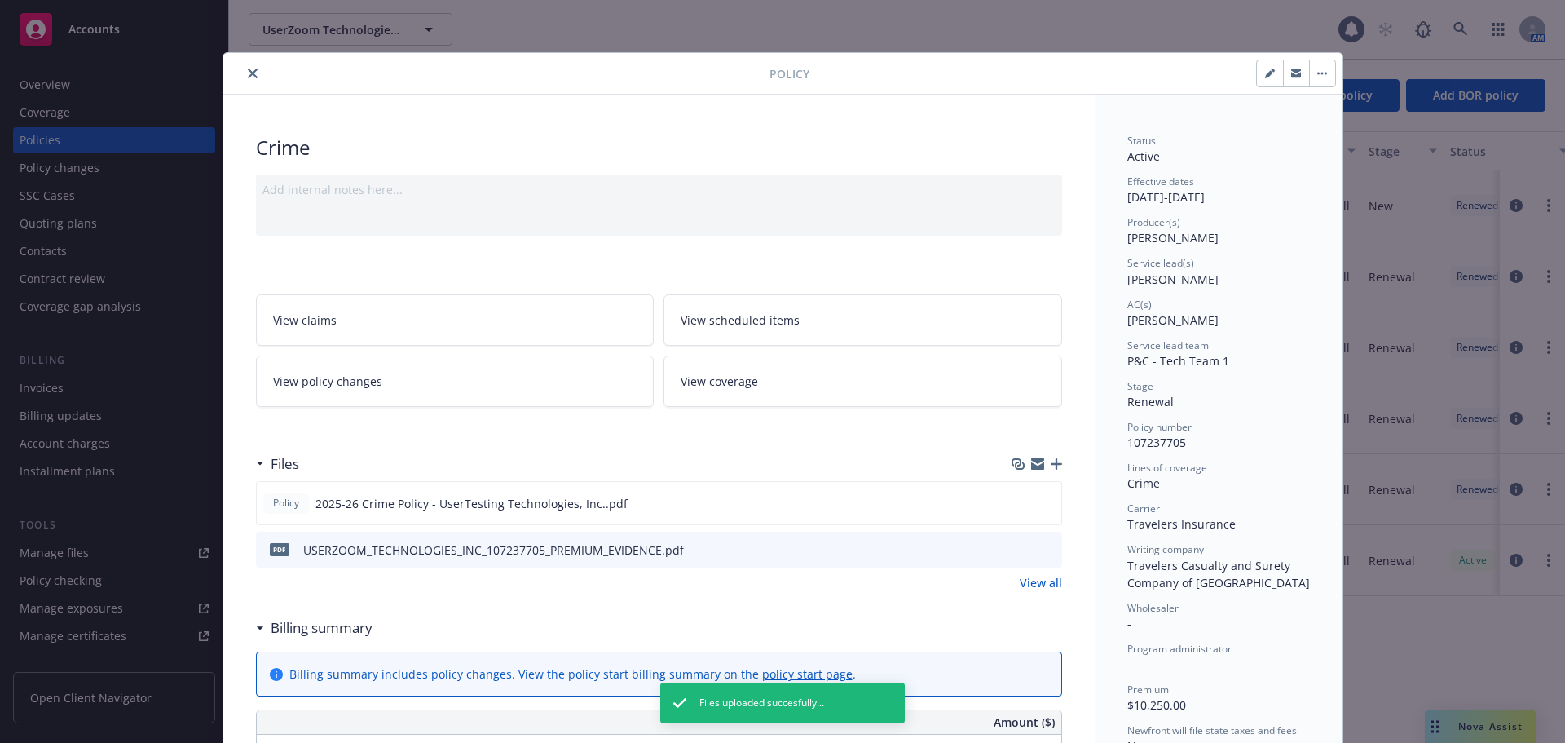
click at [248, 68] on icon "close" at bounding box center [253, 73] width 10 height 10
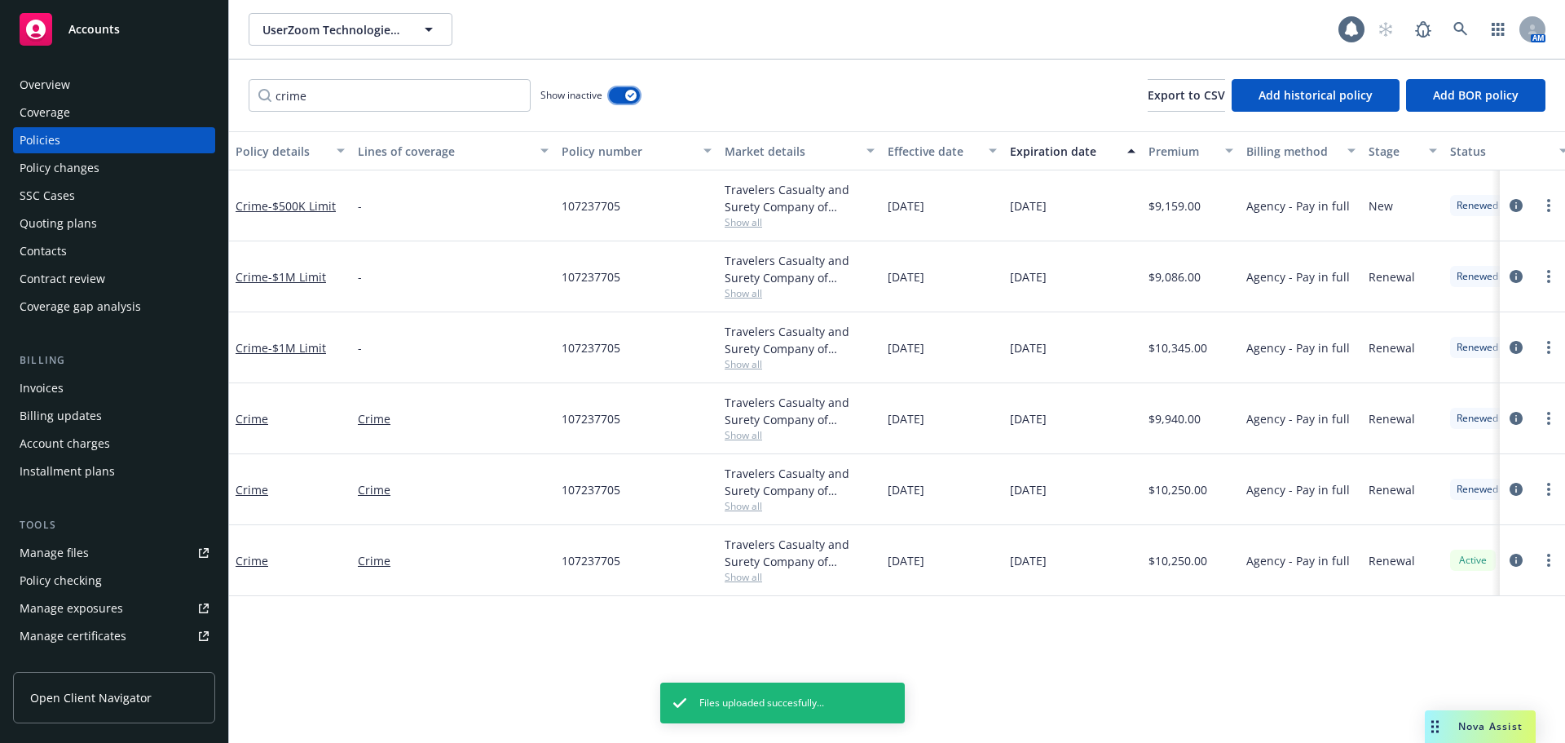
click at [623, 98] on button "button" at bounding box center [624, 95] width 31 height 16
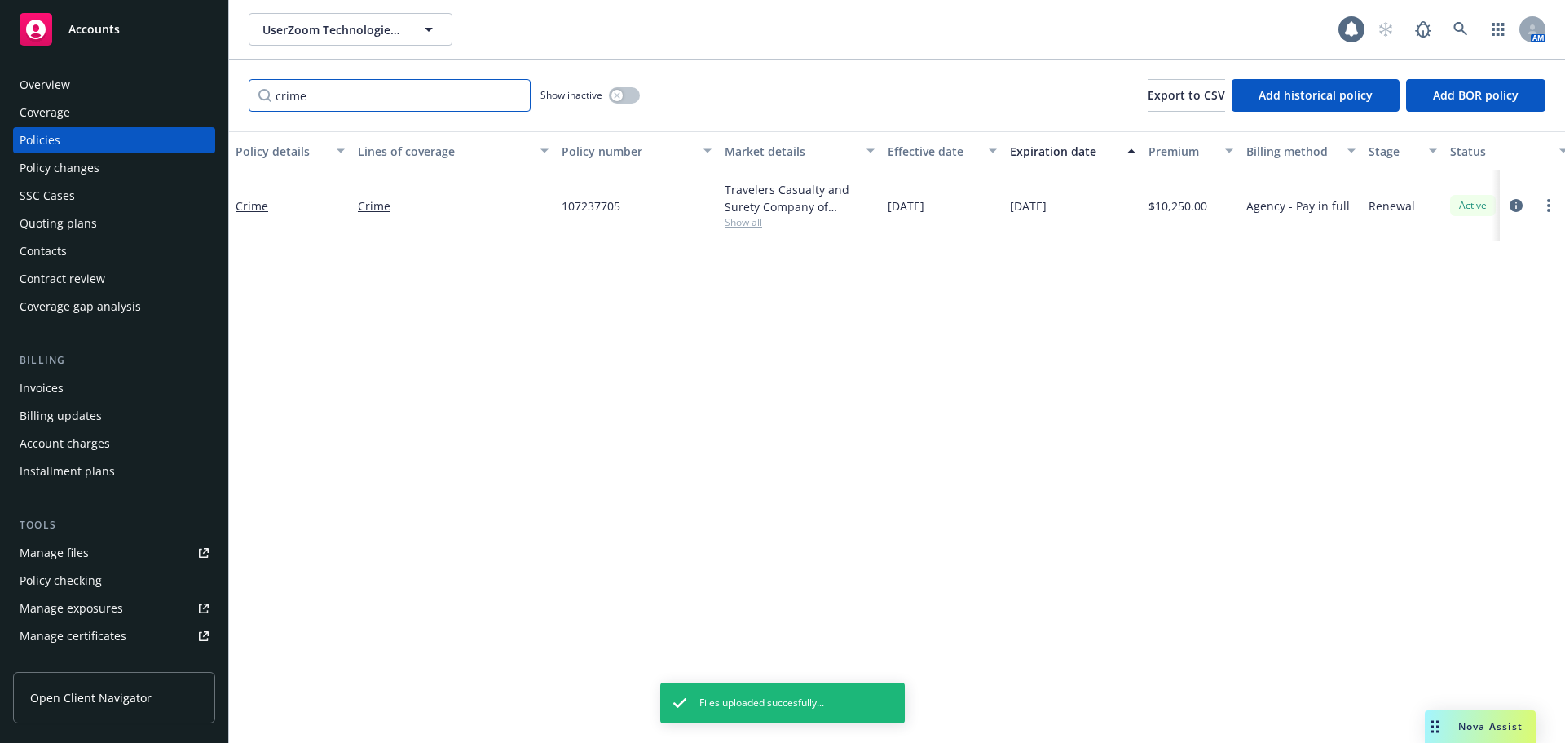
click at [514, 95] on input "crime" at bounding box center [390, 95] width 282 height 33
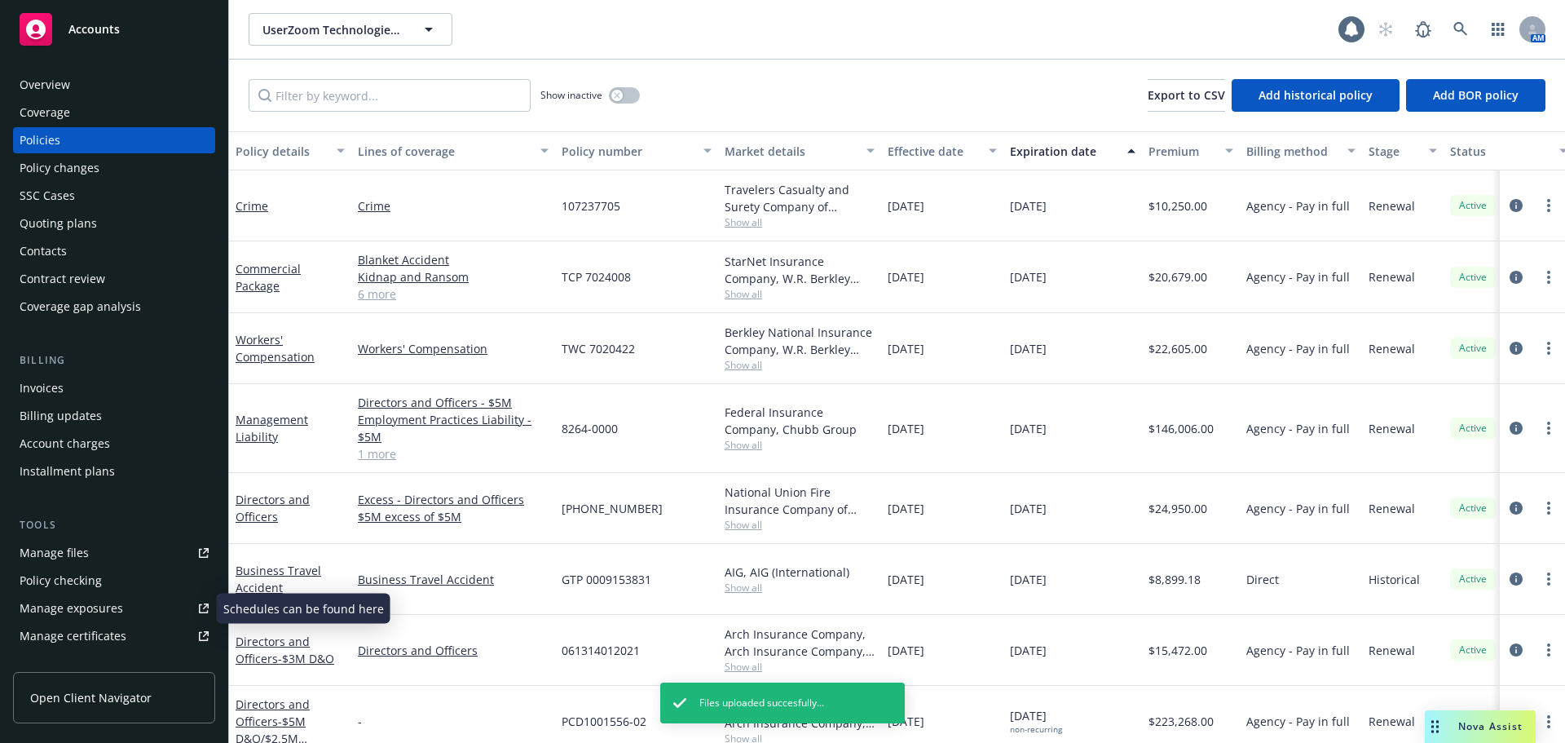
click at [127, 629] on link "Manage certificates" at bounding box center [114, 636] width 202 height 26
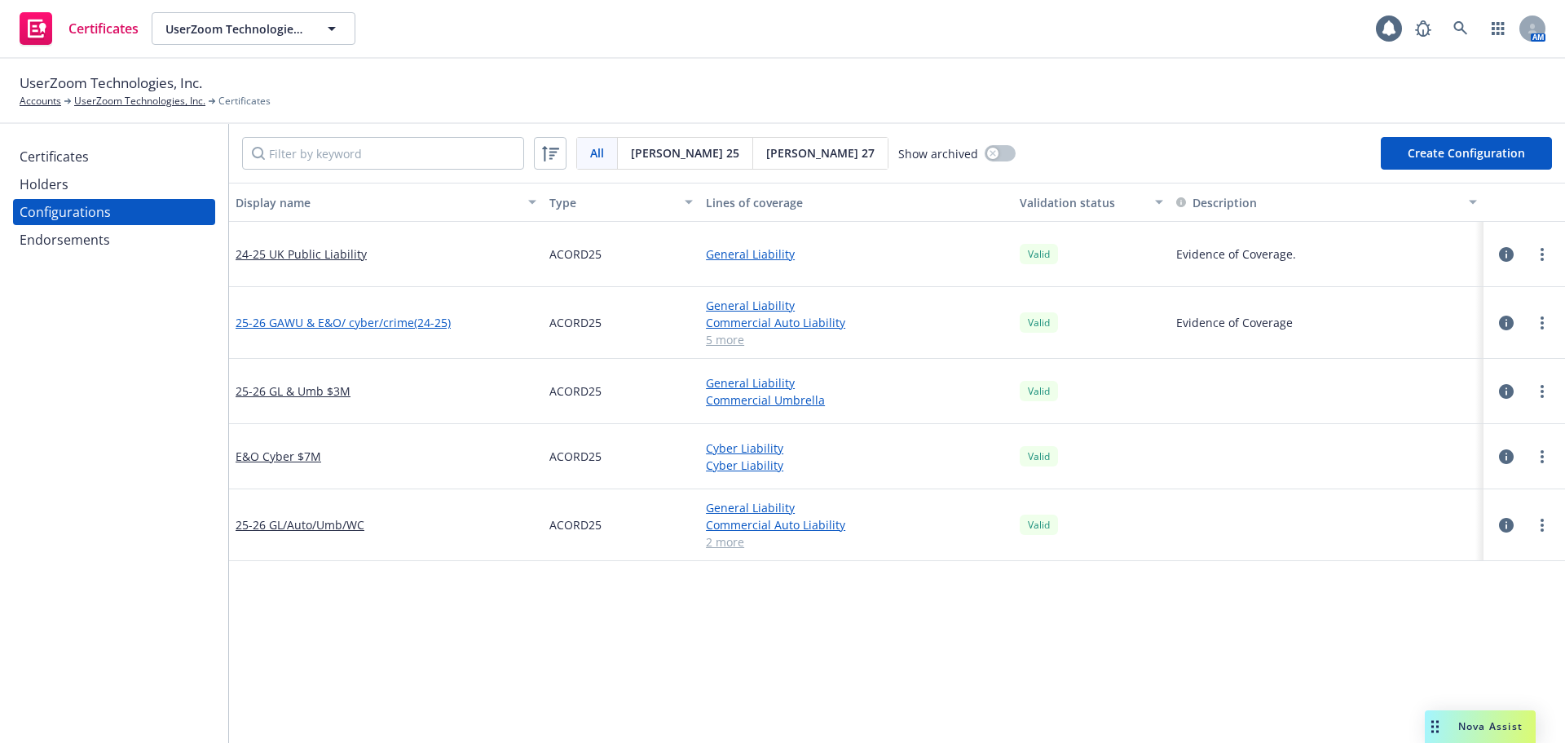
click at [397, 320] on link "25-26 GAWU & E&O/ cyber/crime(24-25)" at bounding box center [343, 322] width 215 height 17
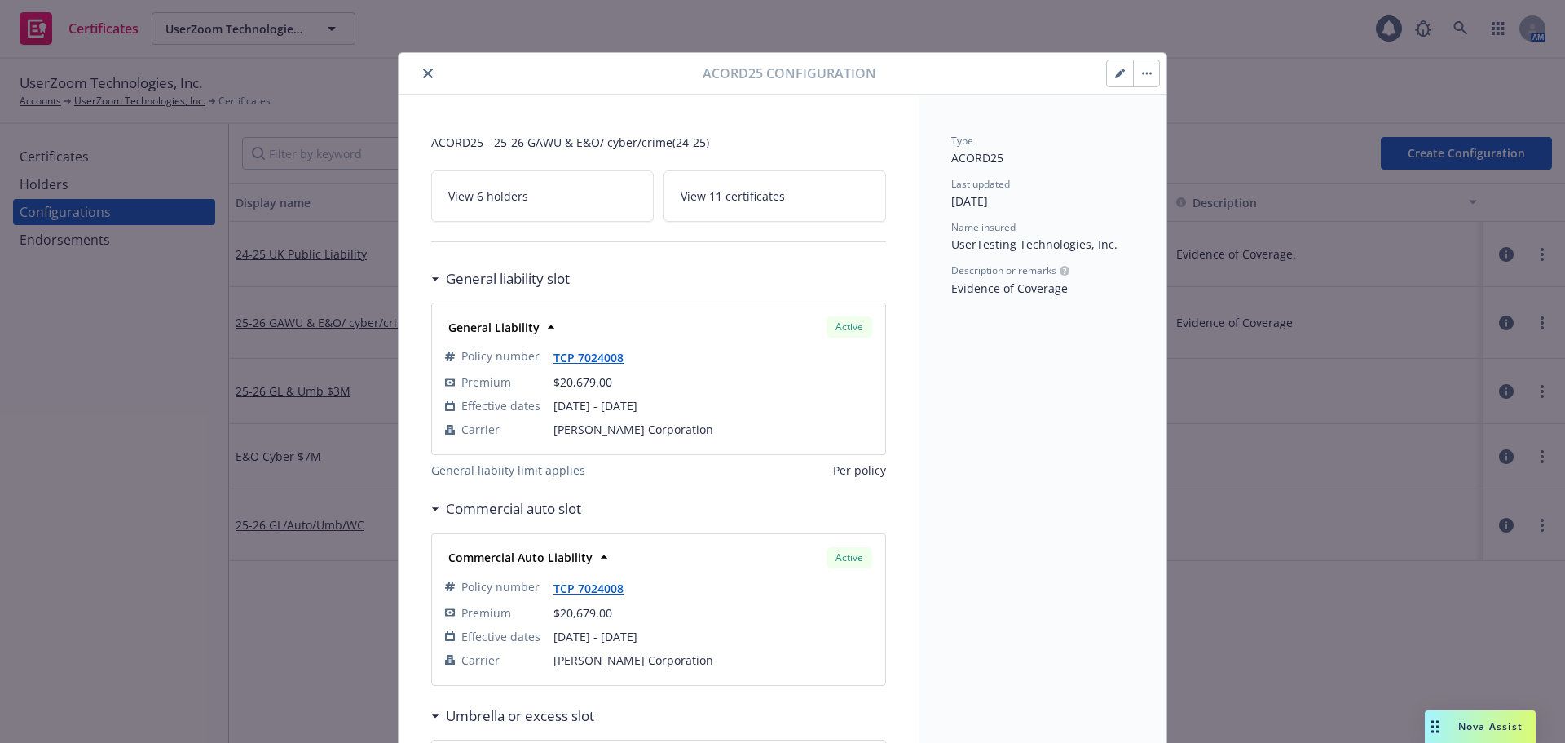
click at [1115, 73] on icon "button" at bounding box center [1120, 73] width 10 height 10
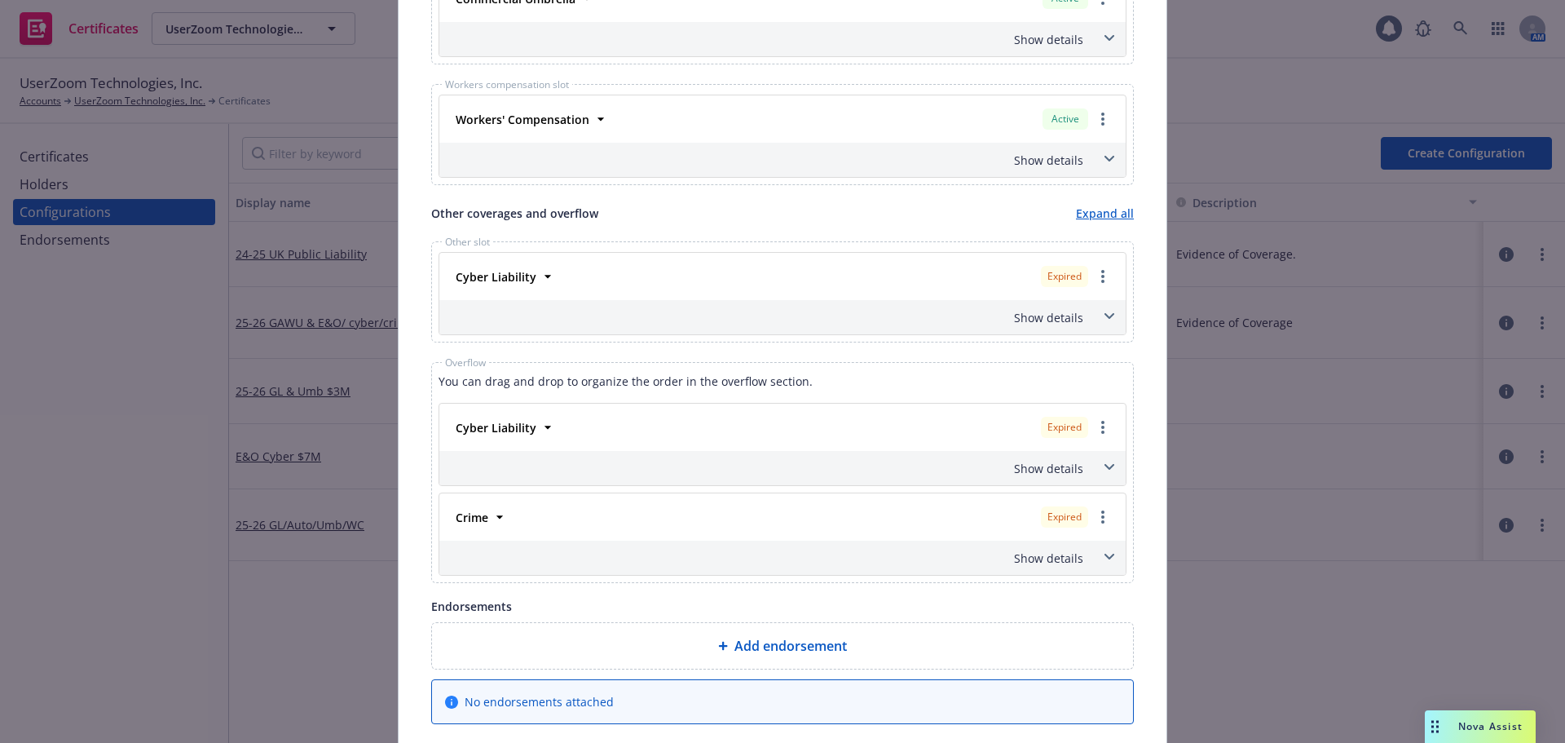
scroll to position [1060, 0]
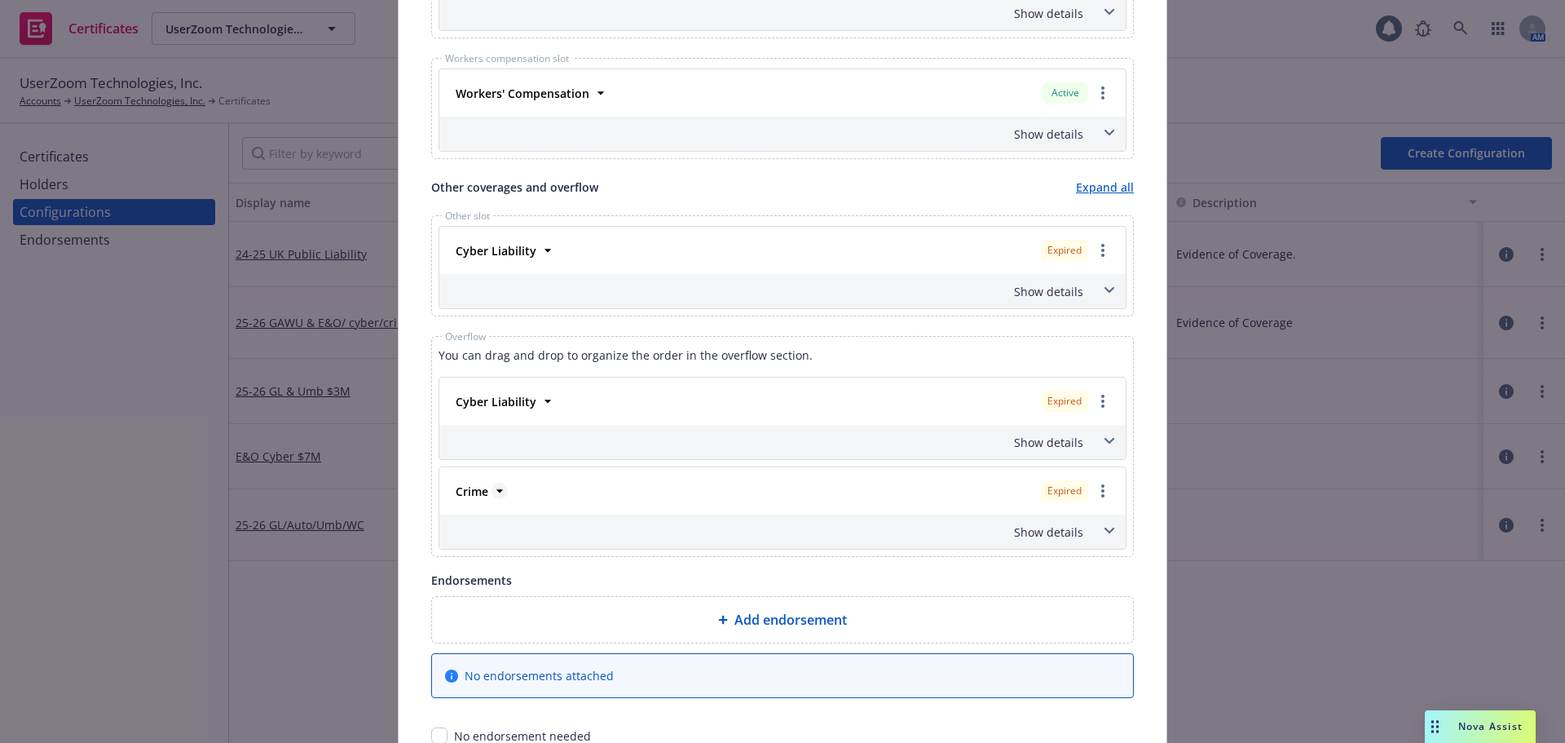
click at [494, 497] on icon at bounding box center [500, 491] width 16 height 16
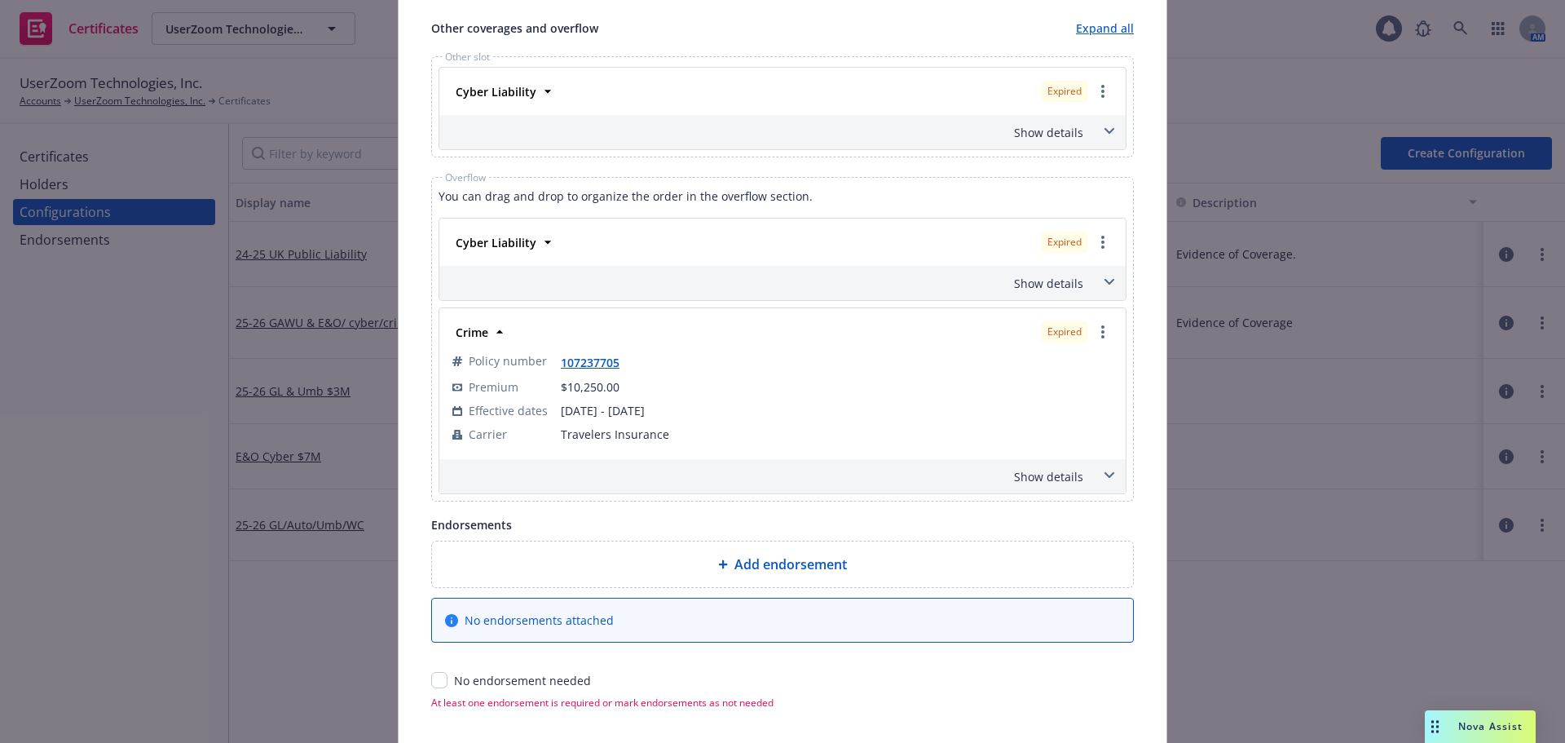
scroll to position [1223, 0]
click at [1046, 472] on div "Show details" at bounding box center [763, 472] width 641 height 17
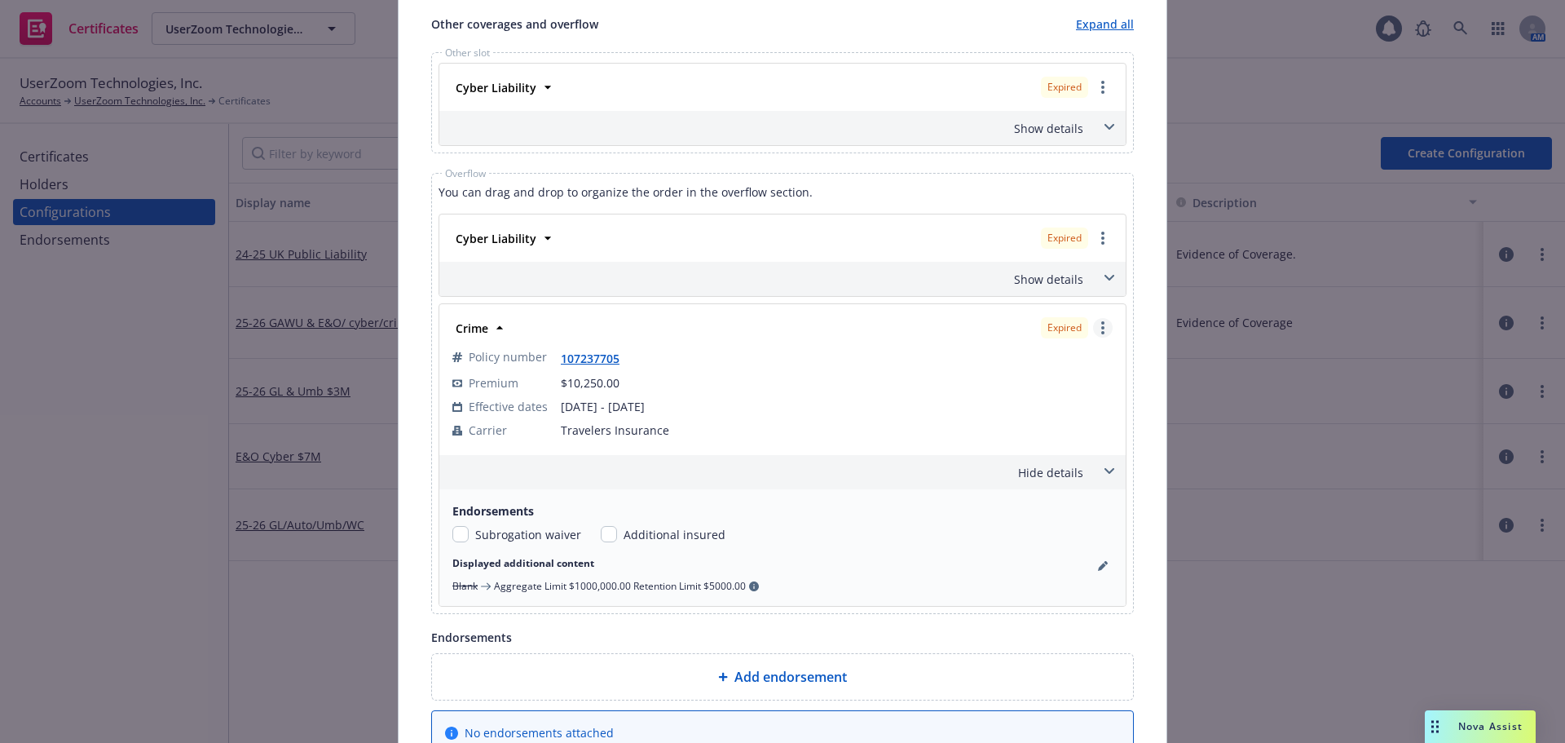
click at [1101, 330] on icon "more" at bounding box center [1102, 327] width 3 height 13
click at [1066, 395] on link "Policy renew / replace" at bounding box center [1024, 393] width 176 height 33
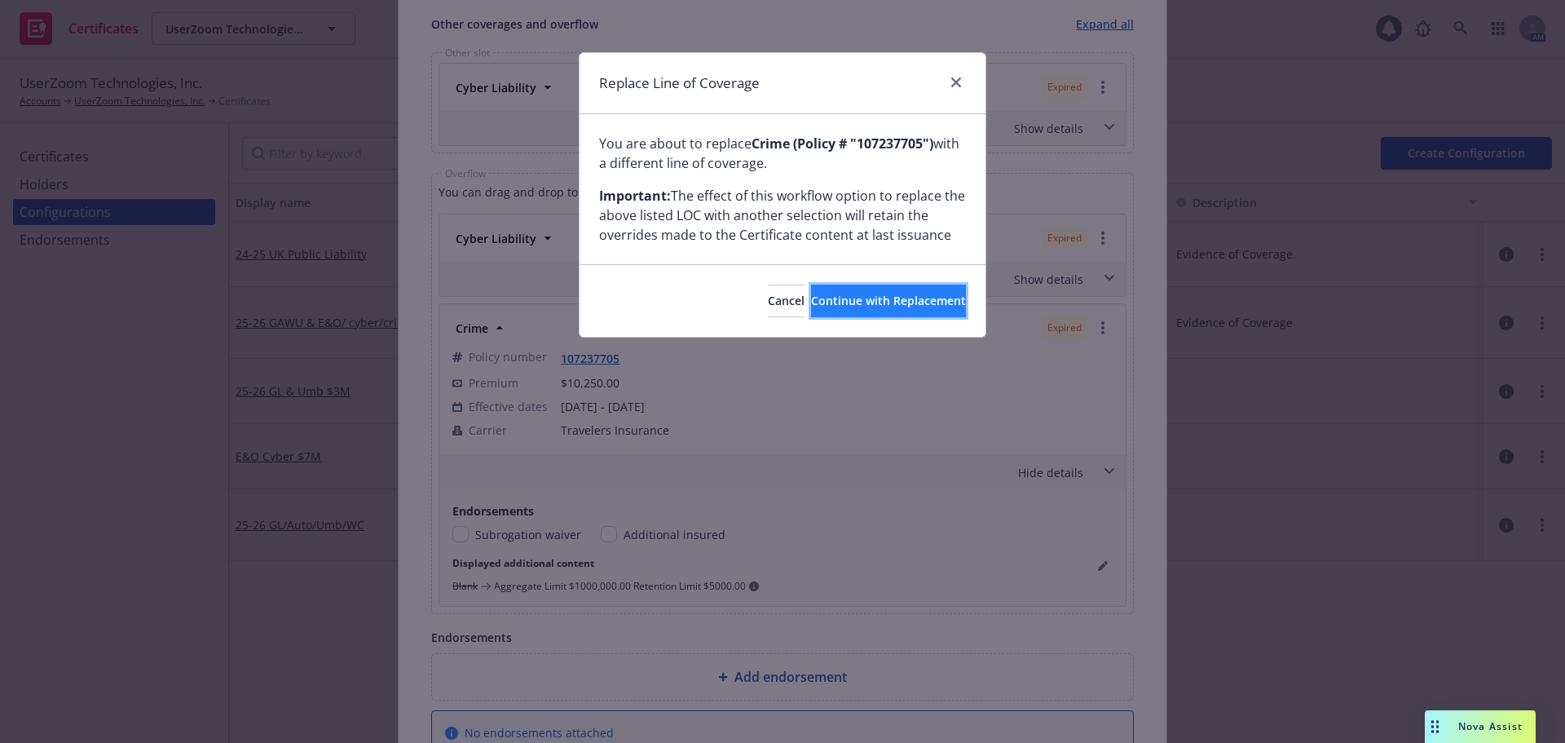
click at [861, 311] on button "Continue with Replacement" at bounding box center [888, 301] width 155 height 33
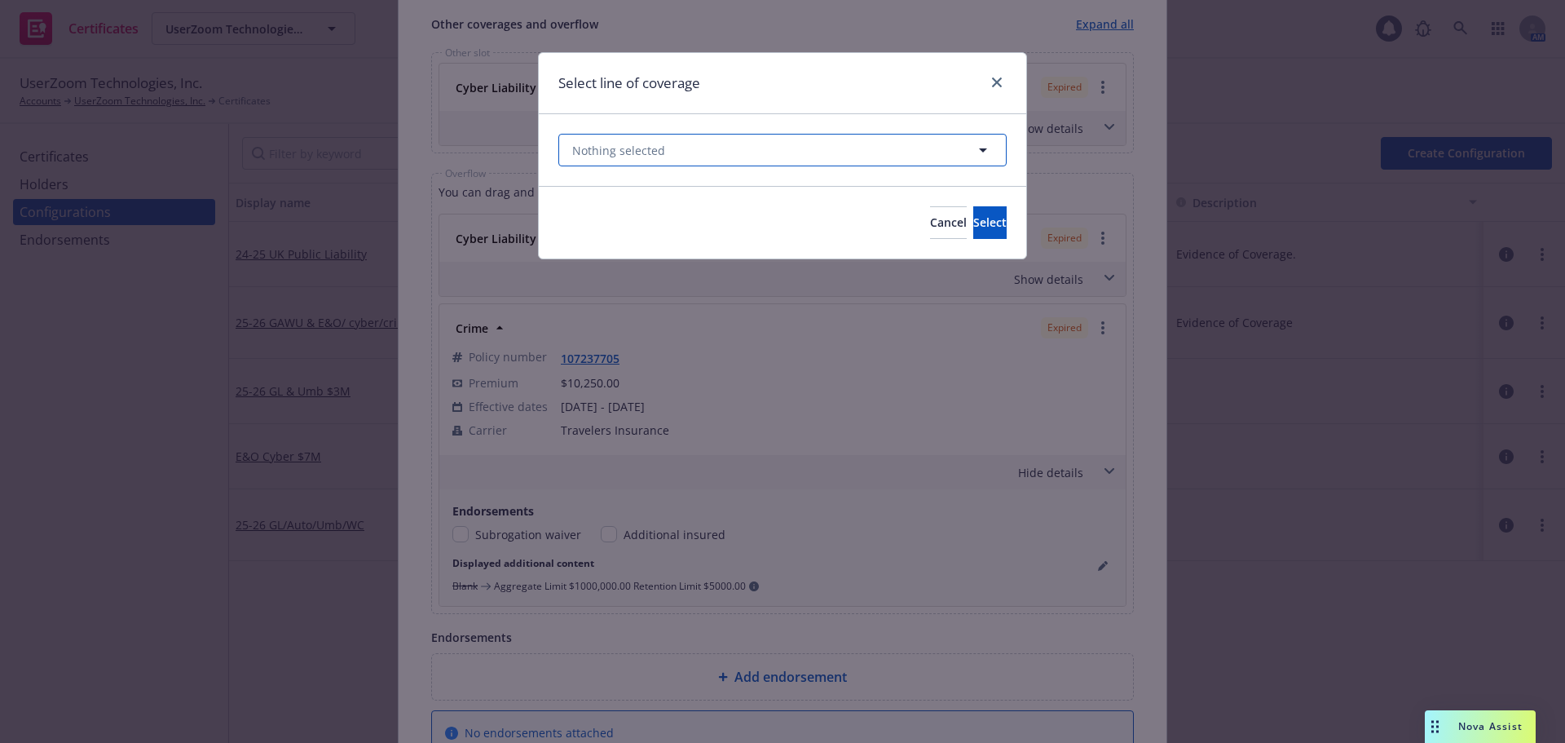
click at [700, 160] on button "Nothing selected" at bounding box center [782, 150] width 448 height 33
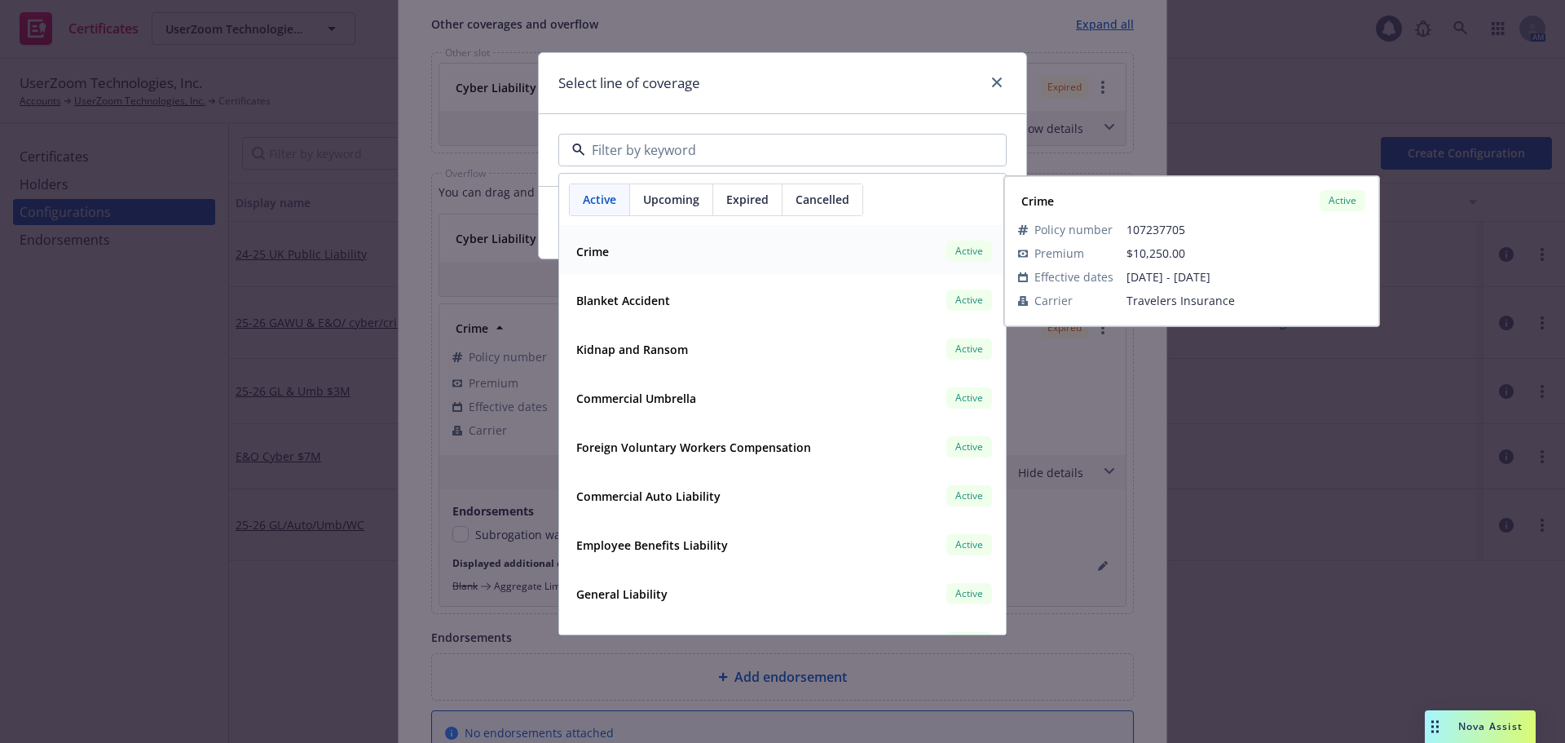
click at [607, 241] on div "Crime" at bounding box center [591, 252] width 42 height 24
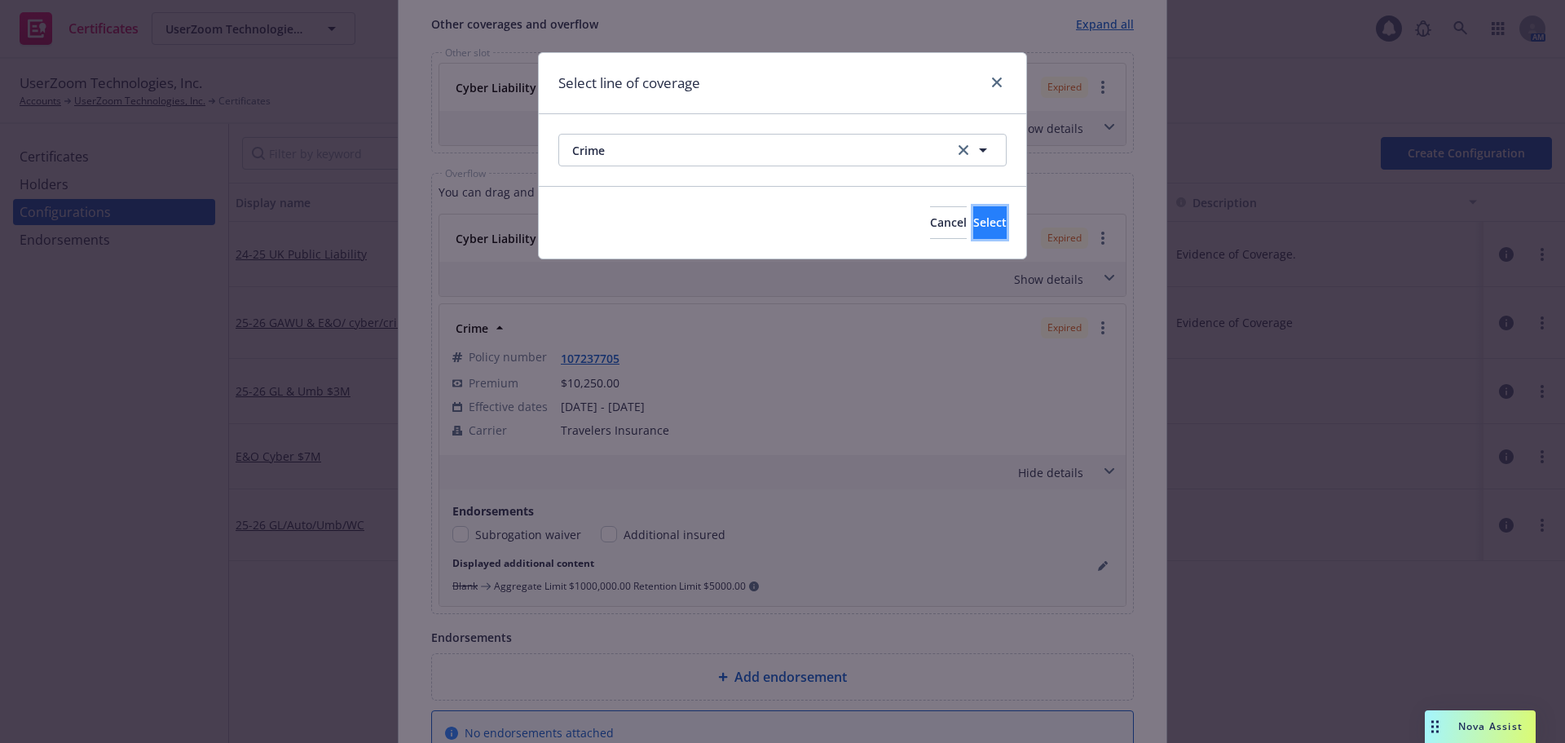
click at [989, 227] on button "Select" at bounding box center [989, 222] width 33 height 33
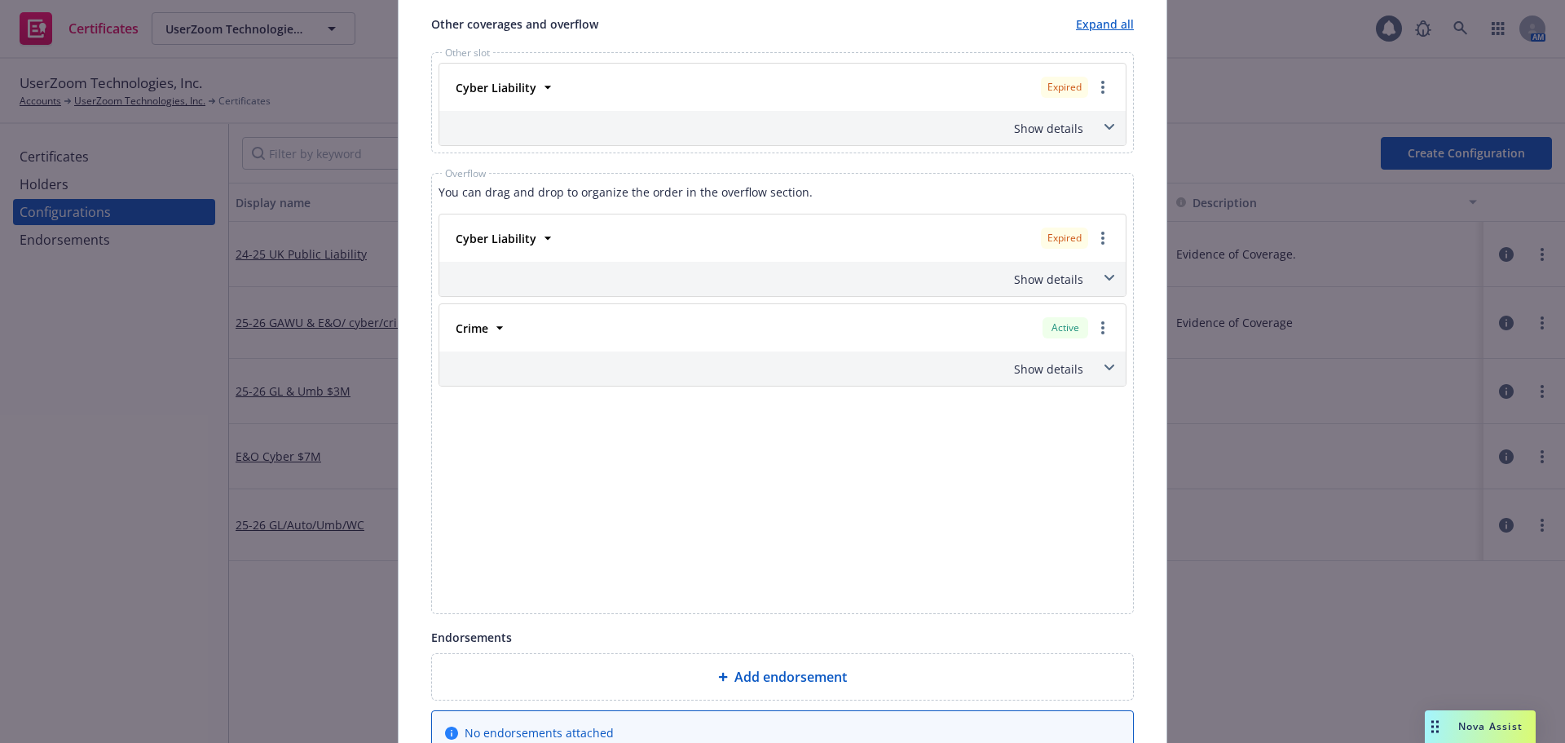
scroll to position [1174, 0]
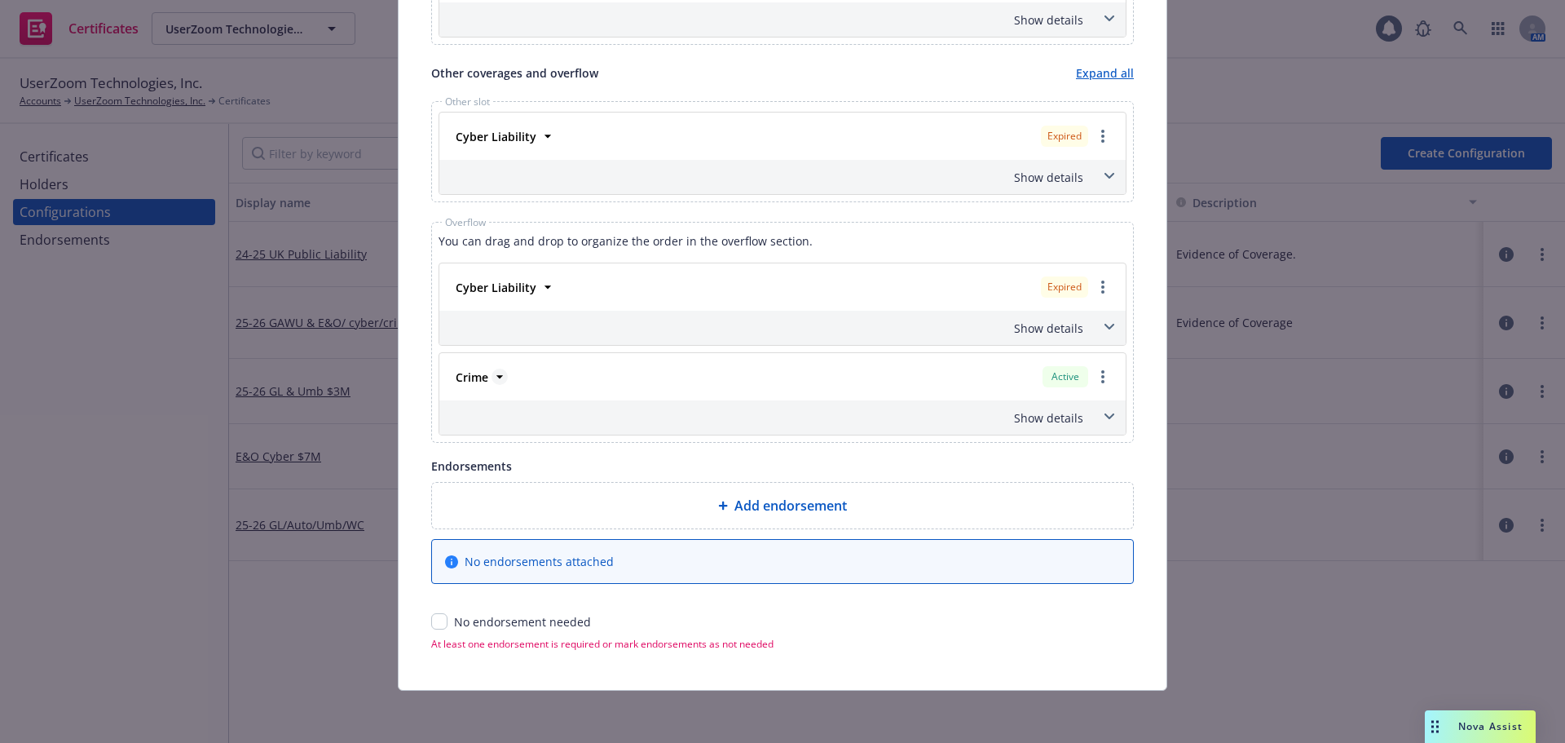
click at [468, 381] on strong "Crime" at bounding box center [472, 376] width 33 height 15
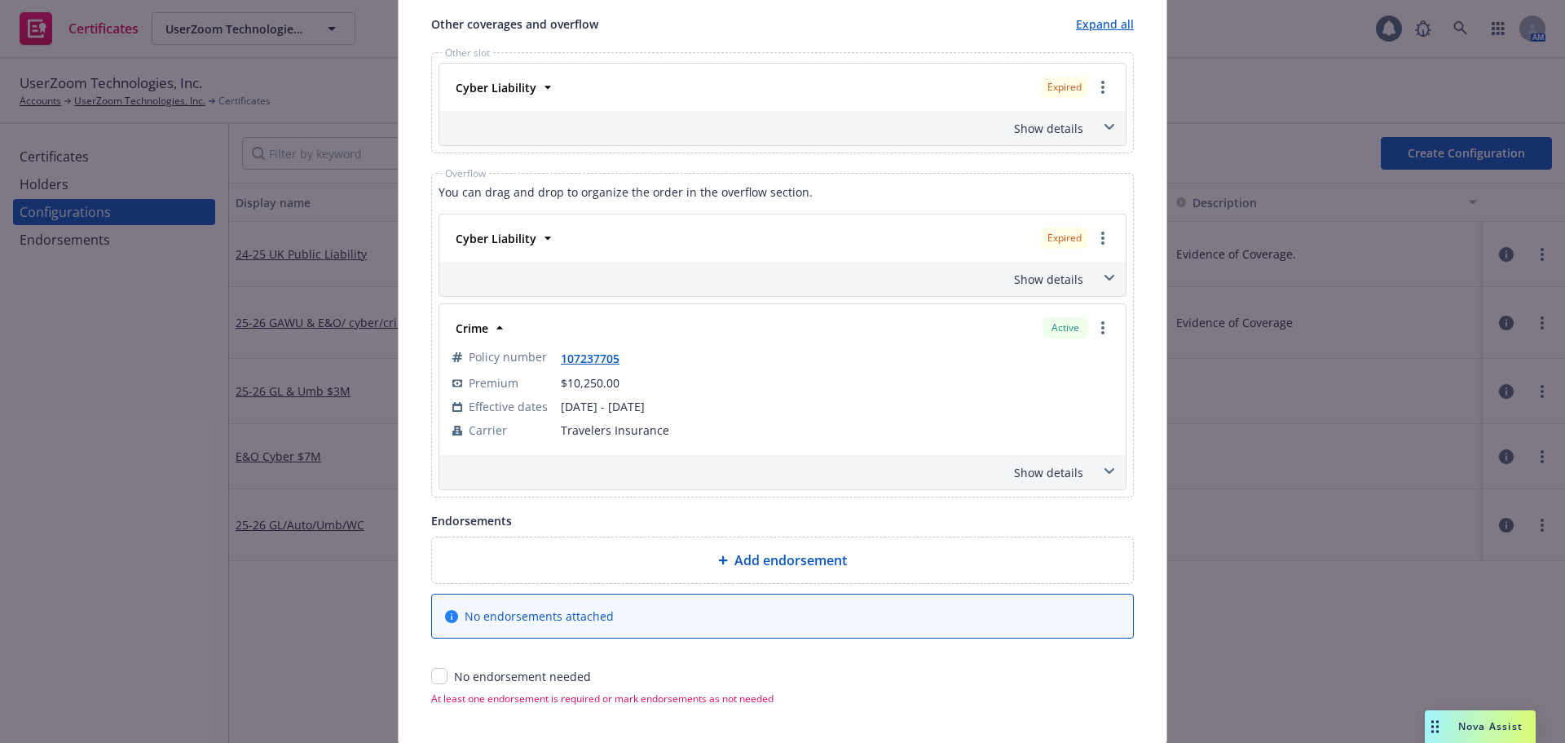
click at [1076, 474] on div "Show details" at bounding box center [763, 472] width 641 height 17
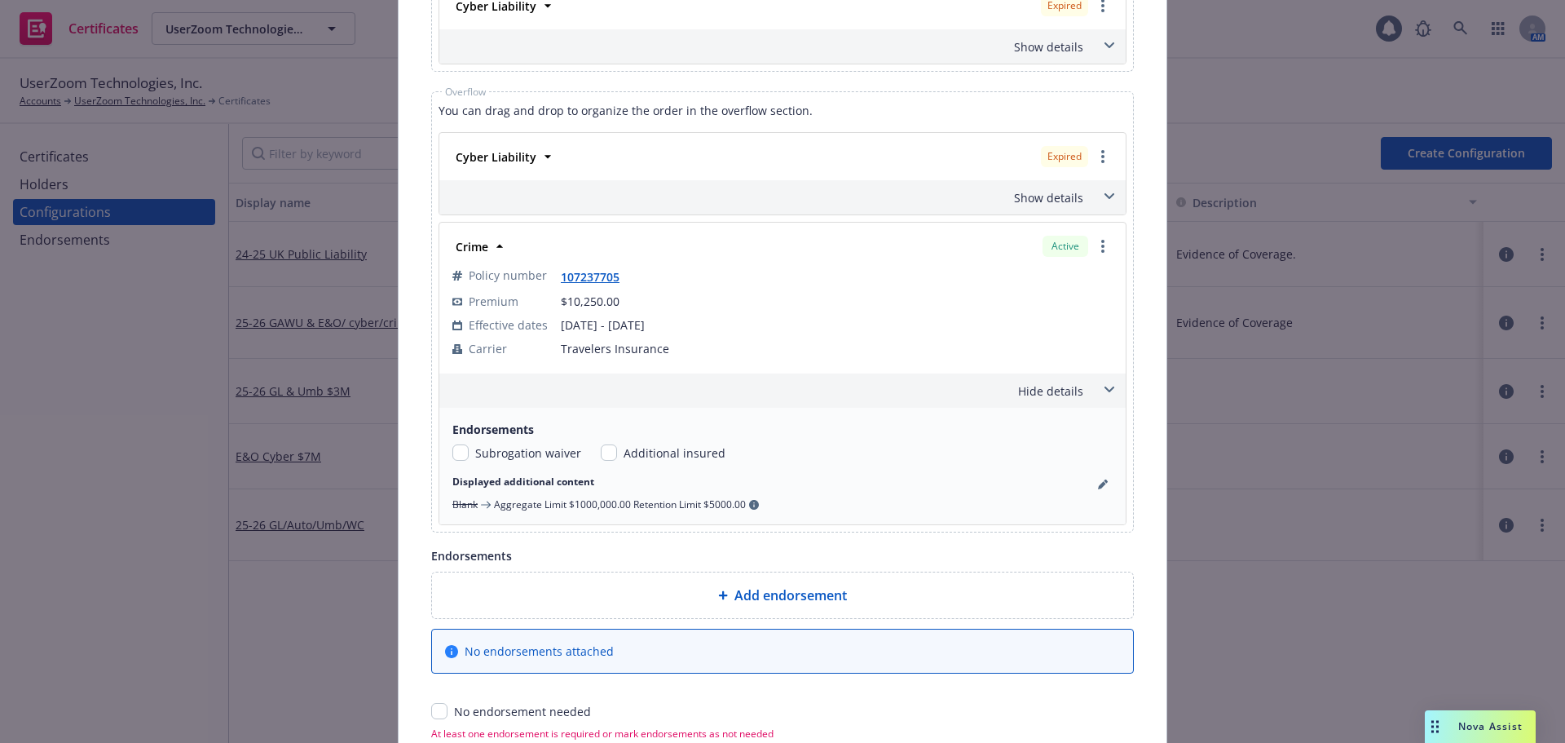
scroll to position [1386, 0]
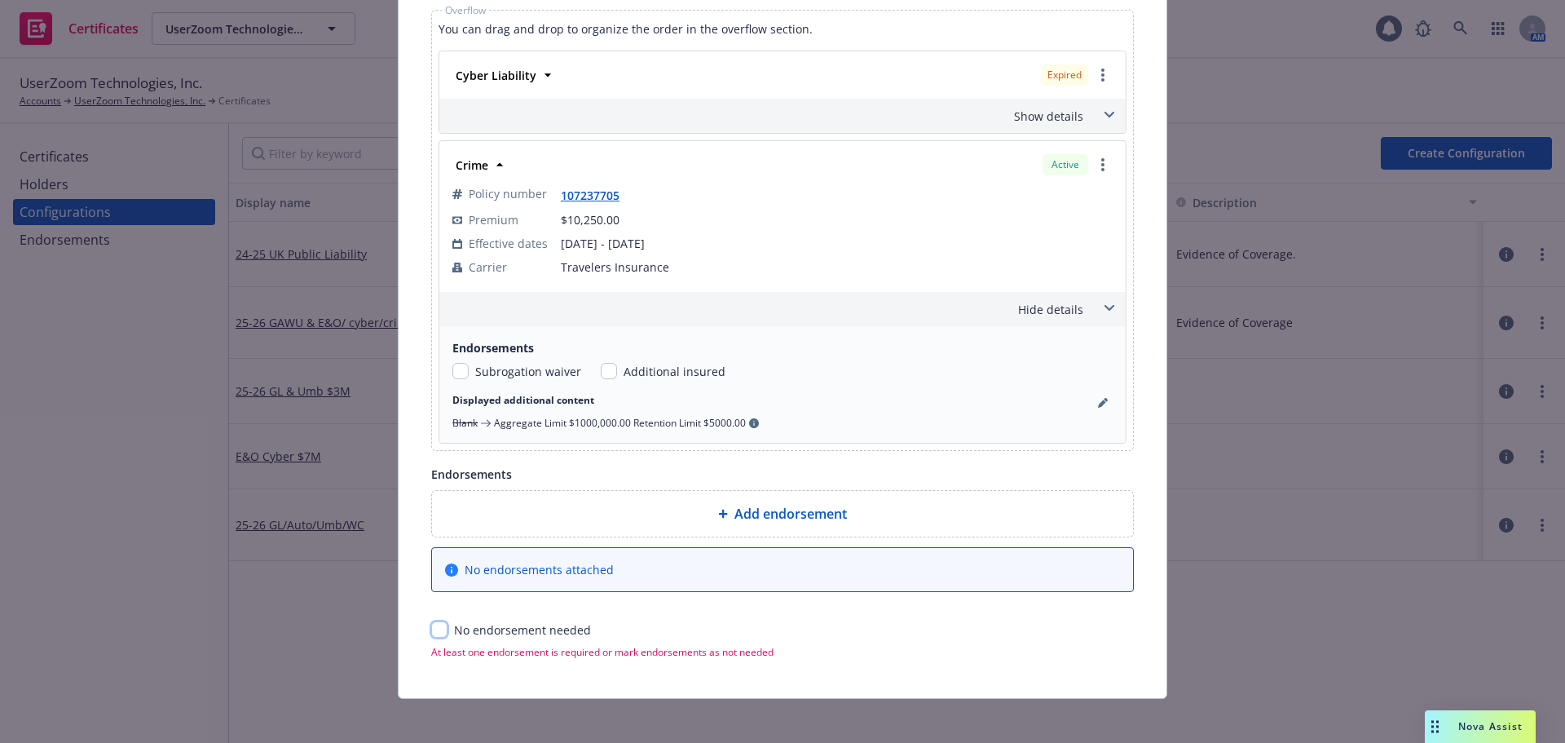
click at [437, 631] on input "checkbox" at bounding box center [439, 629] width 16 height 16
checkbox input "true"
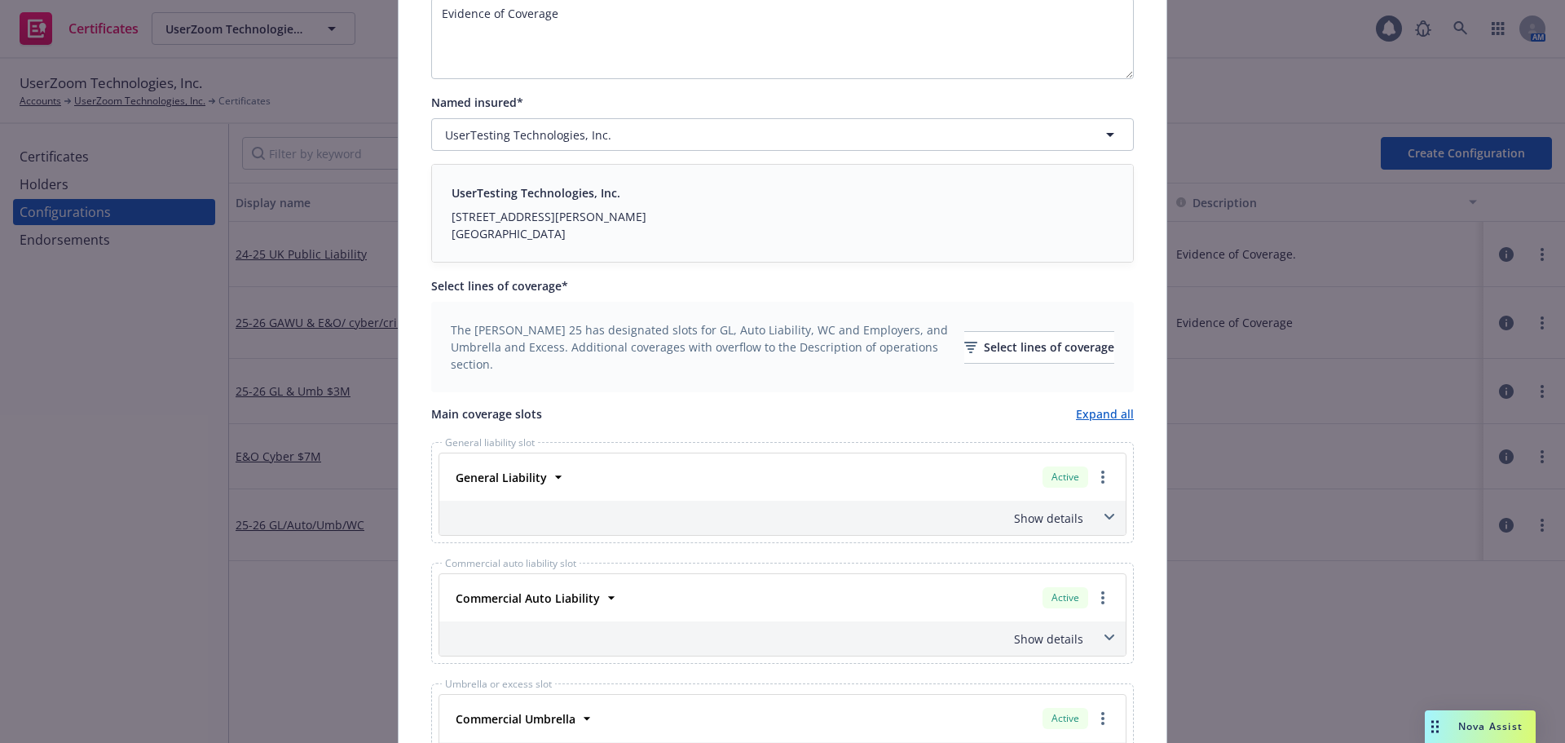
scroll to position [0, 0]
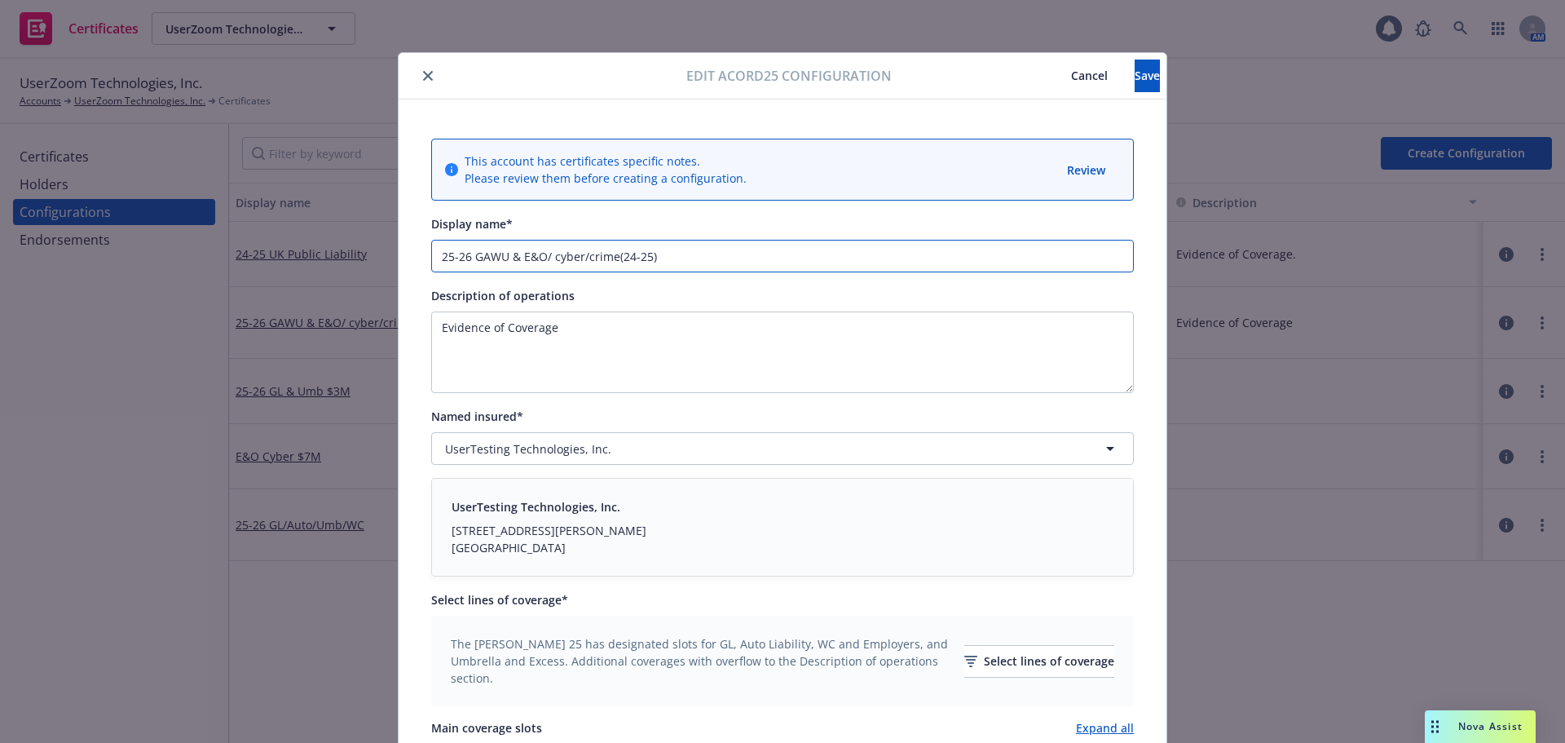
click at [575, 256] on input "25-26 GAWU & E&O/ cyber/crime(24-25)" at bounding box center [782, 256] width 703 height 33
type input "25-26 GAWU & E&O/ cyber(24-25)/Crime"
click at [1135, 74] on button "Save" at bounding box center [1147, 76] width 25 height 33
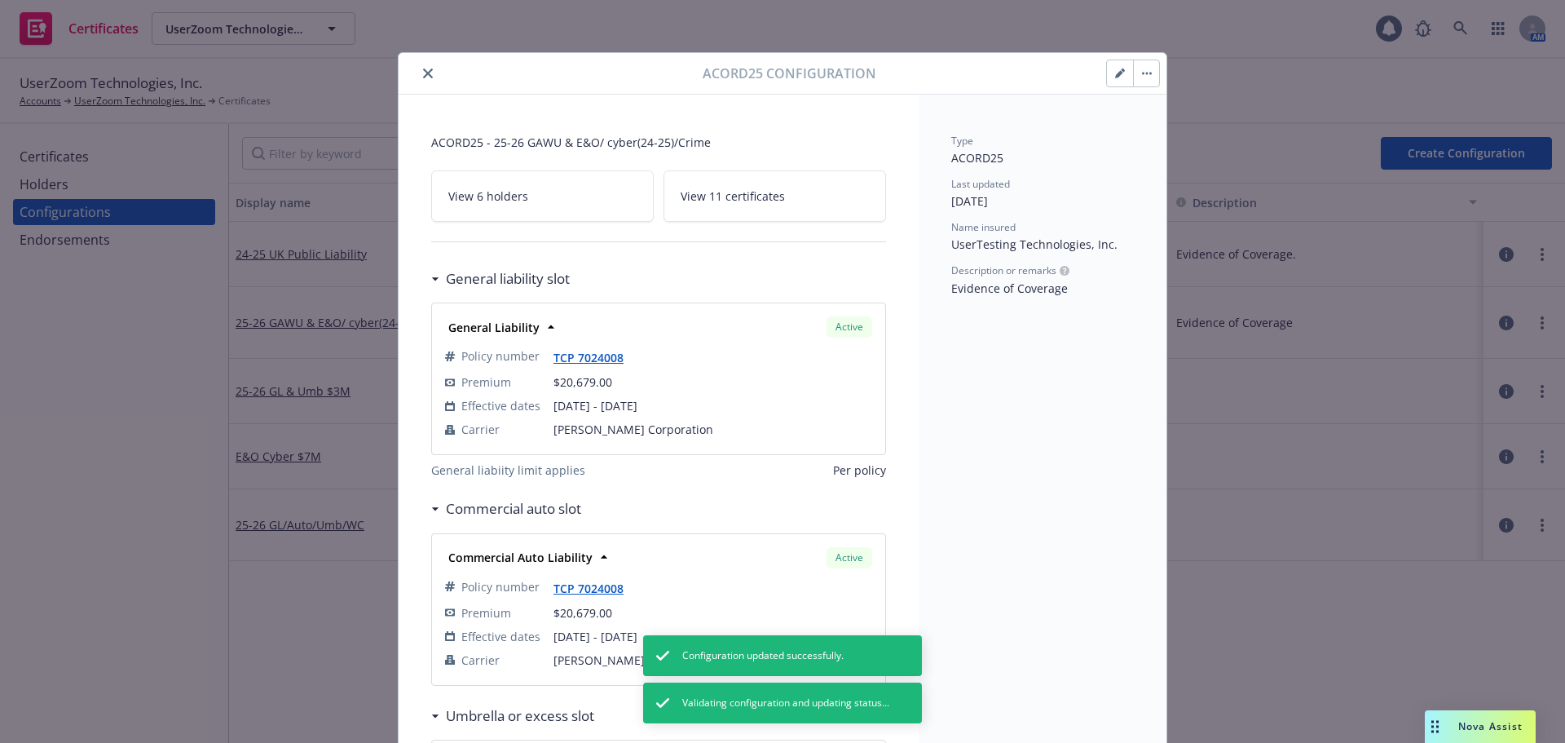
click at [423, 75] on icon "close" at bounding box center [428, 73] width 10 height 10
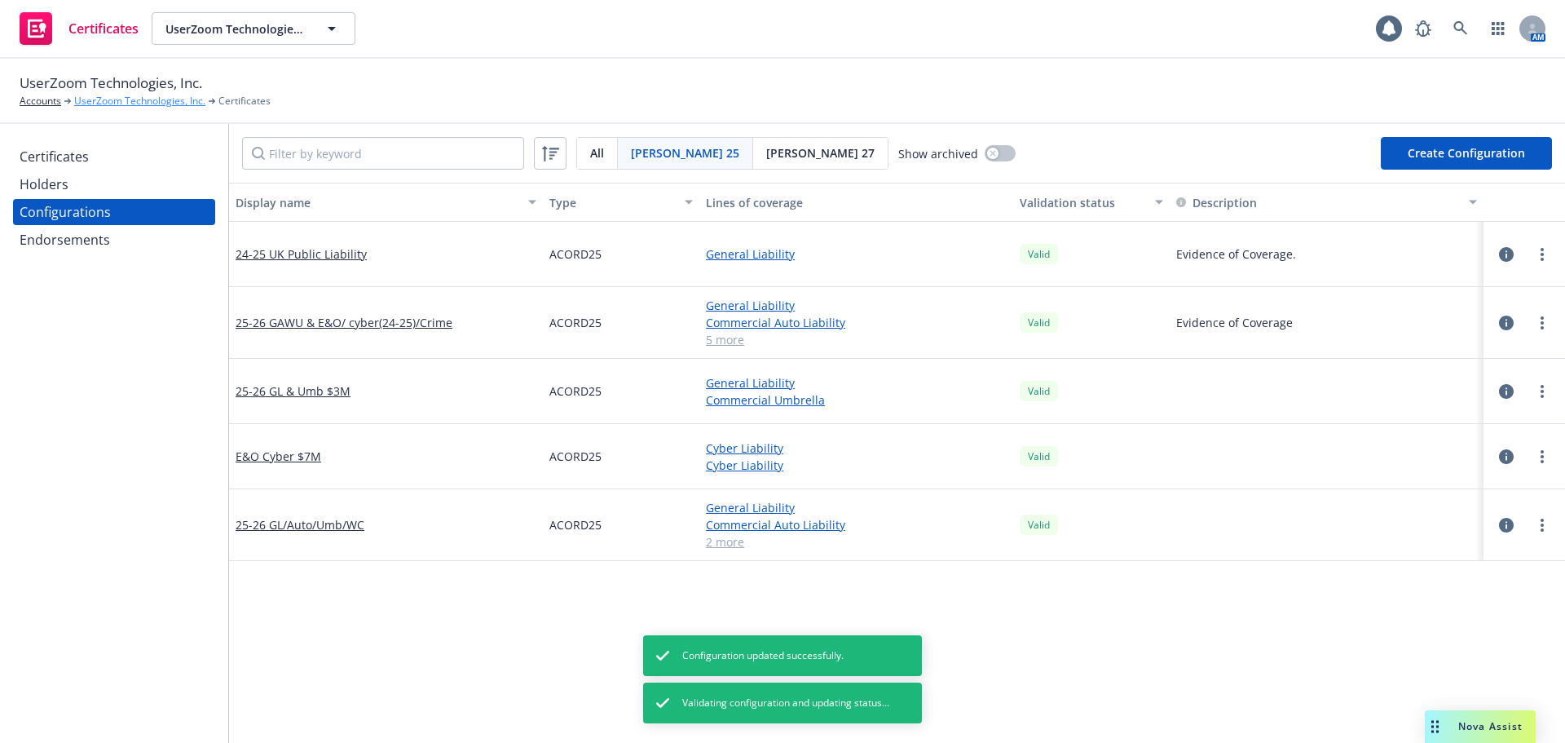
click at [141, 100] on link "UserZoom Technologies, Inc." at bounding box center [139, 101] width 131 height 15
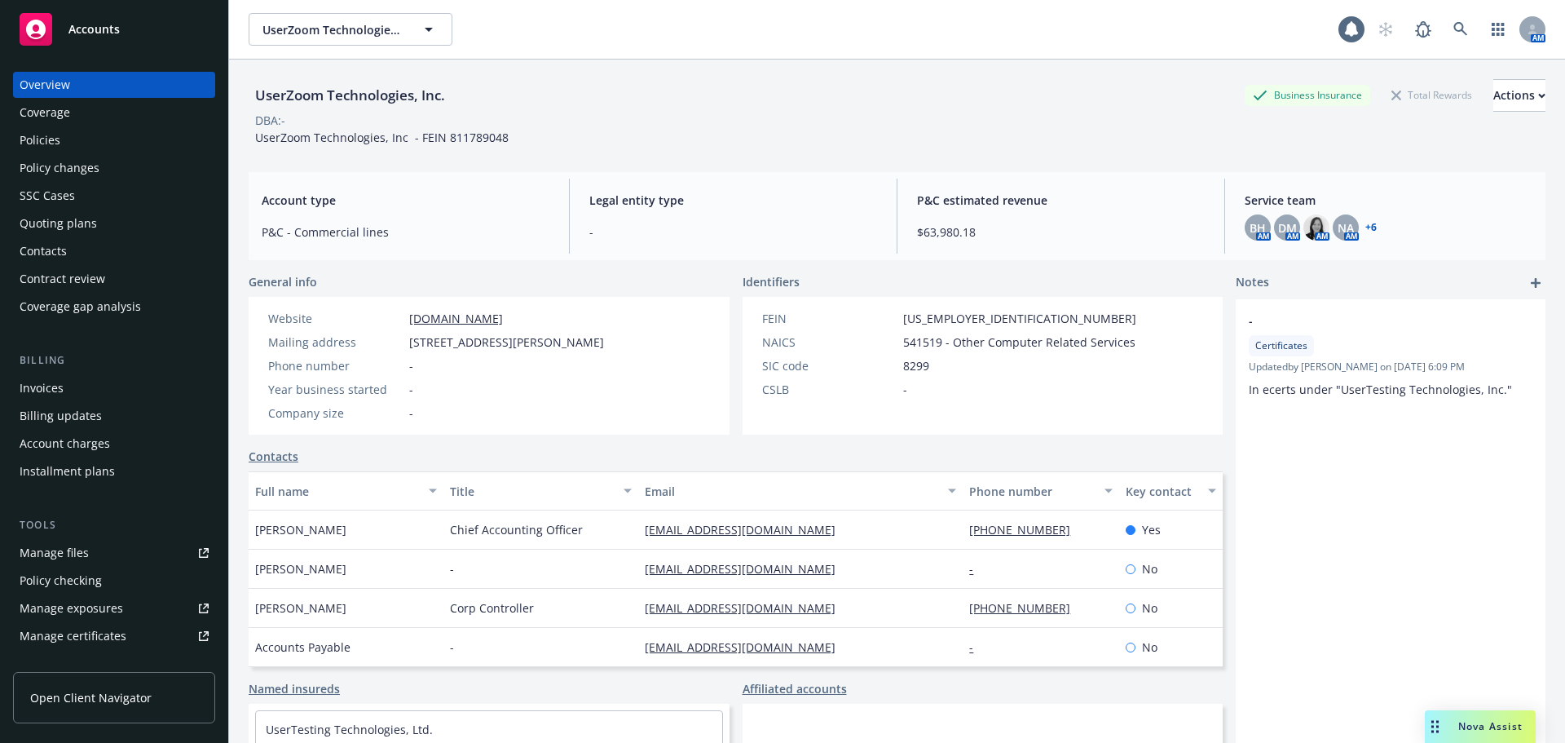
click at [150, 29] on div "Accounts" at bounding box center [114, 29] width 189 height 33
